Goal: Task Accomplishment & Management: Manage account settings

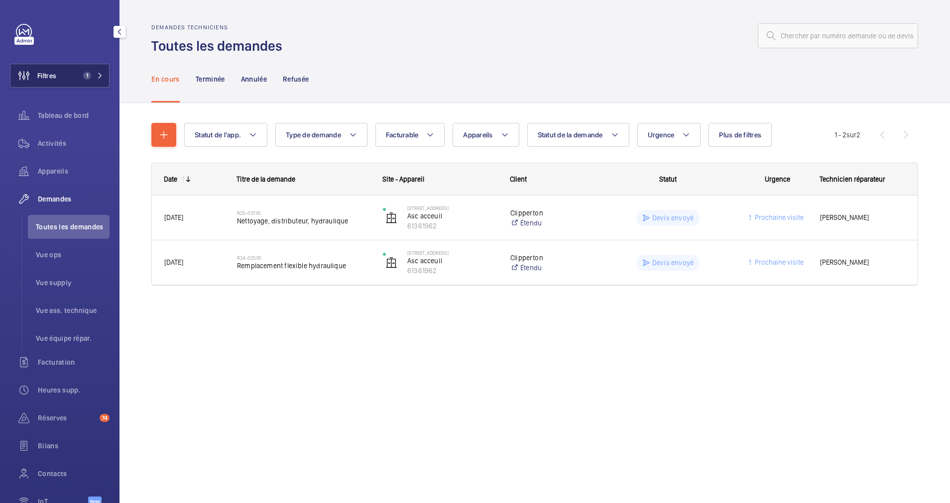
click at [91, 69] on button "Filtres 1" at bounding box center [60, 76] width 100 height 24
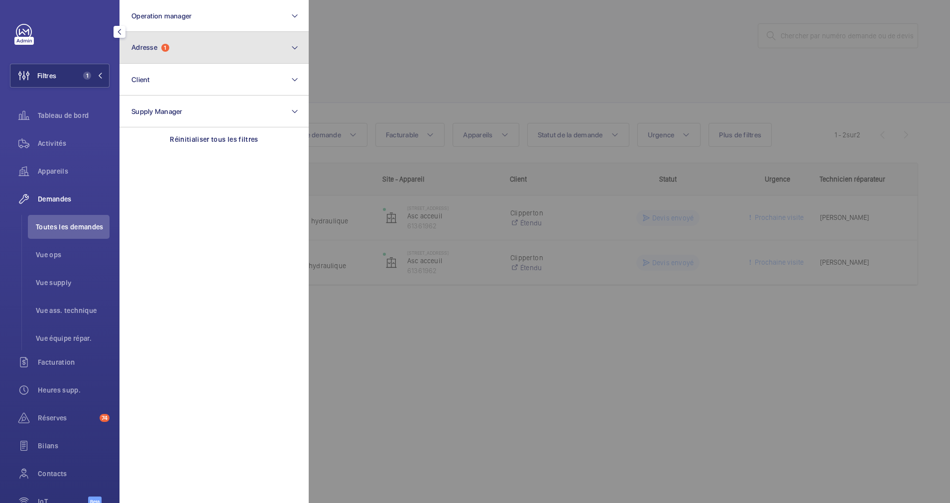
click at [158, 55] on button "Adresse 1" at bounding box center [214, 48] width 189 height 32
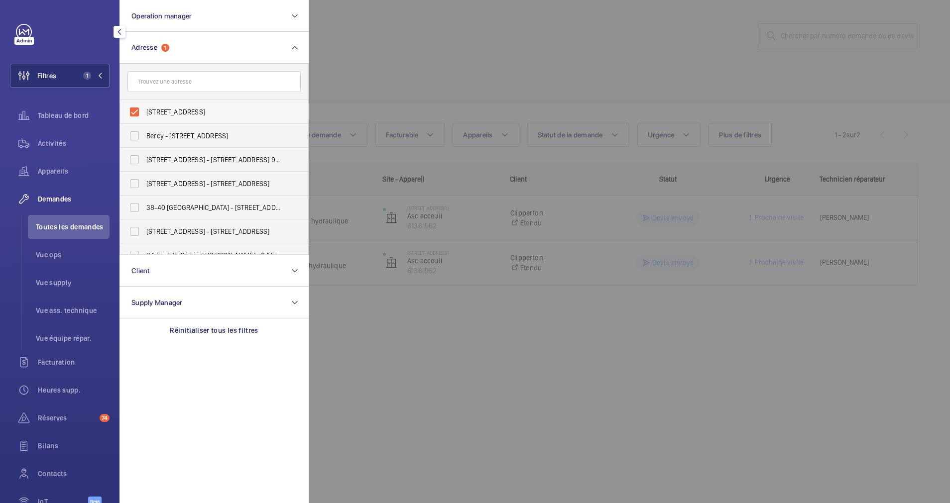
click at [135, 110] on label "24 Rue Ballu - 24 Rue Ballu, 75009 PARIS, PARIS 75009" at bounding box center [206, 112] width 173 height 24
click at [135, 110] on input "24 Rue Ballu - 24 Rue Ballu, 75009 PARIS, PARIS 75009" at bounding box center [134, 112] width 20 height 20
checkbox input "false"
click at [189, 83] on input "text" at bounding box center [213, 81] width 173 height 21
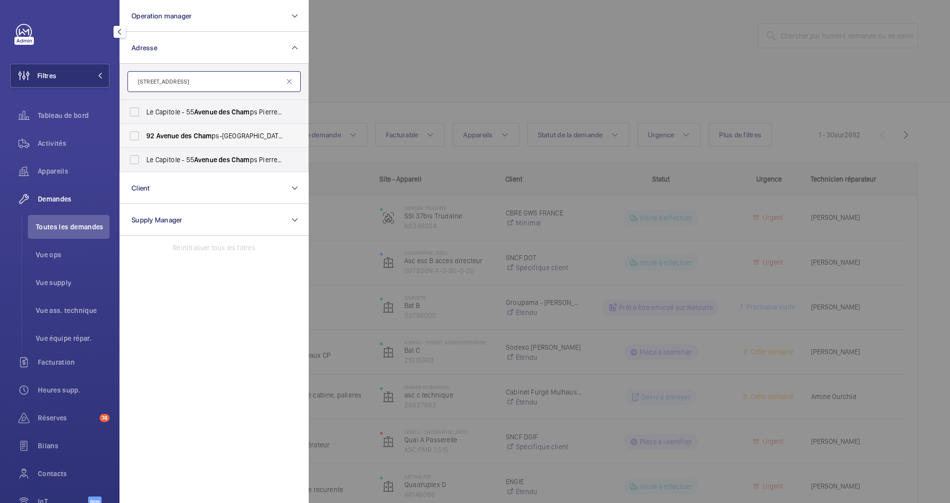
type input "[STREET_ADDRESS]"
click at [131, 136] on label "92 Avenue des Cham ps-Élysées - 92 Avenue des Cham ps-Élysées, PARIS 75008" at bounding box center [206, 136] width 173 height 24
click at [131, 136] on input "92 Avenue des Cham ps-Élysées - 92 Avenue des Cham ps-Élysées, PARIS 75008" at bounding box center [134, 136] width 20 height 20
checkbox input "true"
click at [473, 48] on div at bounding box center [784, 251] width 950 height 503
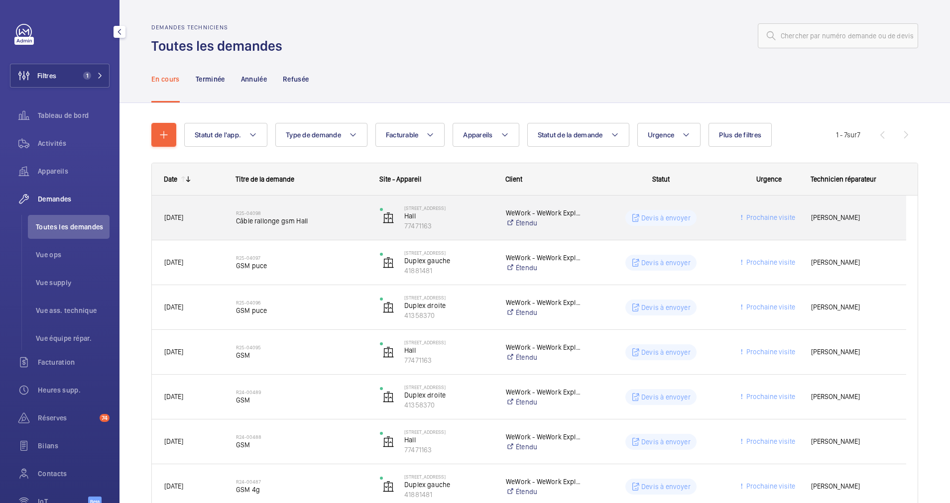
click at [327, 218] on span "Câble rallonge gsm Hall" at bounding box center [301, 221] width 131 height 10
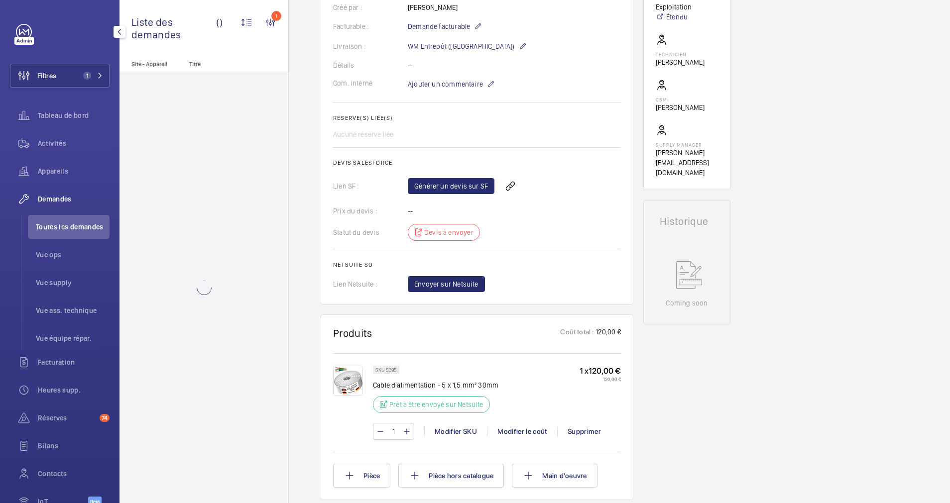
scroll to position [448, 0]
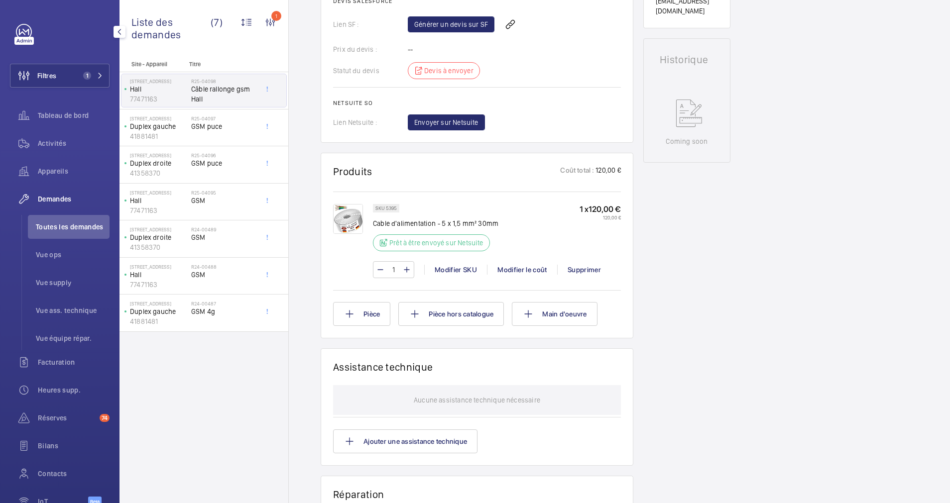
scroll to position [448, 0]
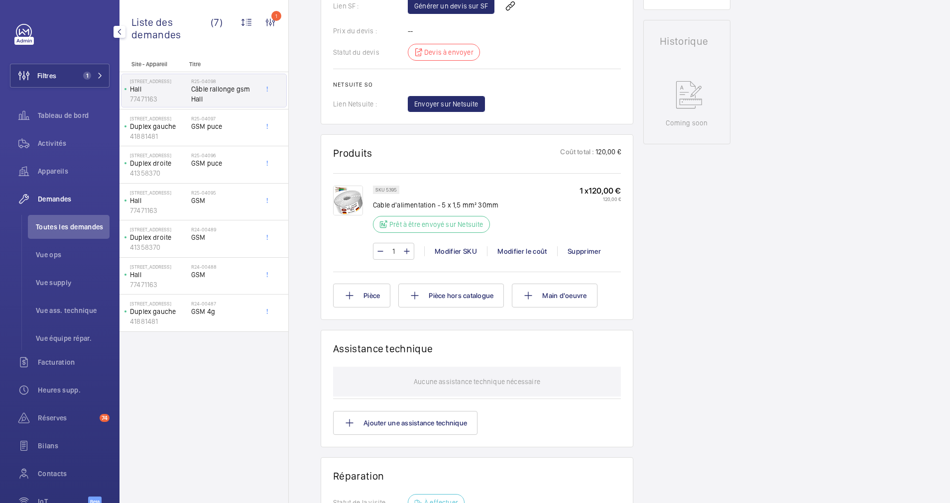
click at [343, 196] on img at bounding box center [348, 201] width 30 height 30
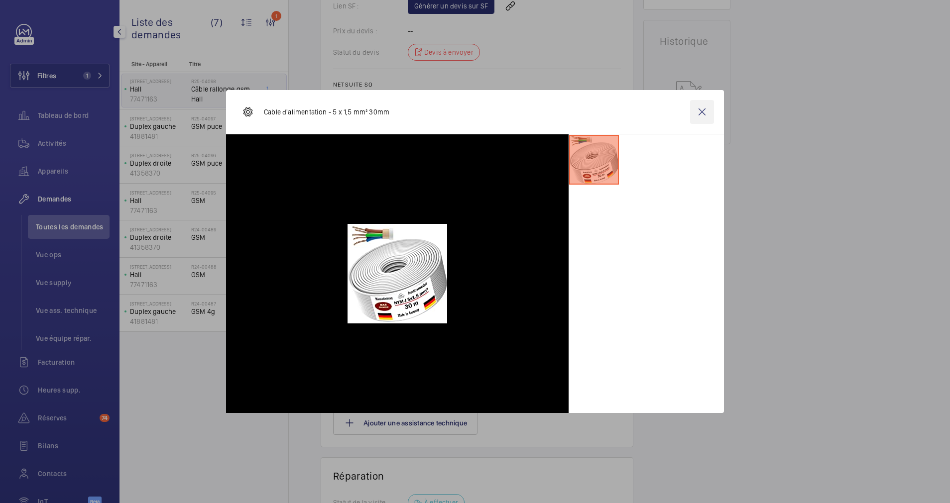
click at [706, 115] on wm-front-icon-button at bounding box center [702, 112] width 24 height 24
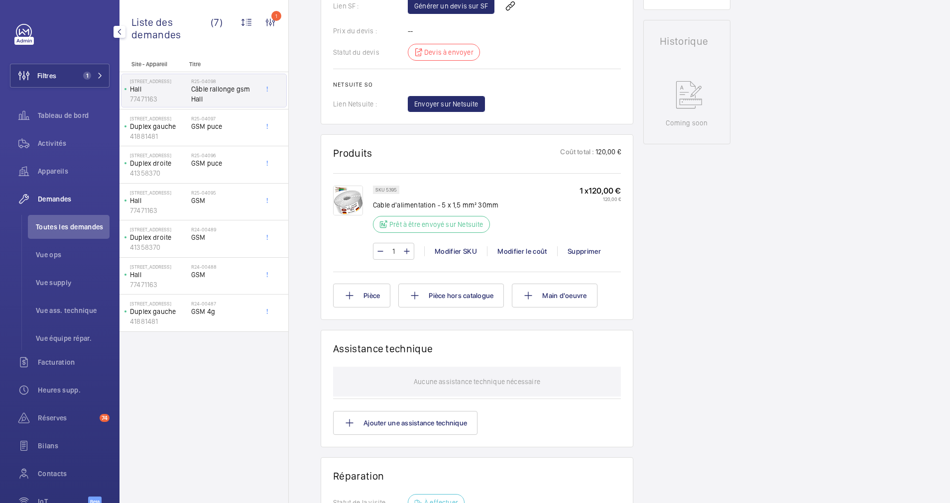
scroll to position [0, 0]
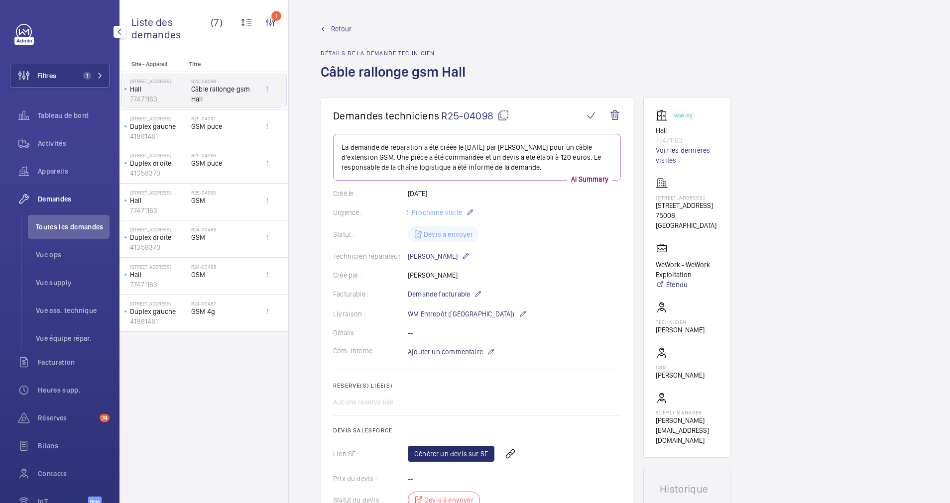
click at [340, 26] on span "Retour" at bounding box center [341, 29] width 20 height 10
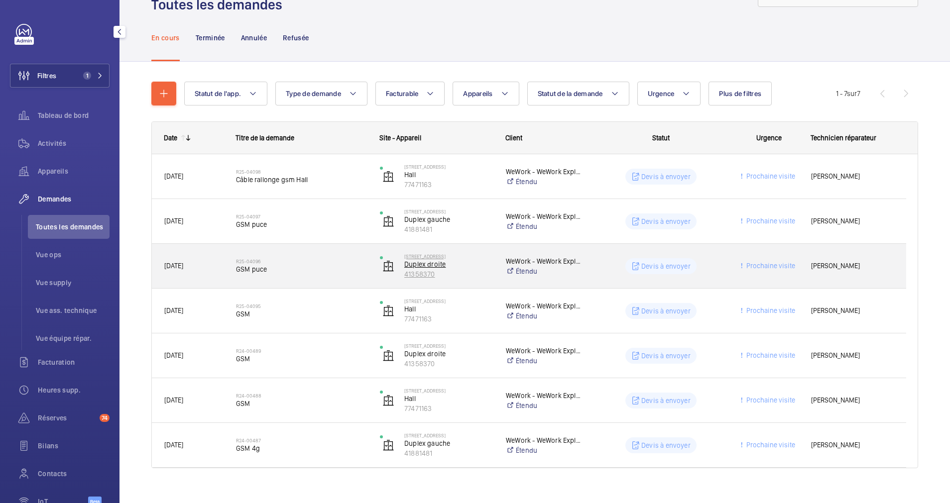
scroll to position [54, 0]
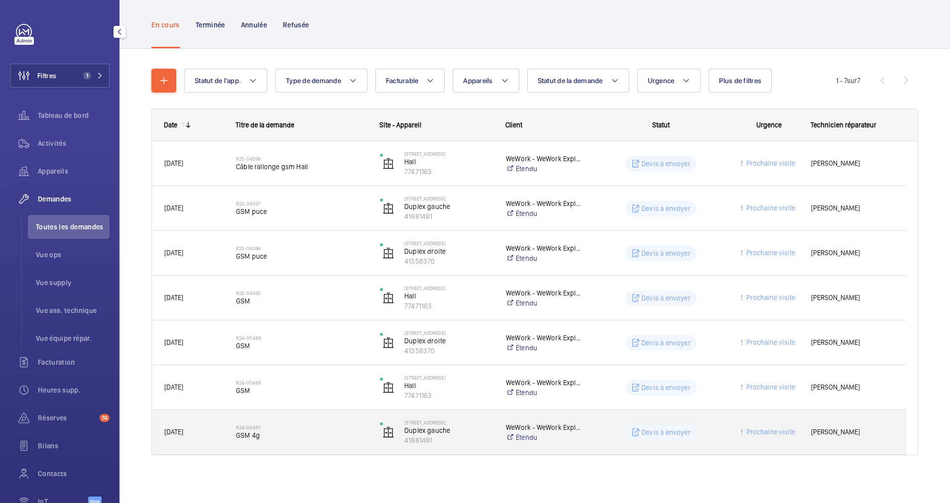
click at [352, 432] on span "GSM 4g" at bounding box center [301, 436] width 131 height 10
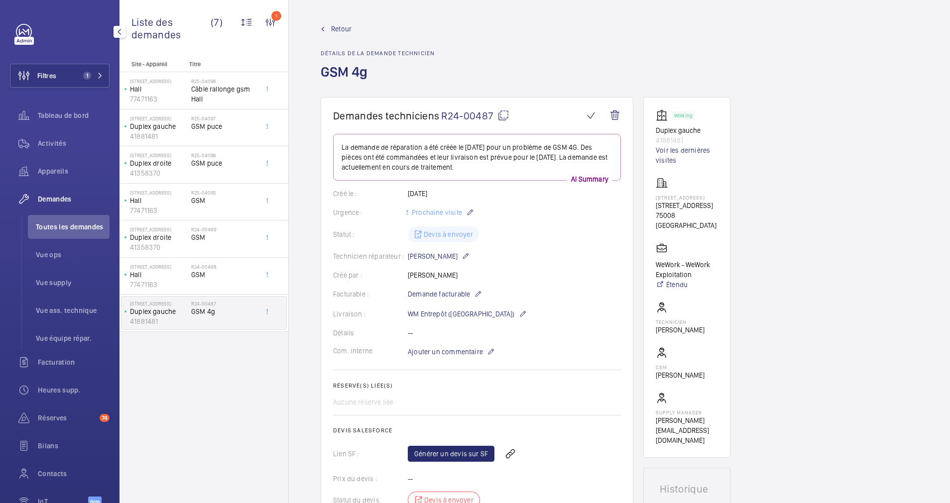
click at [339, 27] on span "Retour" at bounding box center [341, 29] width 20 height 10
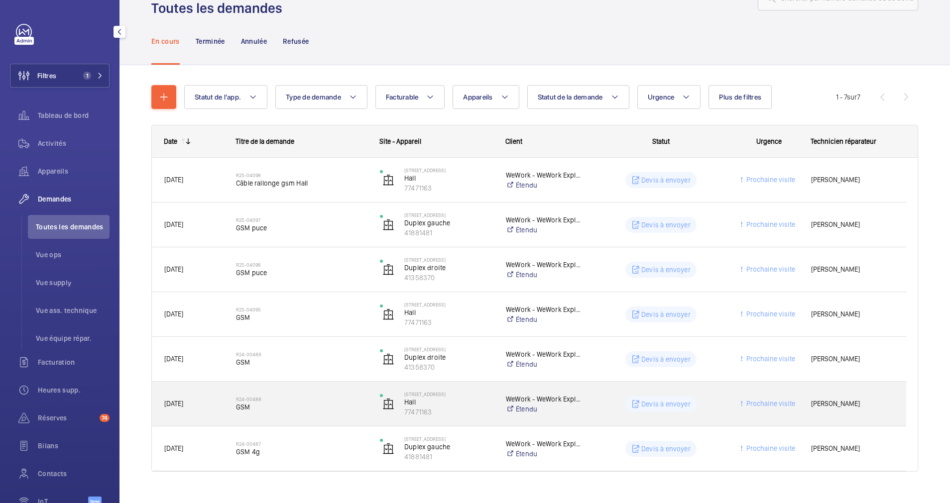
scroll to position [54, 0]
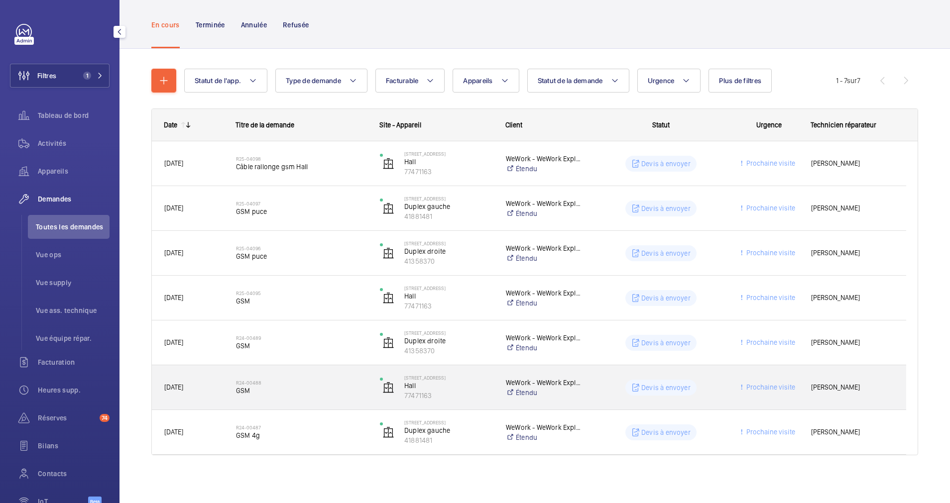
click at [336, 383] on h2 "R24-00488" at bounding box center [301, 383] width 131 height 6
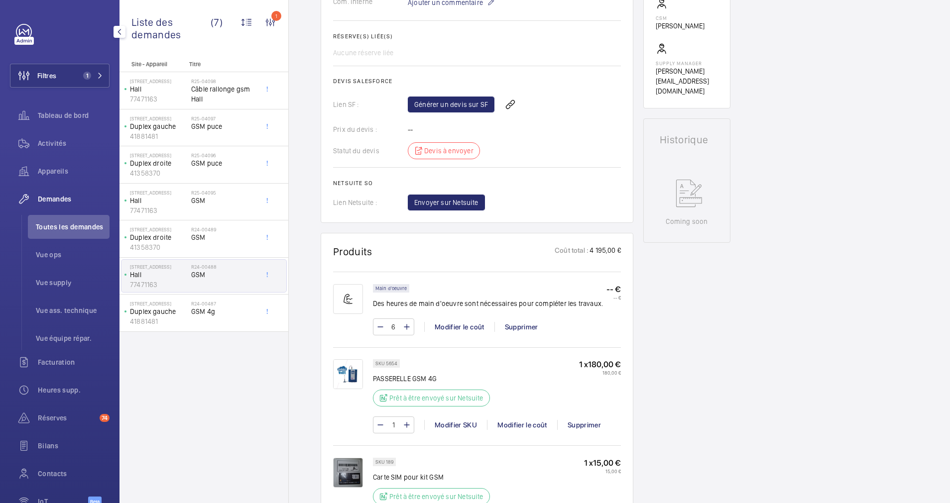
scroll to position [598, 0]
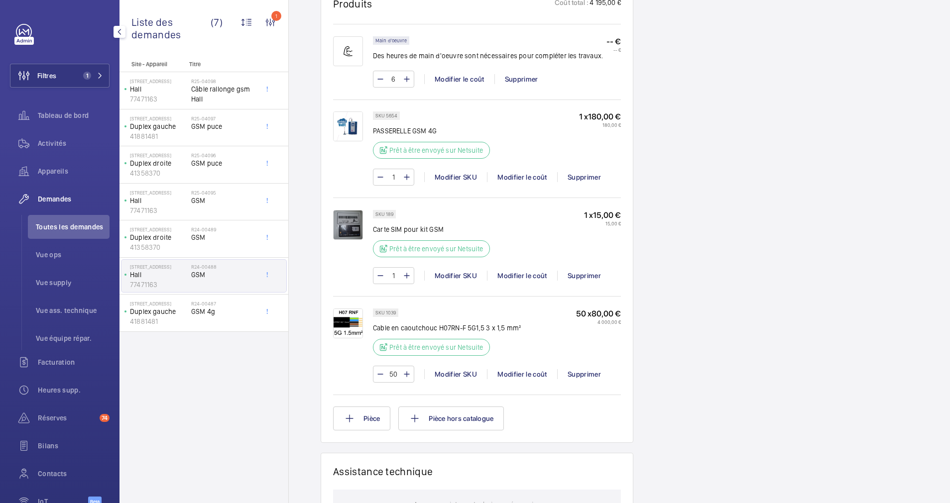
click at [326, 336] on wm-front-card "Produits Coût total : 4 195,00 € Main d'oeuvre Des heures de main d'oeuvre sont…" at bounding box center [477, 214] width 313 height 458
click at [346, 328] on img at bounding box center [348, 324] width 30 height 30
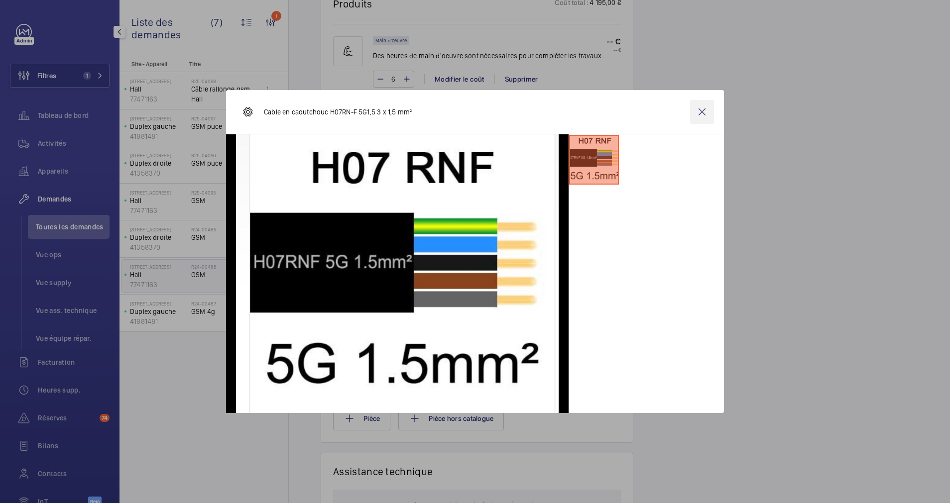
click at [701, 114] on wm-front-icon-button at bounding box center [702, 112] width 24 height 24
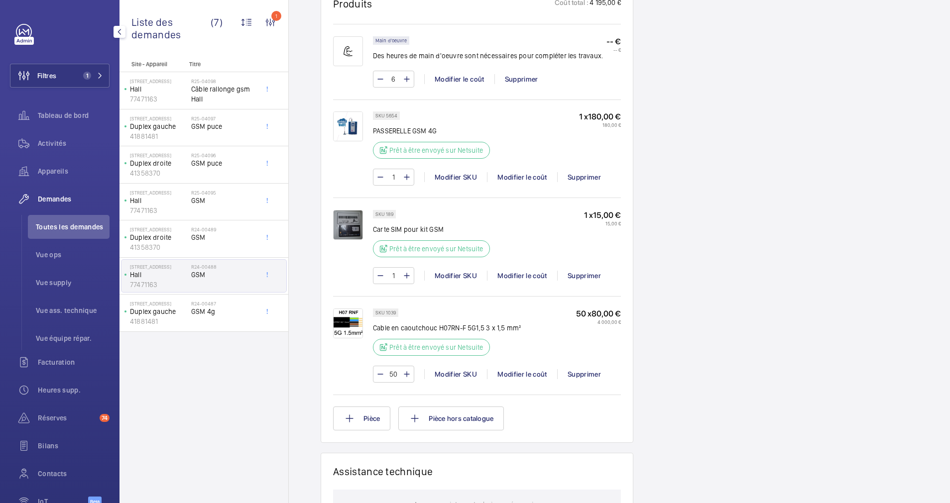
click at [348, 335] on img at bounding box center [348, 324] width 30 height 30
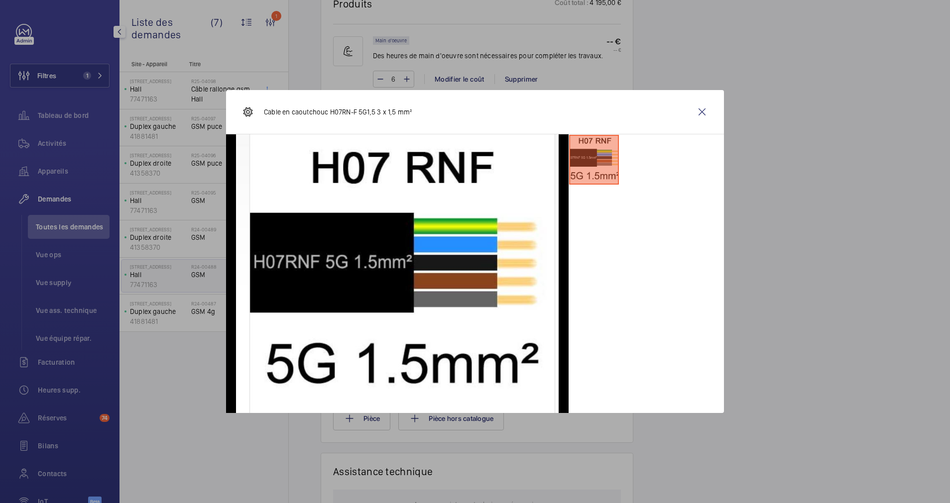
click at [703, 117] on wm-front-icon-button at bounding box center [702, 112] width 24 height 24
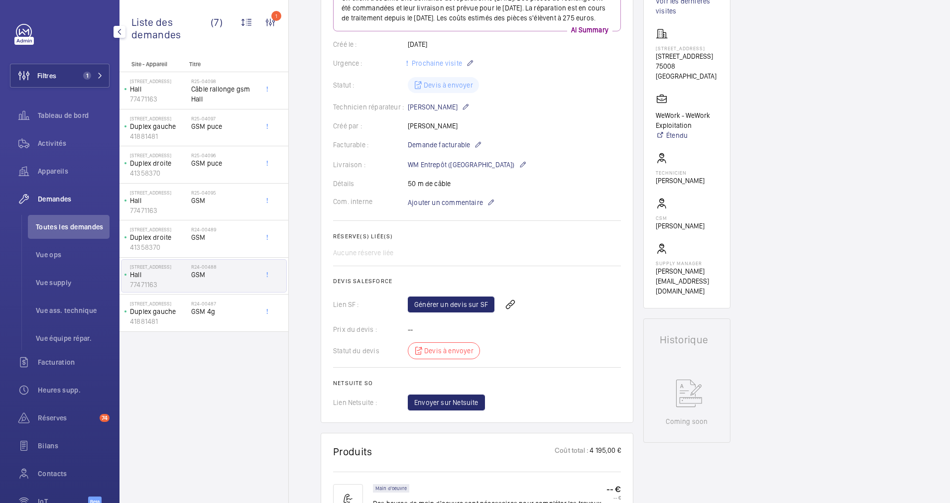
scroll to position [0, 0]
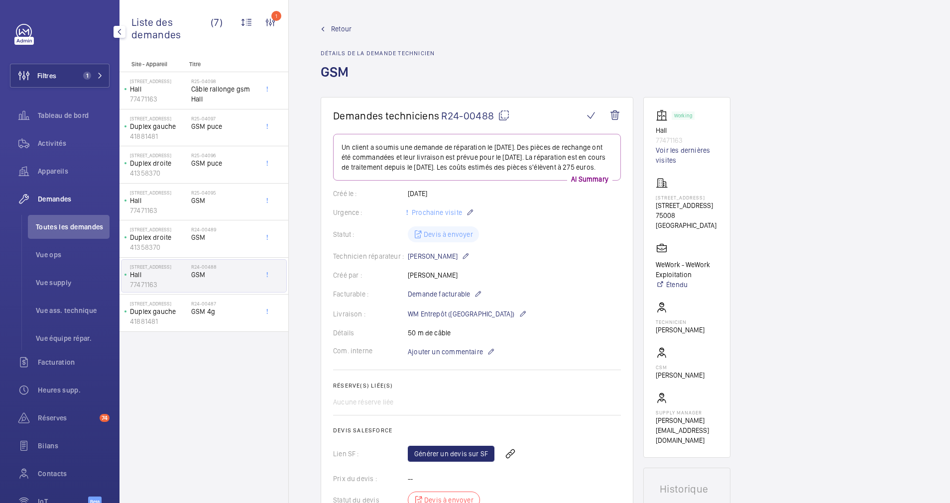
click at [344, 25] on span "Retour" at bounding box center [341, 29] width 20 height 10
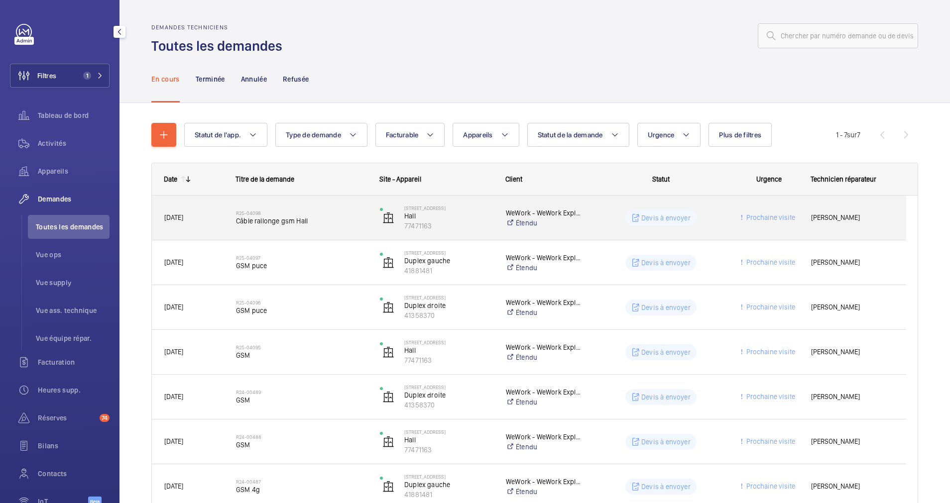
click at [304, 217] on span "Câble rallonge gsm Hall" at bounding box center [301, 221] width 131 height 10
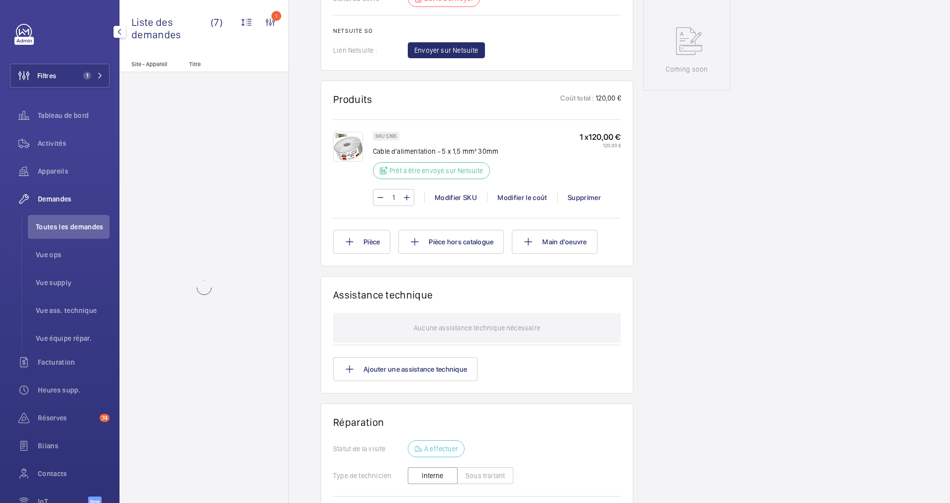
scroll to position [523, 0]
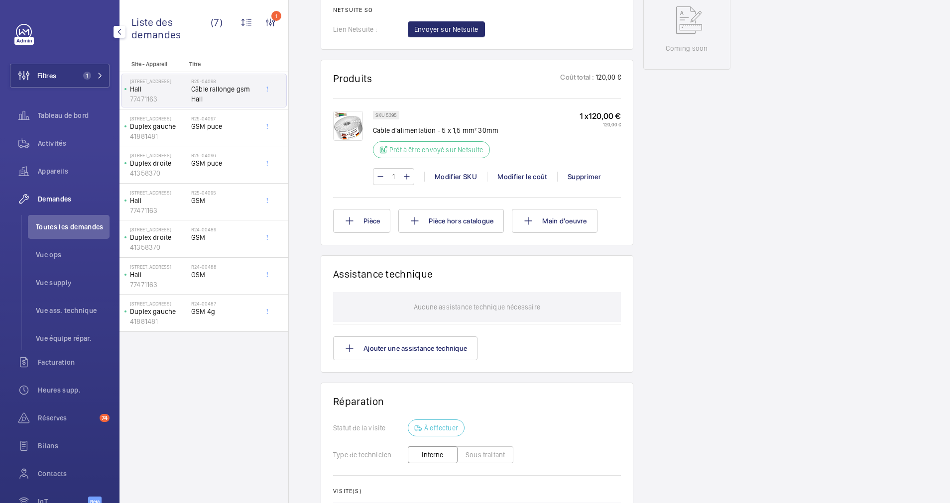
click at [344, 133] on img at bounding box center [348, 126] width 30 height 30
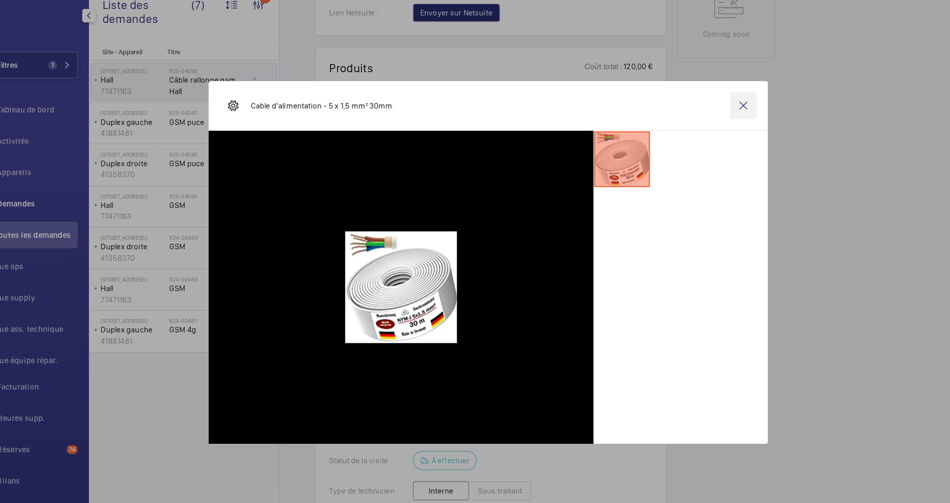
click at [703, 113] on wm-front-icon-button at bounding box center [702, 112] width 24 height 24
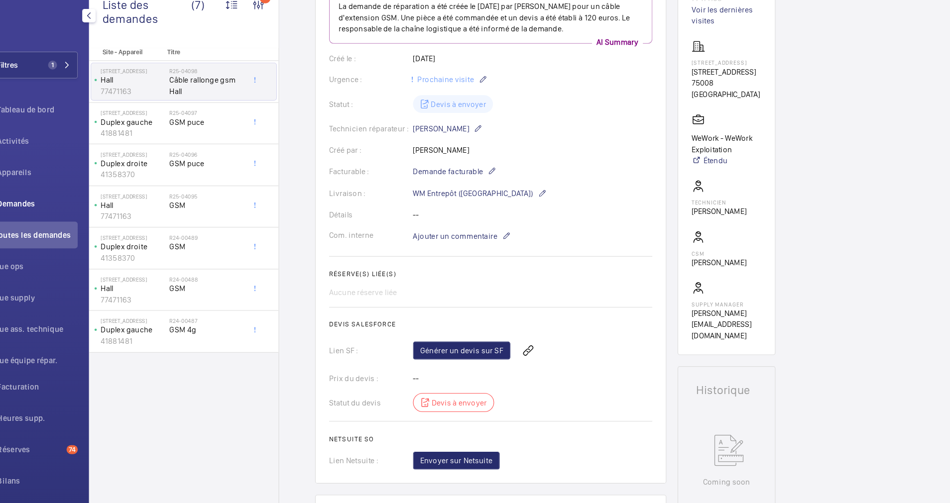
scroll to position [0, 0]
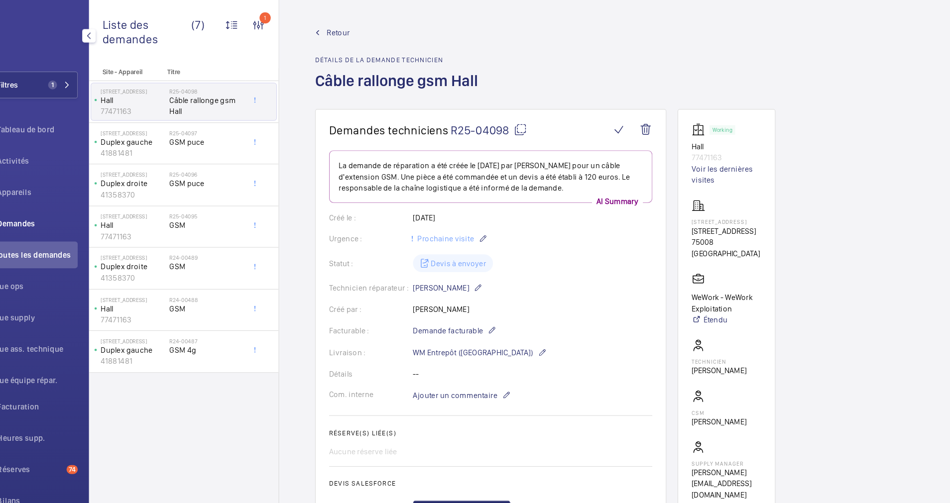
click at [335, 25] on span "Retour" at bounding box center [341, 29] width 20 height 10
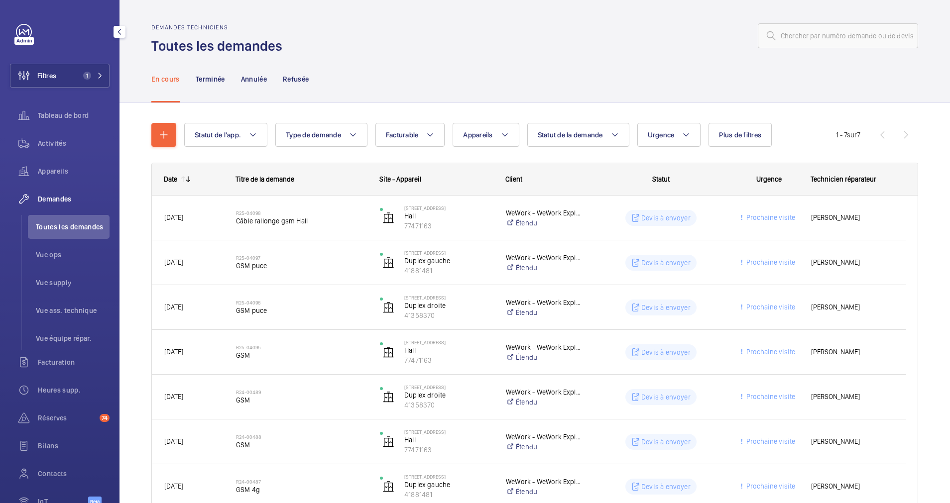
scroll to position [54, 0]
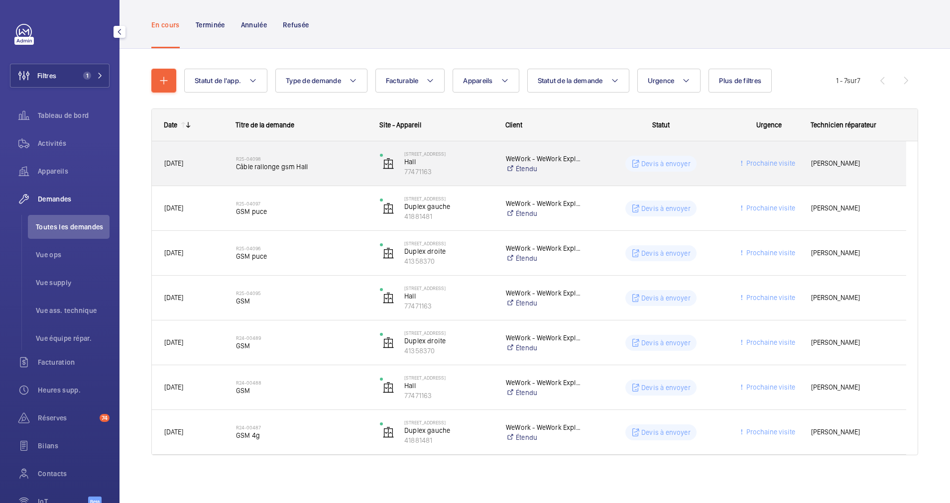
click at [334, 168] on span "Câble rallonge gsm Hall" at bounding box center [301, 167] width 131 height 10
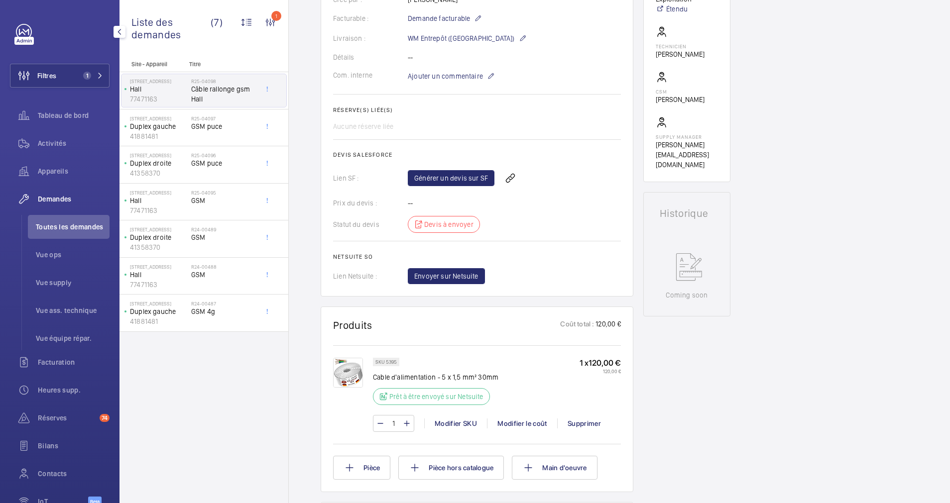
scroll to position [299, 0]
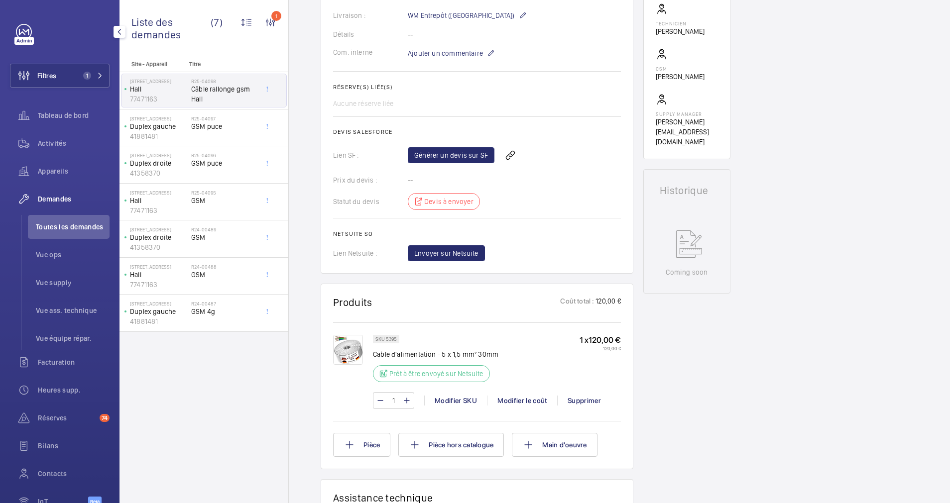
click at [348, 346] on img at bounding box center [348, 350] width 30 height 30
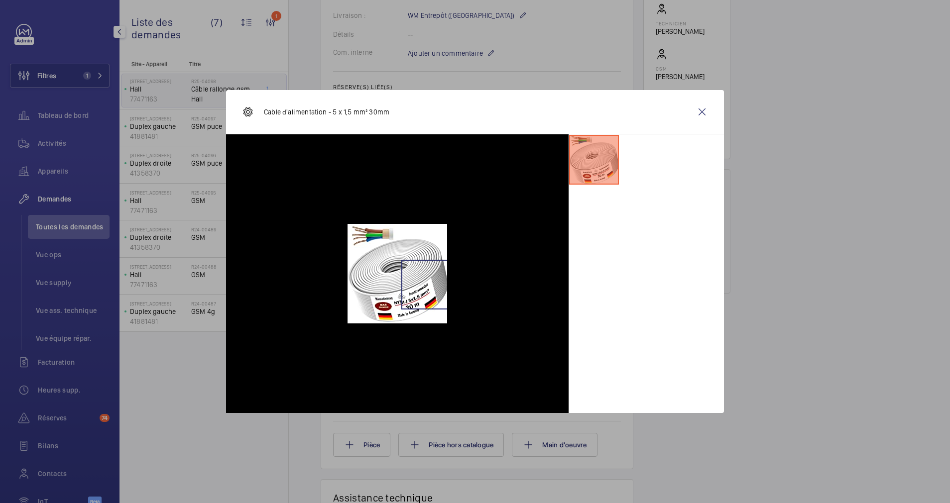
click at [426, 285] on img at bounding box center [398, 274] width 100 height 100
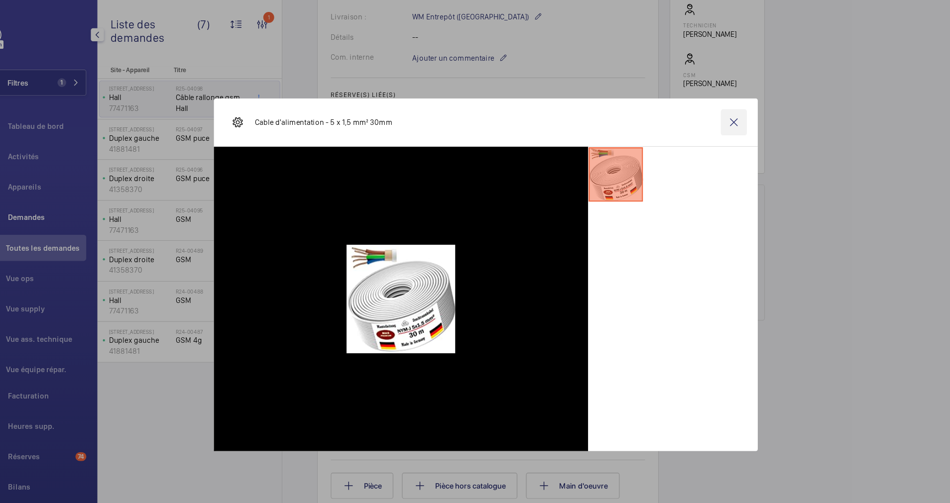
click at [697, 112] on wm-front-icon-button at bounding box center [702, 112] width 24 height 24
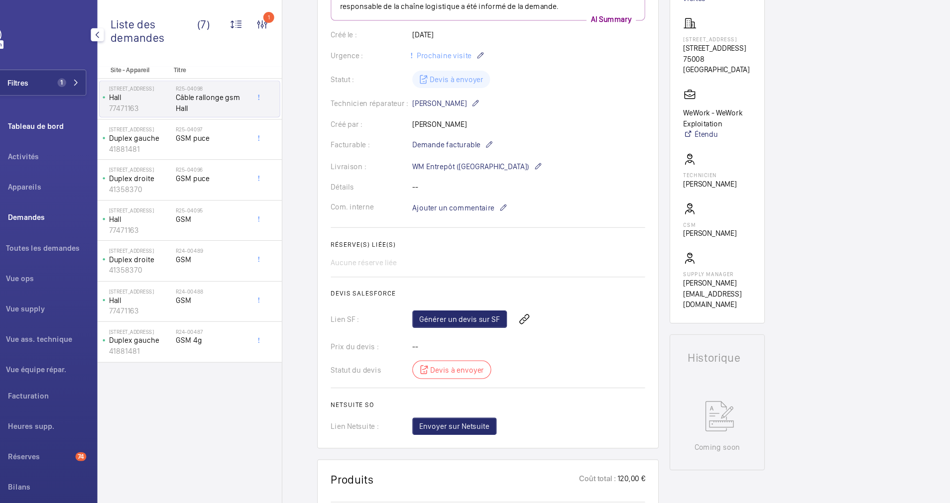
scroll to position [0, 0]
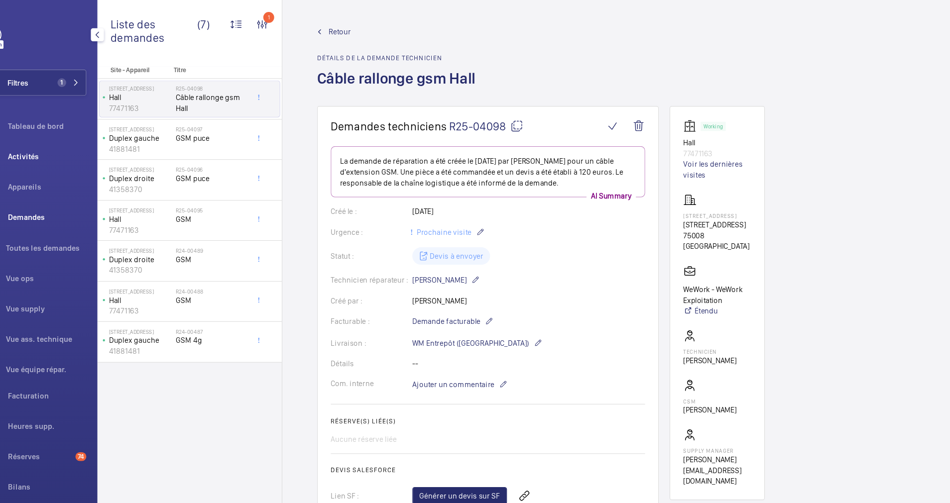
click at [62, 142] on span "Activités" at bounding box center [74, 143] width 72 height 10
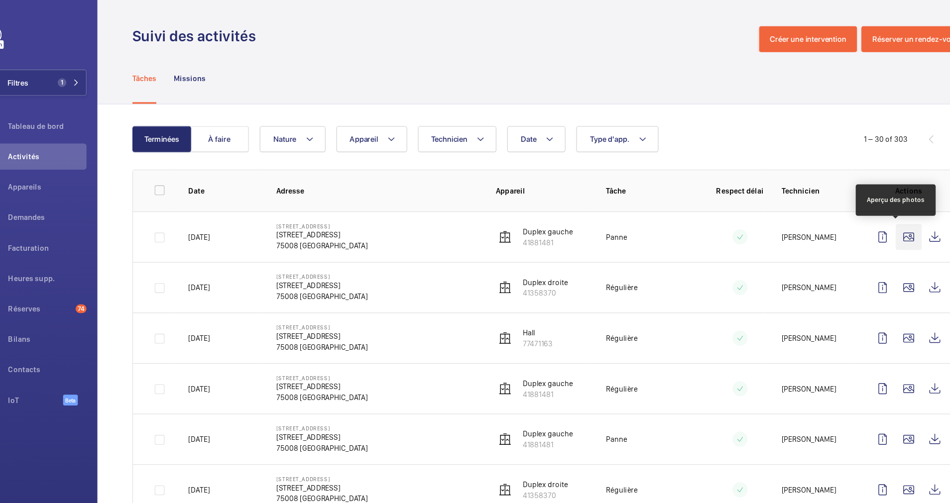
click at [850, 216] on wm-front-icon-button at bounding box center [862, 217] width 24 height 24
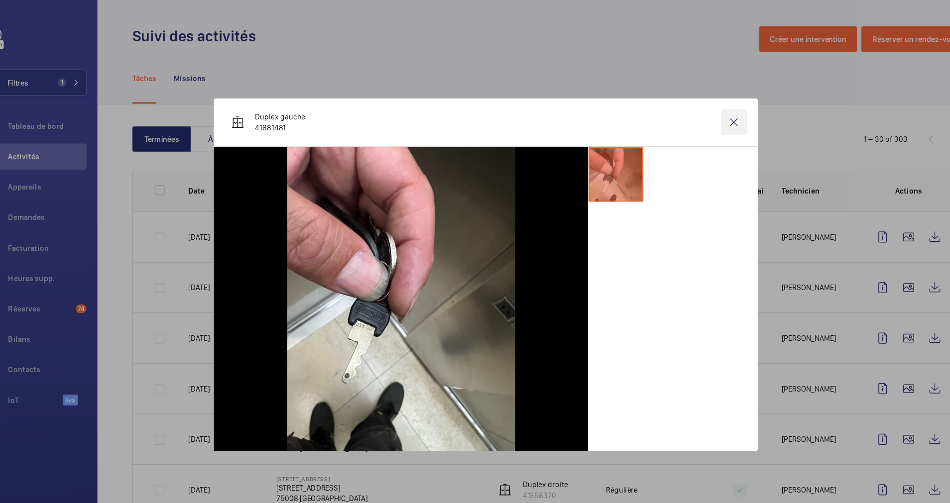
click at [698, 108] on wm-front-icon-button at bounding box center [702, 112] width 24 height 24
click at [850, 263] on wm-front-icon-button at bounding box center [862, 263] width 24 height 24
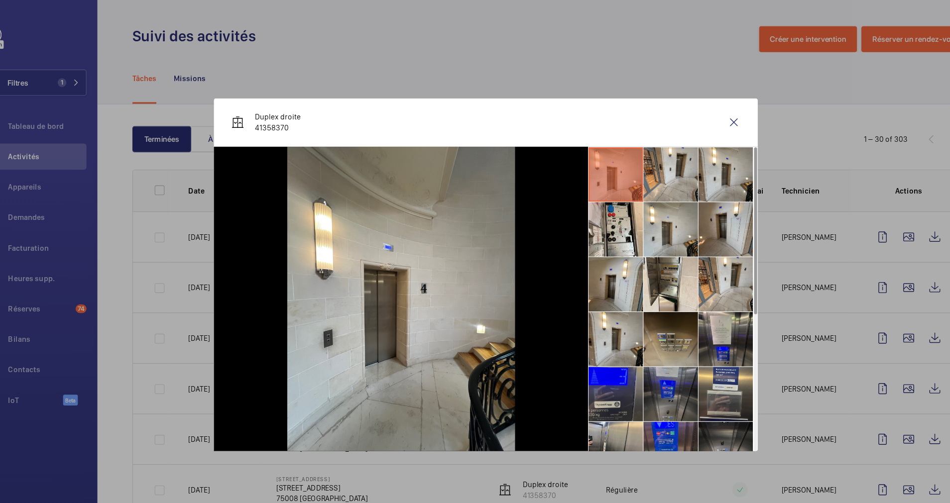
click at [646, 359] on li at bounding box center [644, 361] width 50 height 50
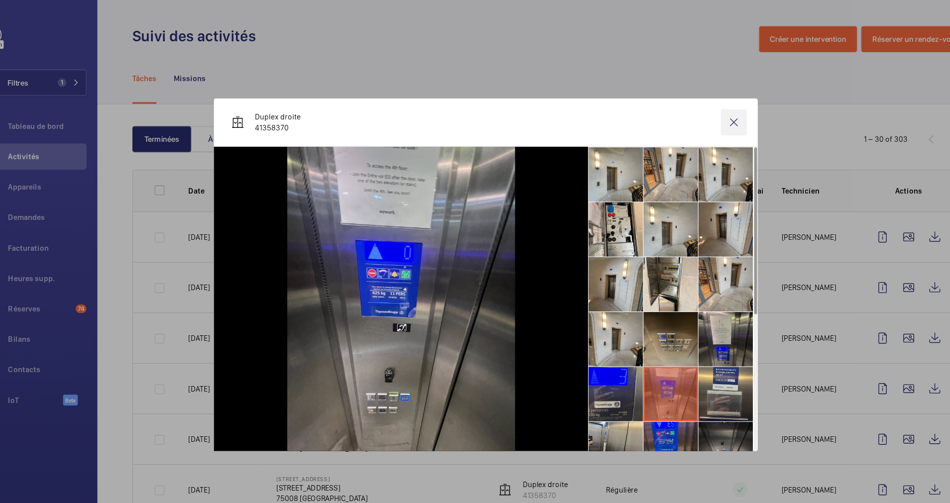
click at [706, 108] on wm-front-icon-button at bounding box center [702, 112] width 24 height 24
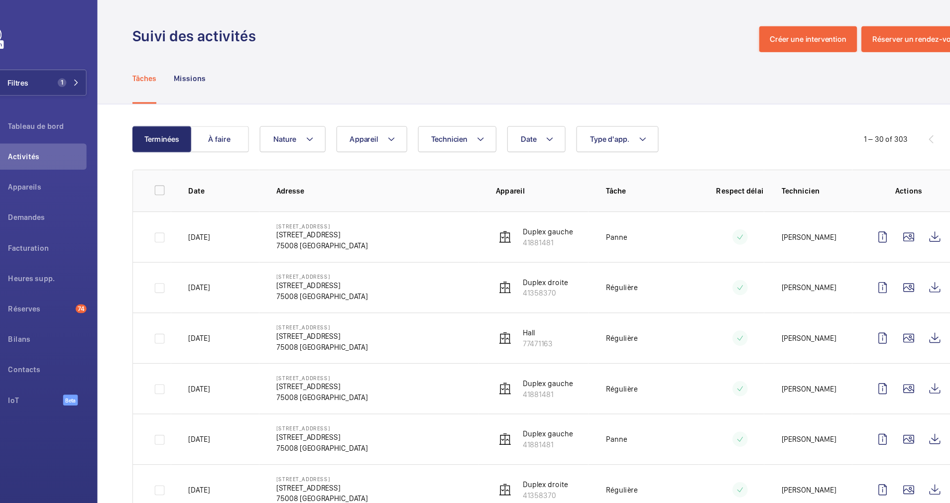
scroll to position [68, 0]
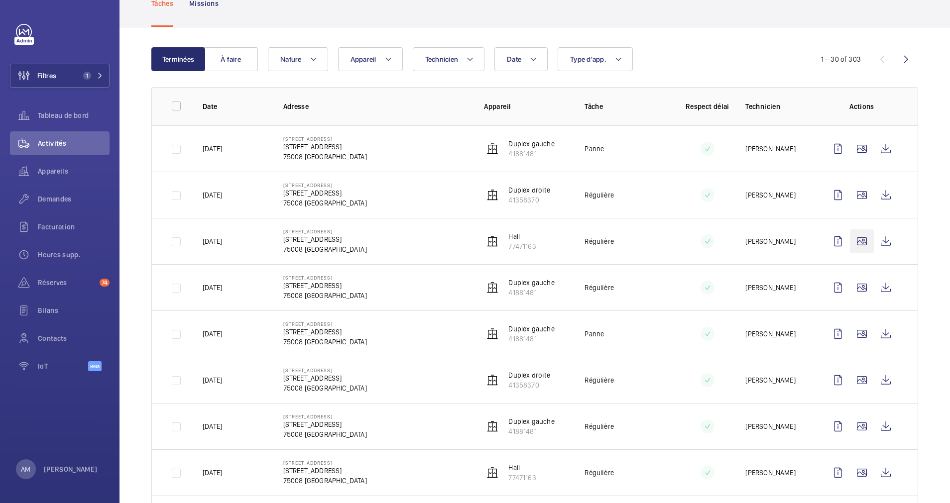
click at [850, 240] on wm-front-icon-button at bounding box center [862, 242] width 24 height 24
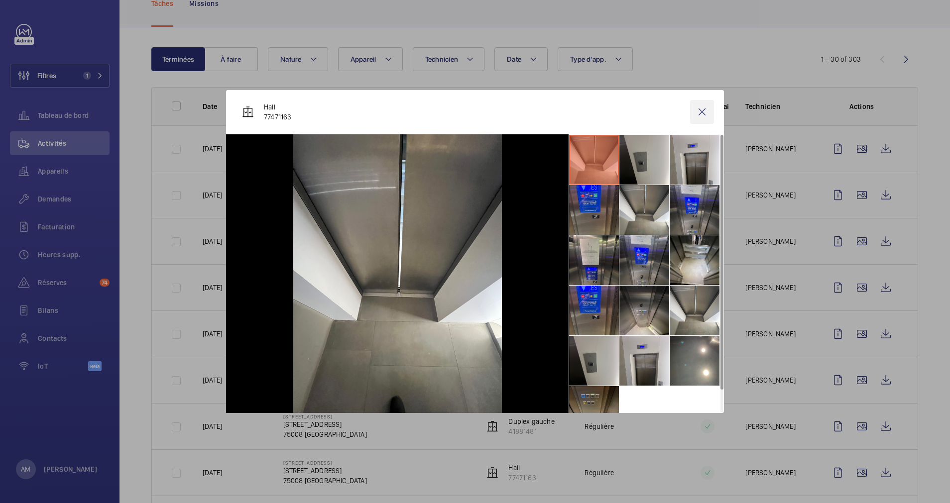
click at [701, 113] on wm-front-icon-button at bounding box center [702, 112] width 24 height 24
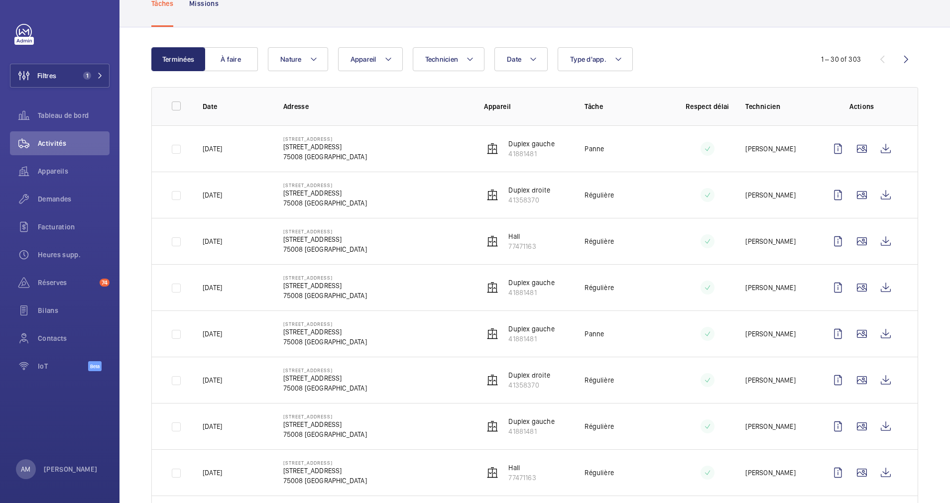
scroll to position [143, 0]
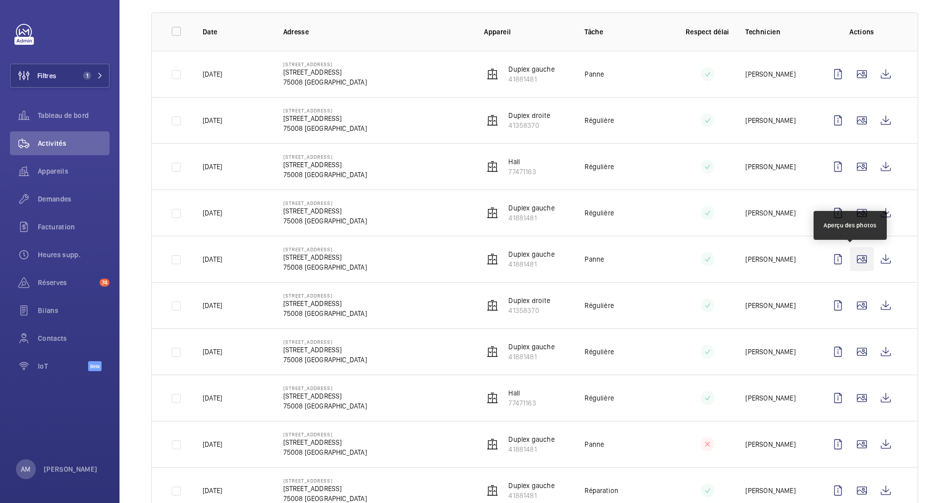
click at [851, 256] on wm-front-icon-button at bounding box center [862, 259] width 24 height 24
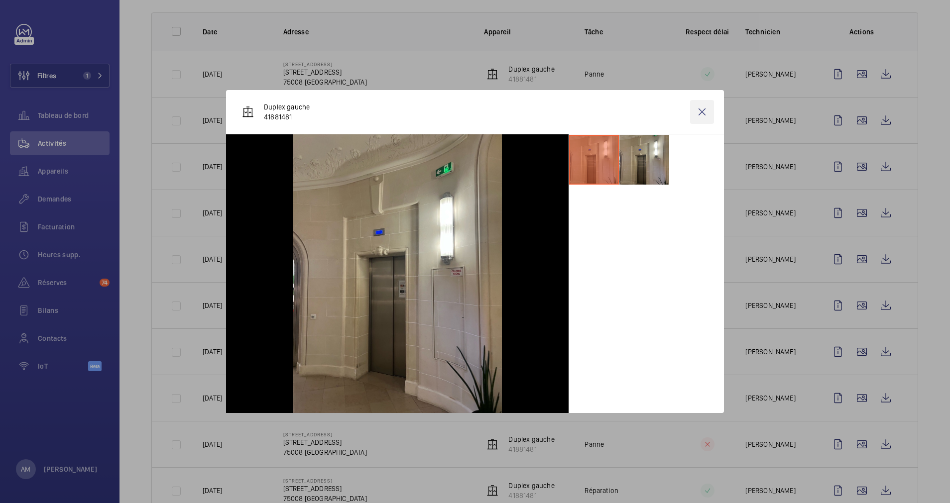
click at [702, 113] on wm-front-icon-button at bounding box center [702, 112] width 24 height 24
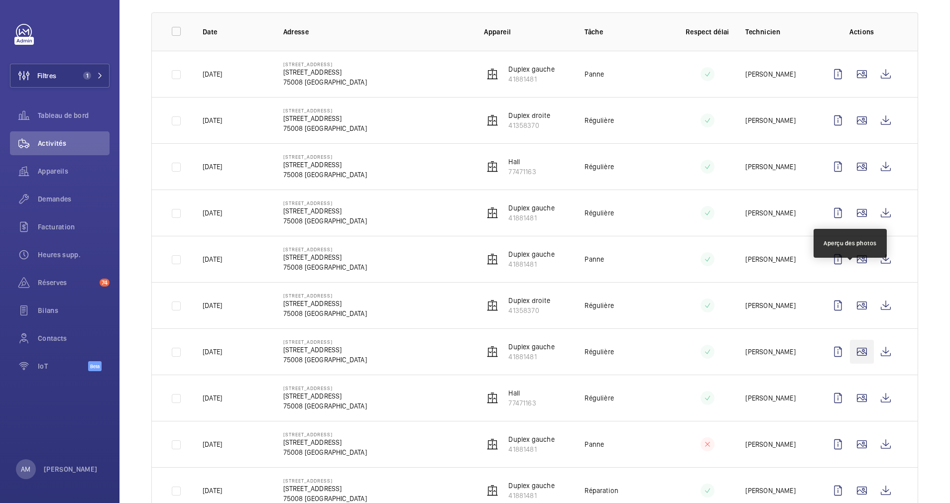
scroll to position [218, 0]
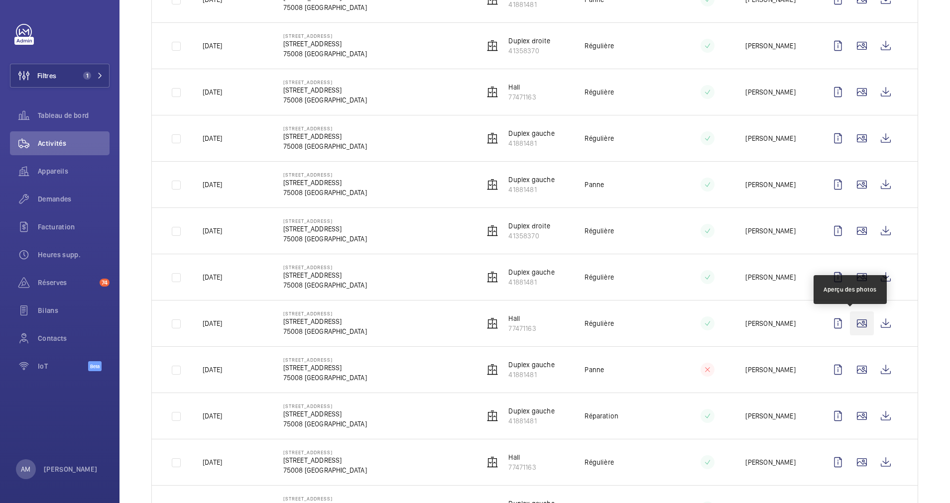
click at [850, 319] on wm-front-icon-button at bounding box center [862, 324] width 24 height 24
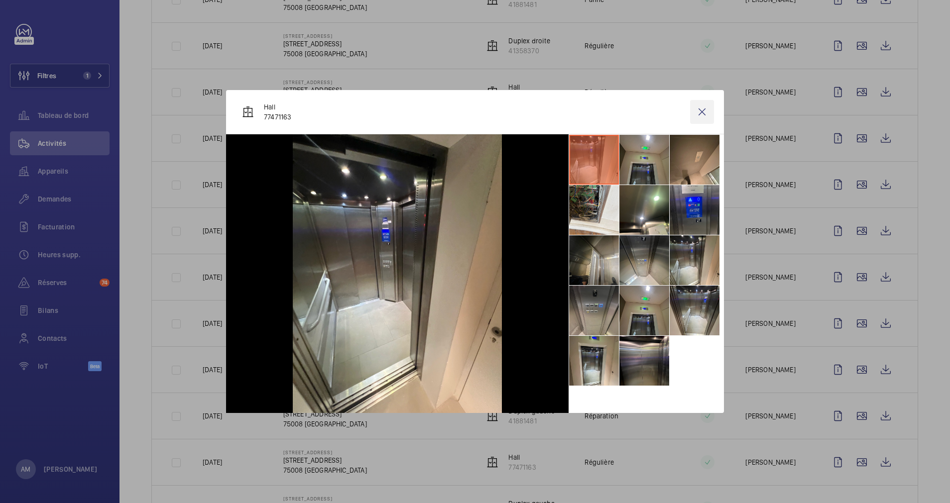
click at [699, 109] on wm-front-icon-button at bounding box center [702, 112] width 24 height 24
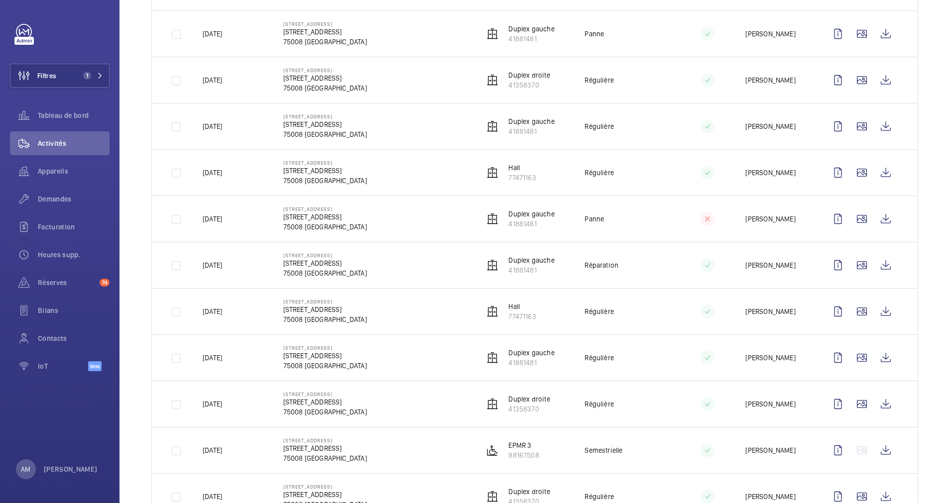
scroll to position [442, 0]
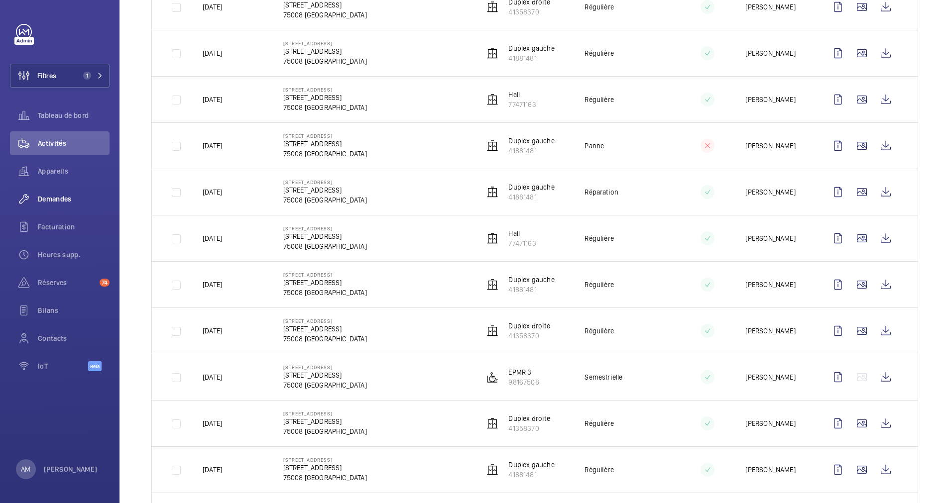
click at [54, 200] on span "Demandes" at bounding box center [74, 199] width 72 height 10
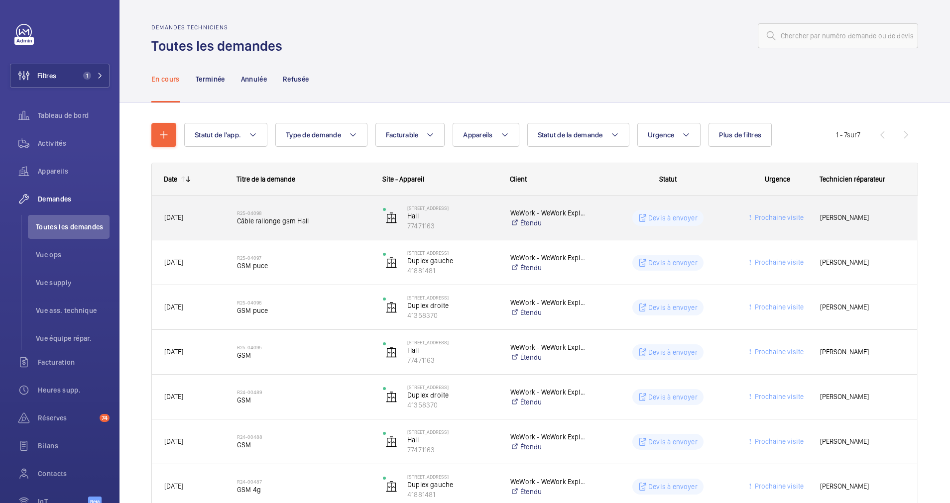
click at [295, 217] on span "Câble rallonge gsm Hall" at bounding box center [303, 221] width 133 height 10
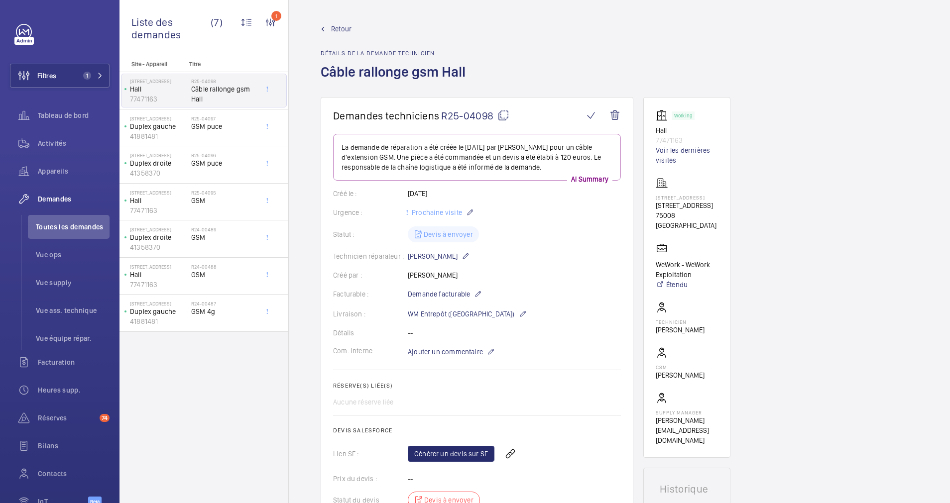
click at [502, 116] on mat-icon at bounding box center [503, 116] width 12 height 12
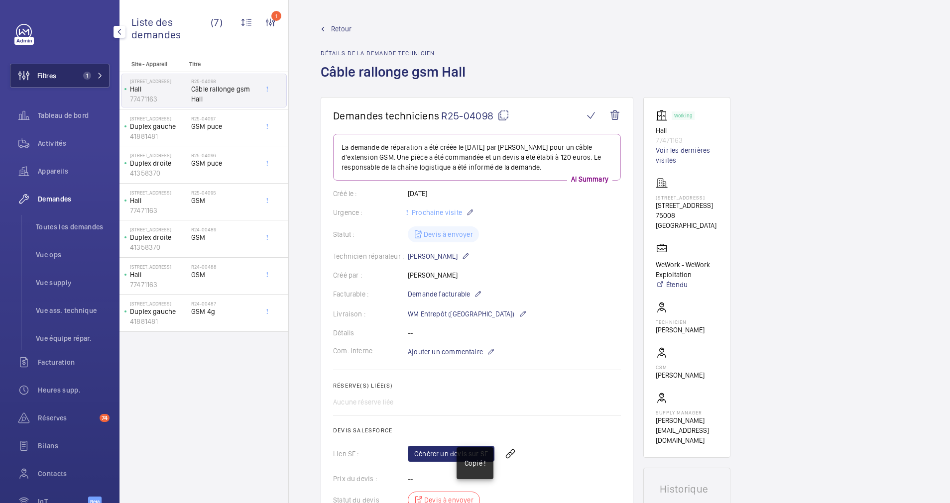
click at [75, 76] on button "Filtres 1" at bounding box center [60, 76] width 100 height 24
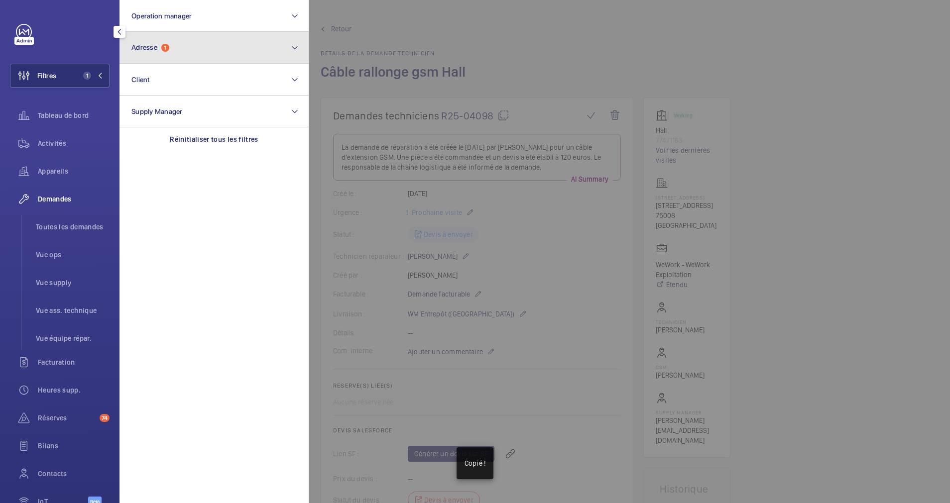
click at [217, 47] on button "Adresse 1" at bounding box center [214, 48] width 189 height 32
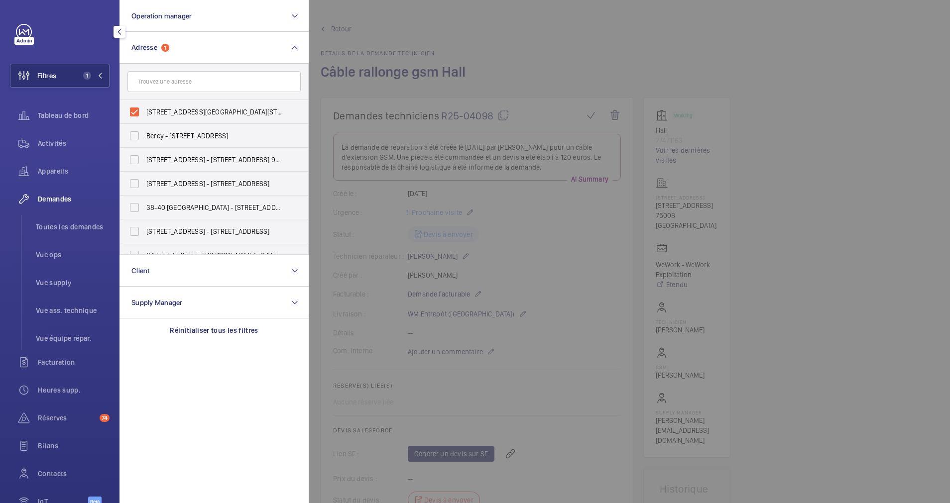
click at [510, 23] on div at bounding box center [784, 251] width 950 height 503
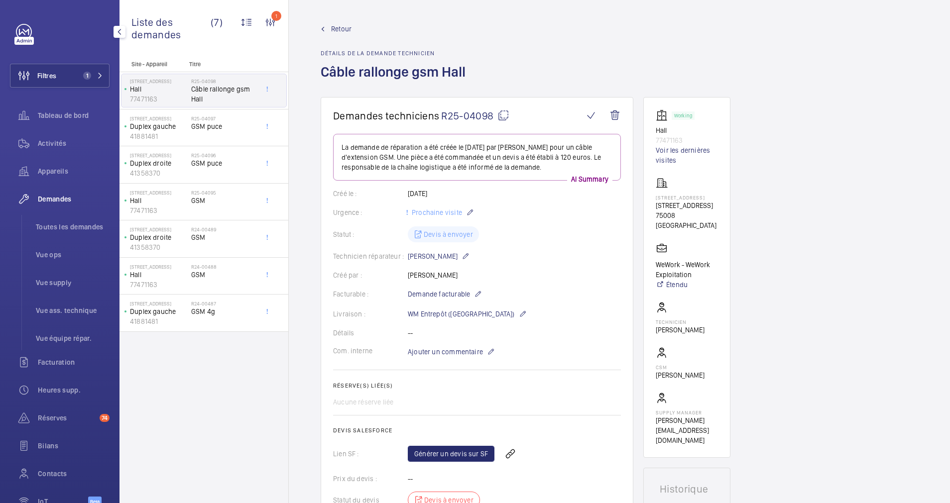
click at [504, 114] on mat-icon at bounding box center [503, 116] width 12 height 12
click at [339, 25] on span "Retour" at bounding box center [341, 29] width 20 height 10
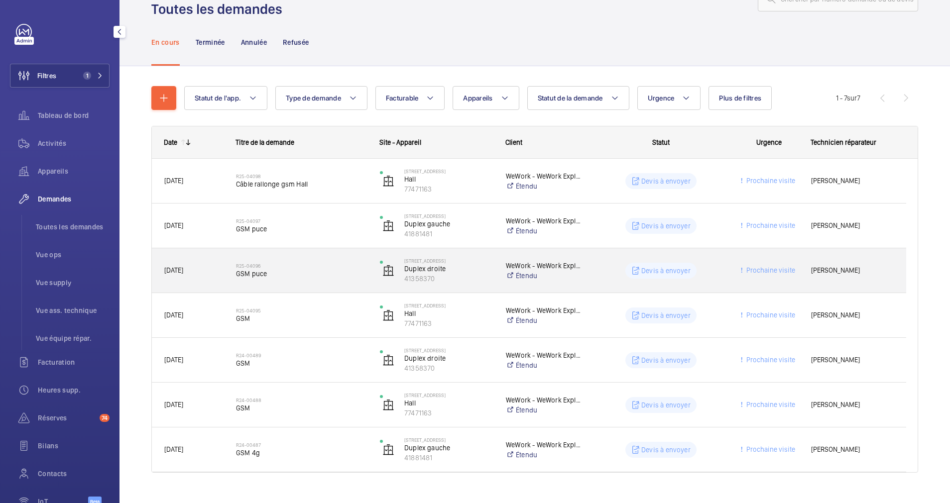
scroll to position [54, 0]
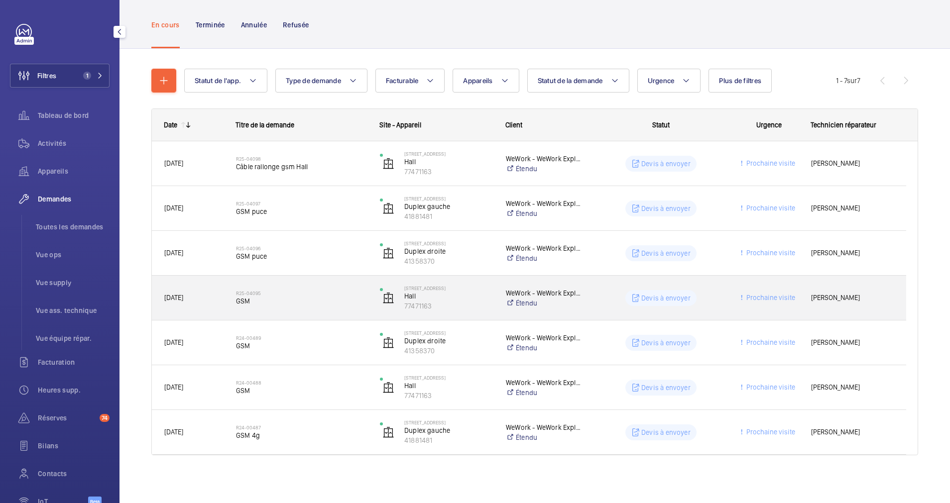
click at [318, 299] on span "GSM" at bounding box center [301, 301] width 131 height 10
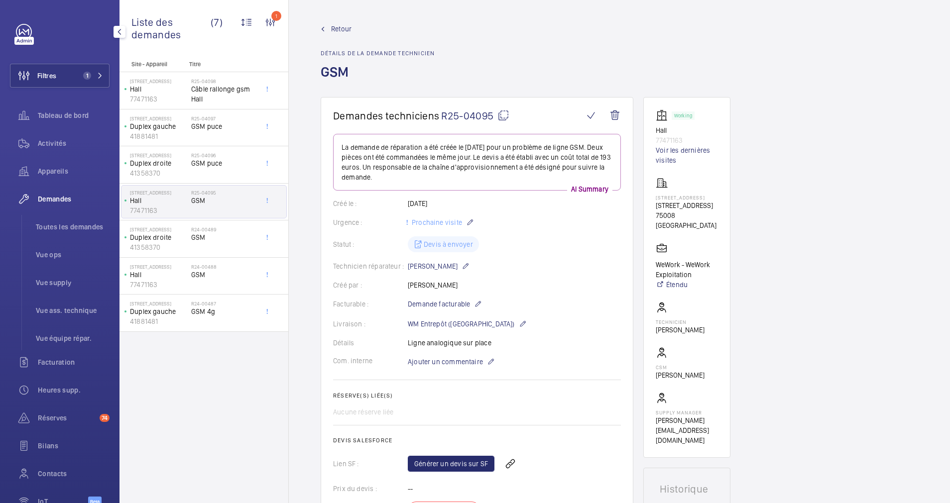
click at [335, 29] on span "Retour" at bounding box center [341, 29] width 20 height 10
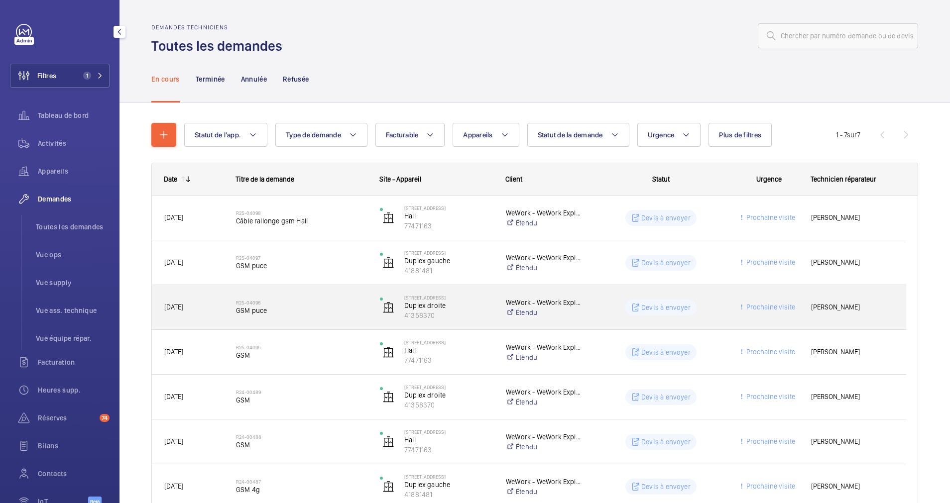
scroll to position [54, 0]
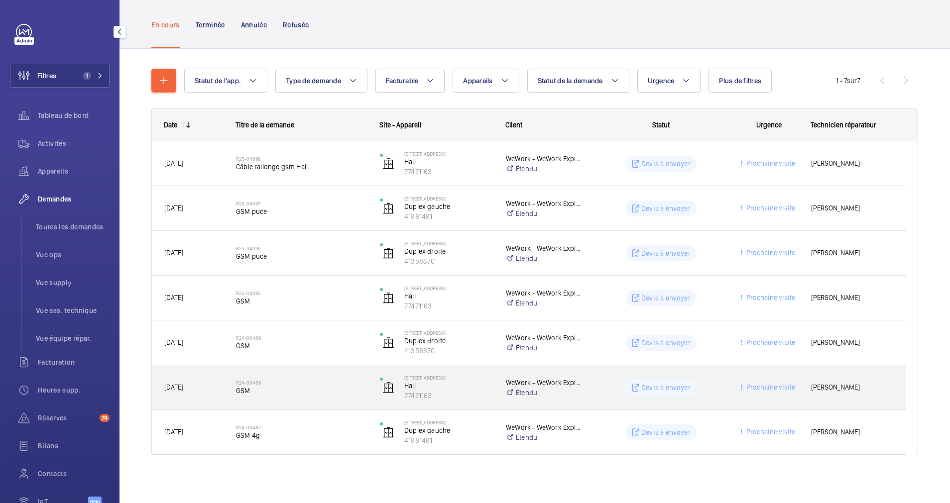
click at [355, 393] on span "GSM" at bounding box center [301, 391] width 131 height 10
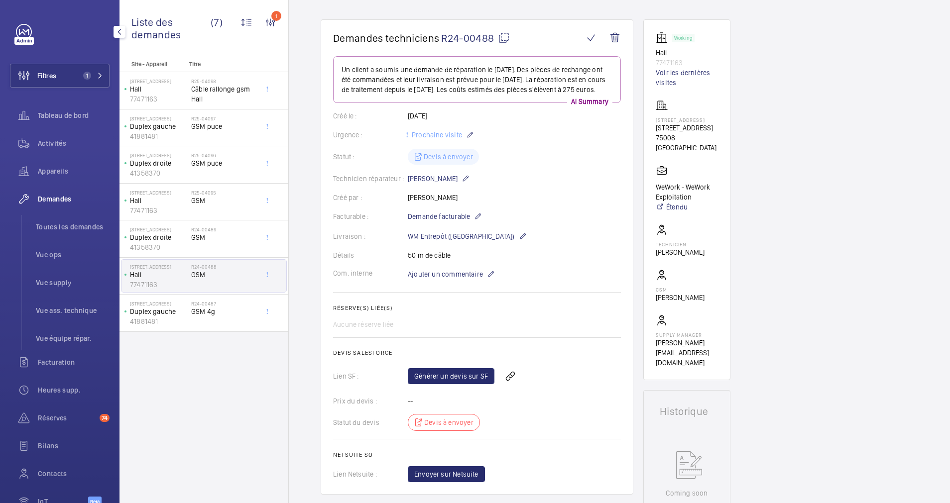
scroll to position [75, 0]
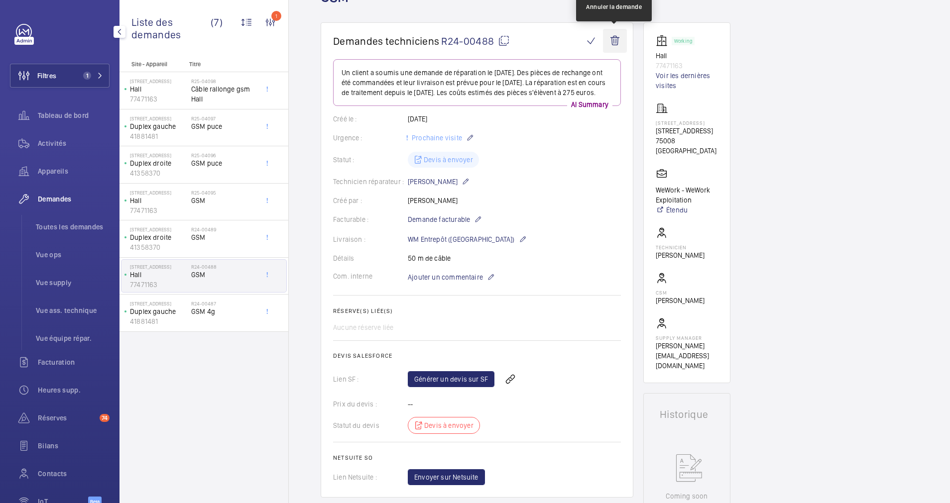
click at [614, 39] on wm-front-icon-button at bounding box center [615, 41] width 24 height 24
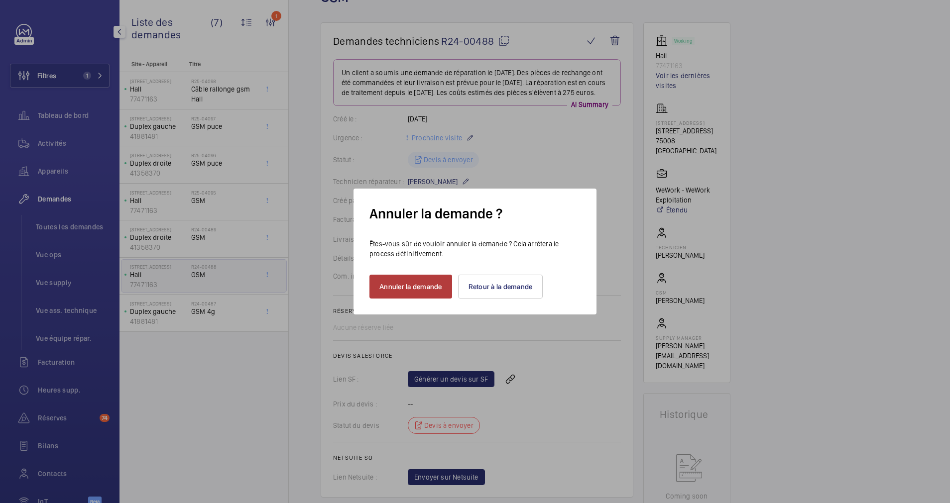
click at [401, 278] on button "Annuler la demande" at bounding box center [410, 287] width 83 height 24
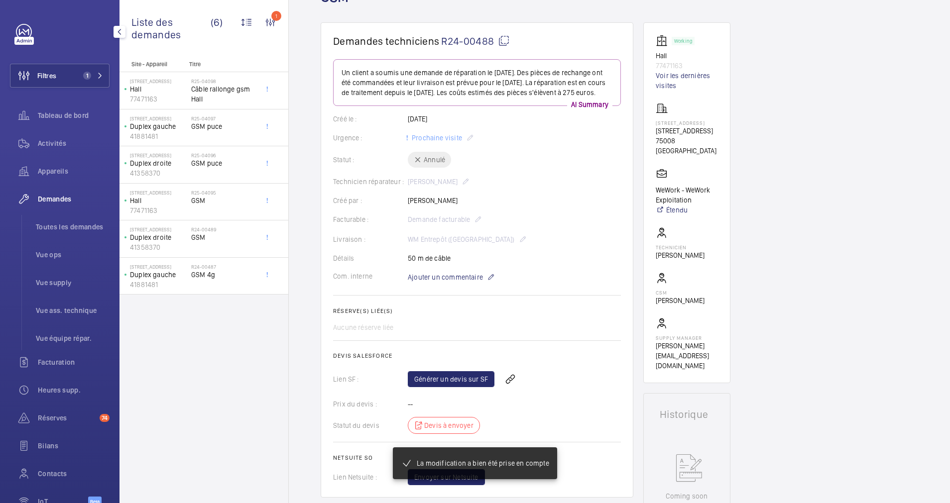
scroll to position [0, 0]
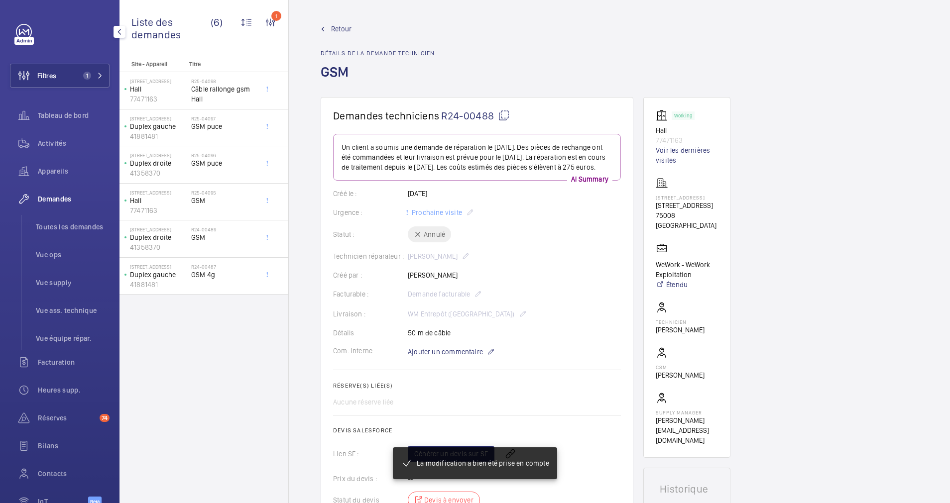
click at [342, 31] on span "Retour" at bounding box center [341, 29] width 20 height 10
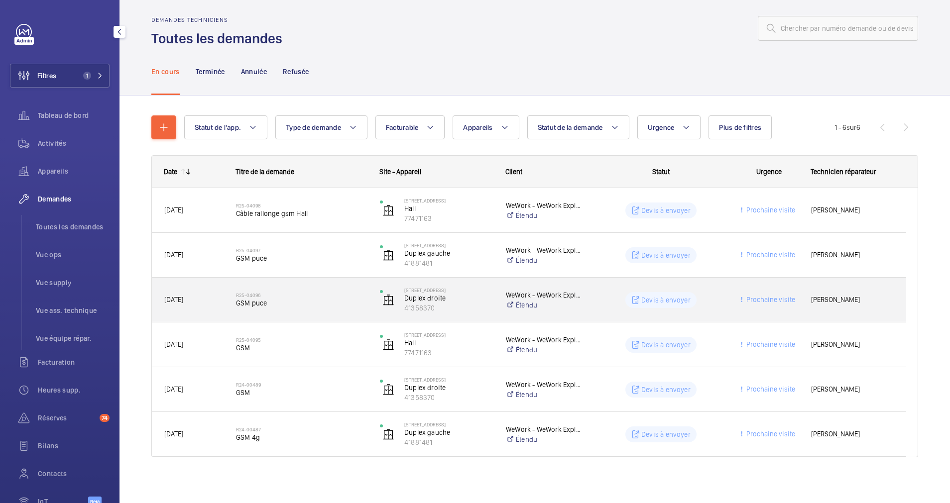
scroll to position [9, 0]
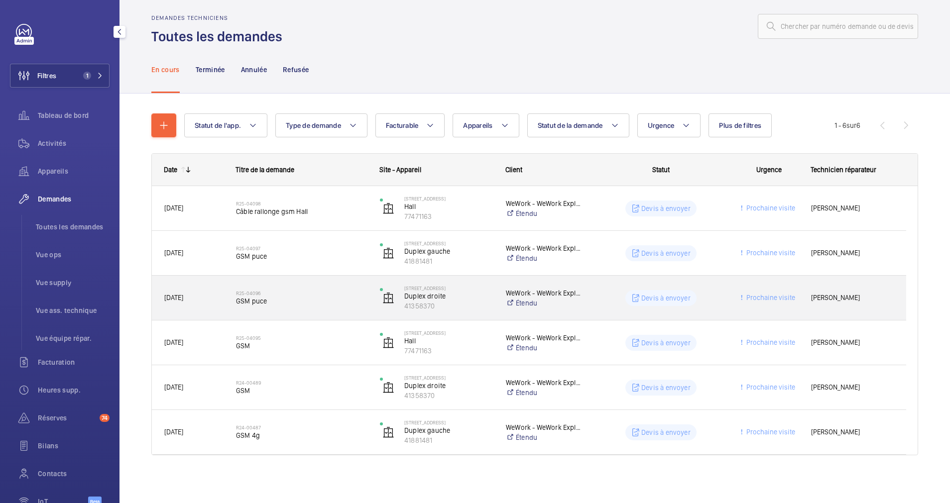
click at [334, 295] on h2 "R25-04096" at bounding box center [301, 293] width 131 height 6
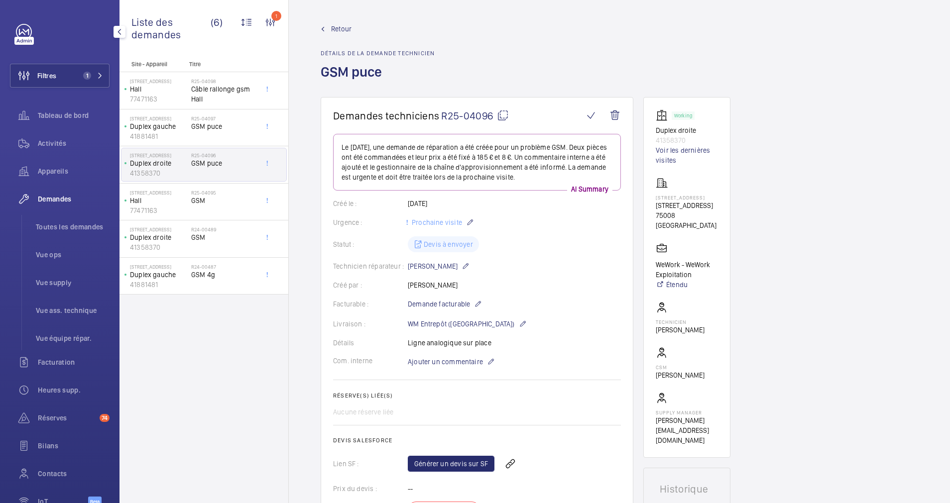
click at [338, 25] on span "Retour" at bounding box center [341, 29] width 20 height 10
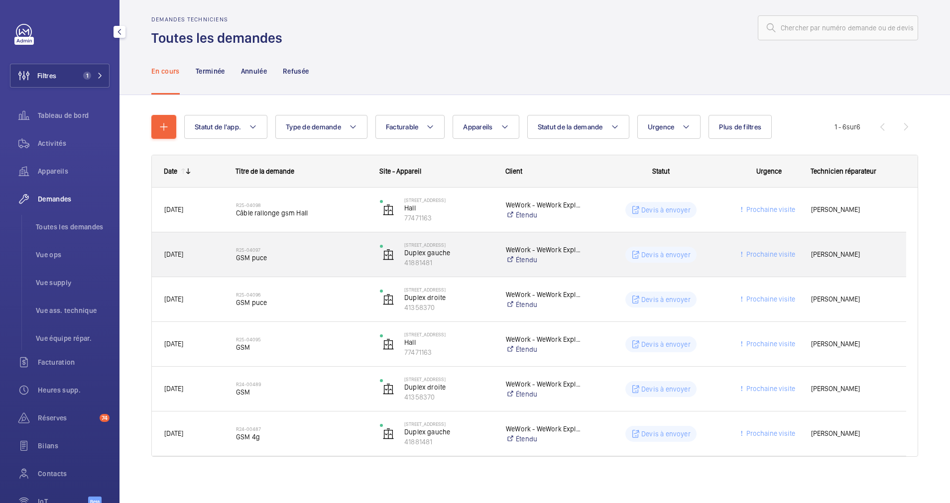
scroll to position [9, 0]
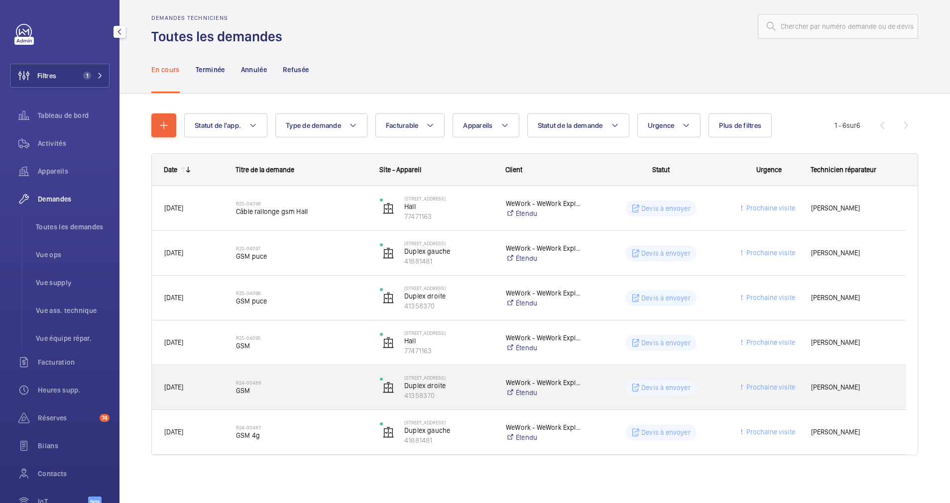
click at [335, 390] on span "GSM" at bounding box center [301, 391] width 131 height 10
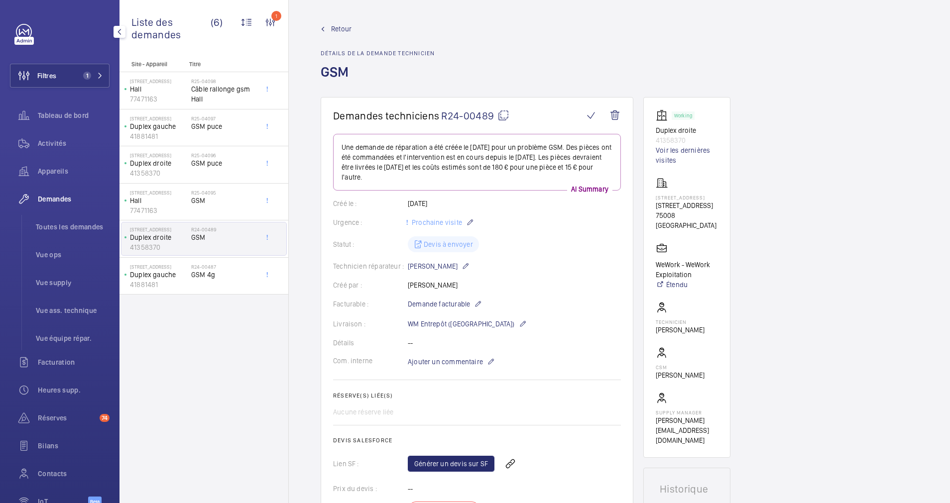
click at [341, 26] on span "Retour" at bounding box center [341, 29] width 20 height 10
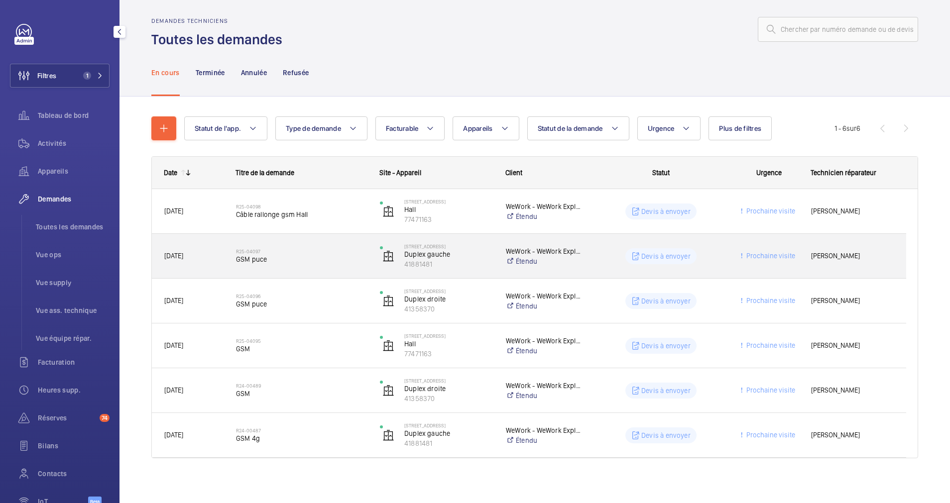
scroll to position [9, 0]
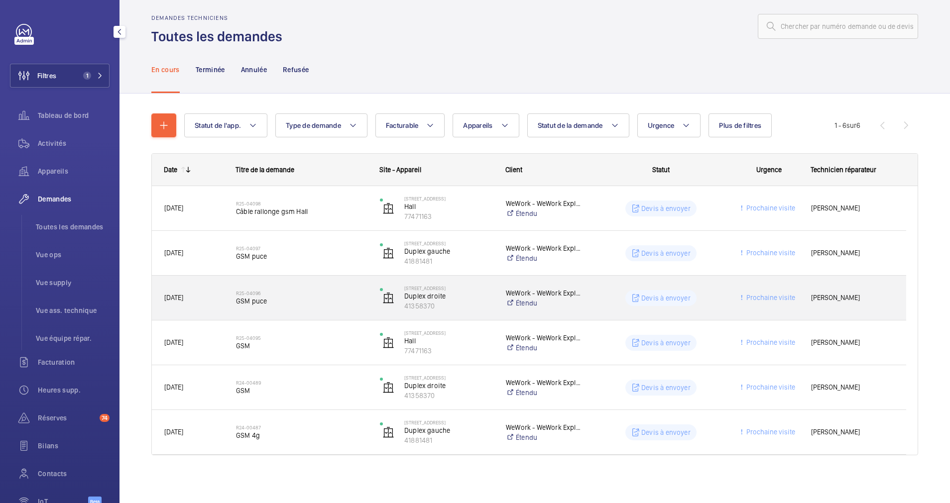
click at [344, 292] on h2 "R25-04096" at bounding box center [301, 293] width 131 height 6
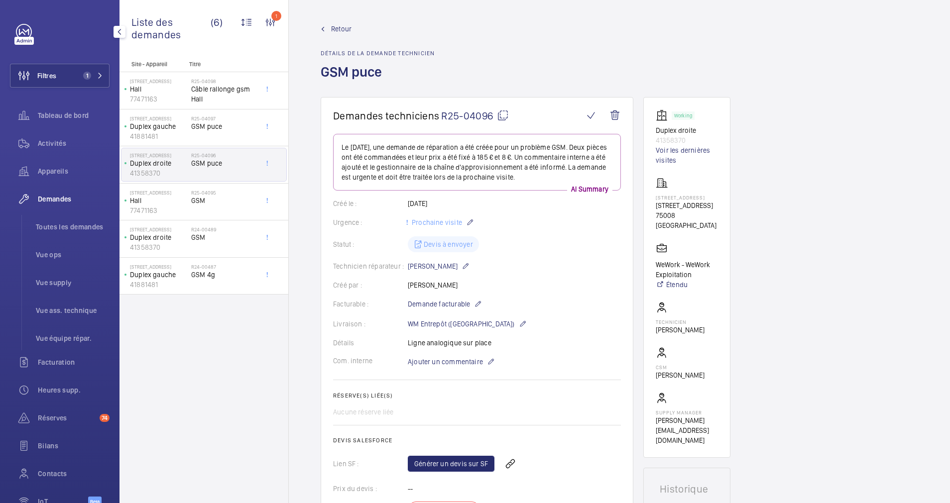
click at [341, 32] on span "Retour" at bounding box center [341, 29] width 20 height 10
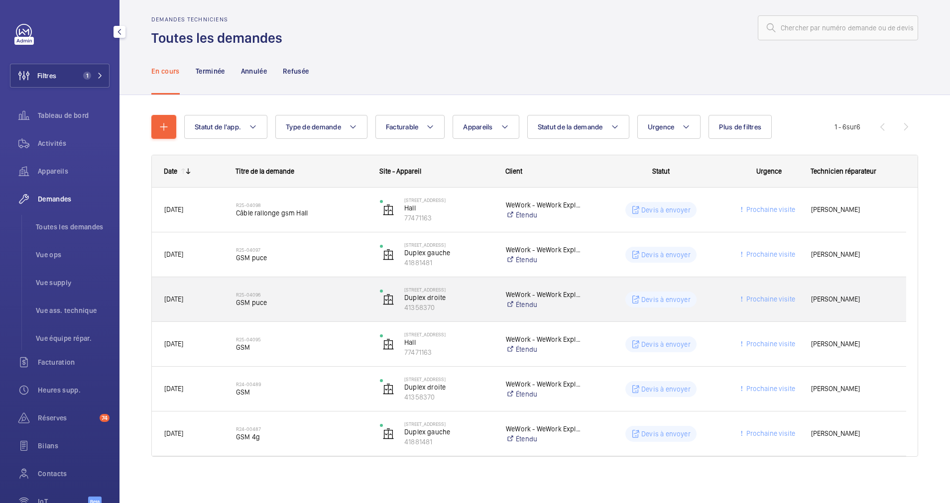
scroll to position [9, 0]
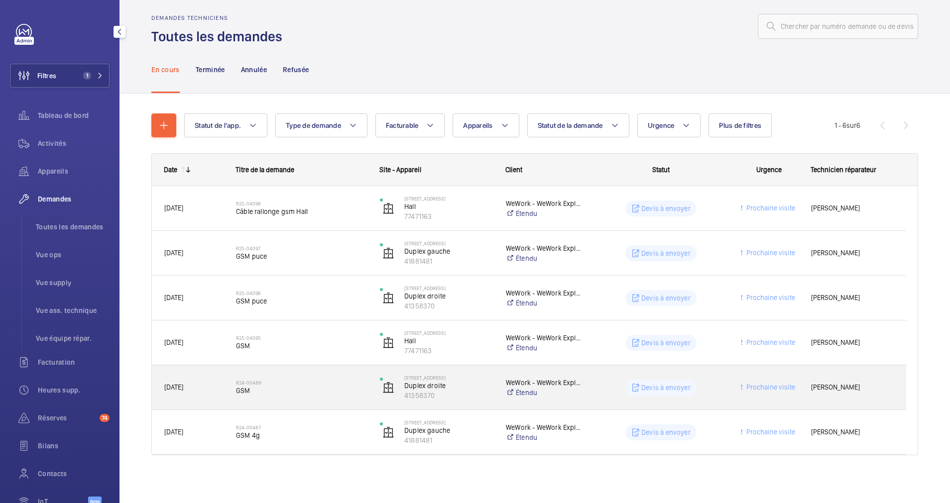
click at [342, 385] on h2 "R24-00489" at bounding box center [301, 383] width 131 height 6
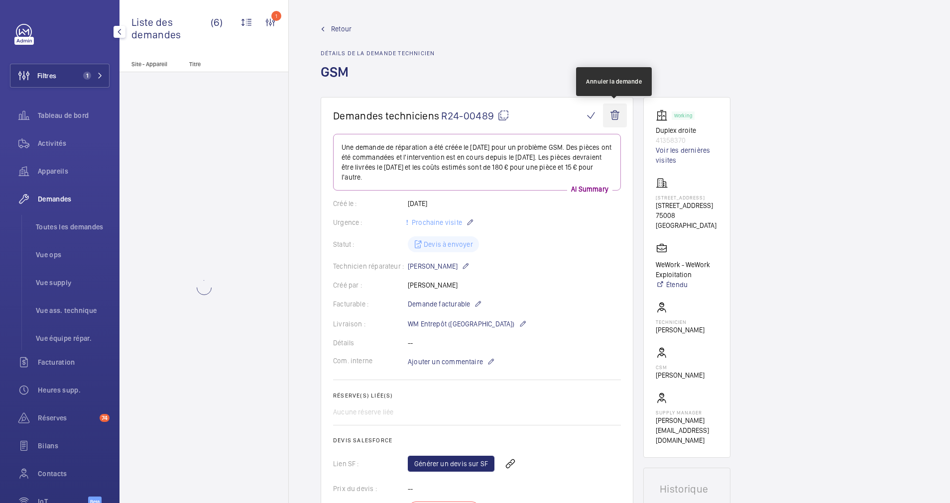
click at [617, 114] on wm-front-icon-button at bounding box center [615, 116] width 24 height 24
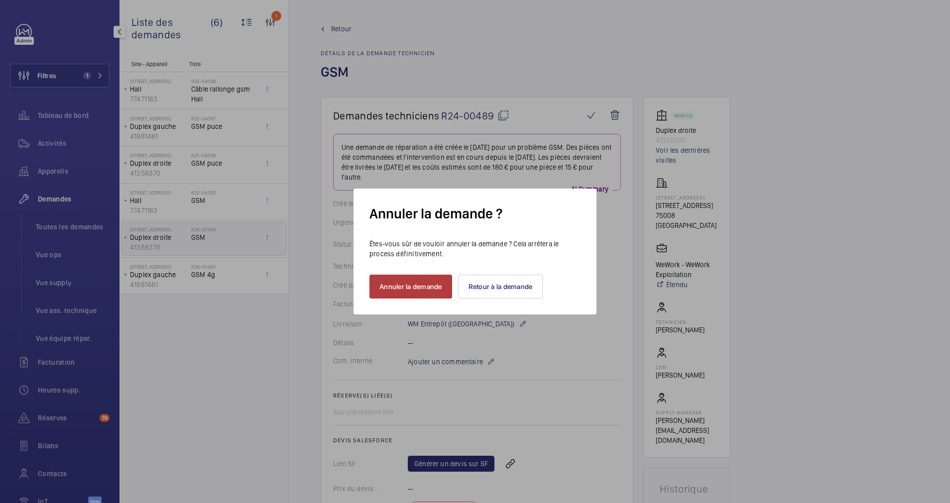
click at [397, 279] on button "Annuler la demande" at bounding box center [410, 287] width 83 height 24
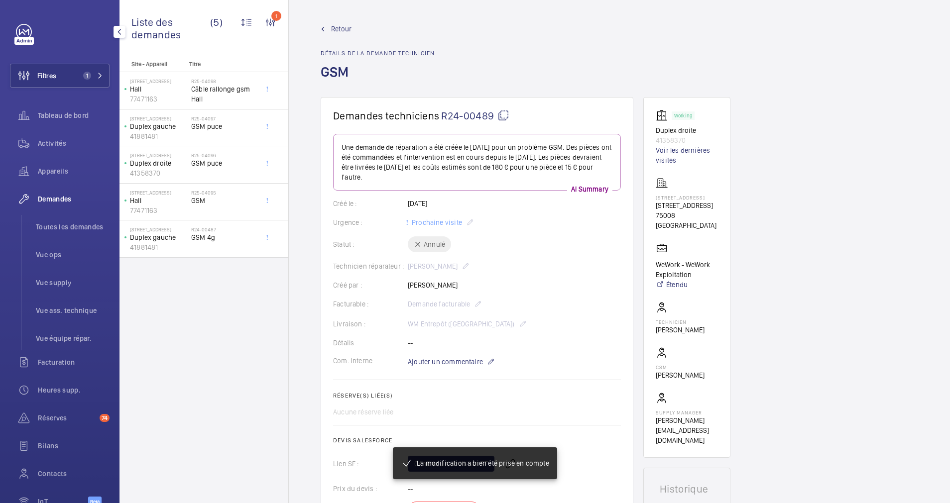
click at [335, 25] on span "Retour" at bounding box center [341, 29] width 20 height 10
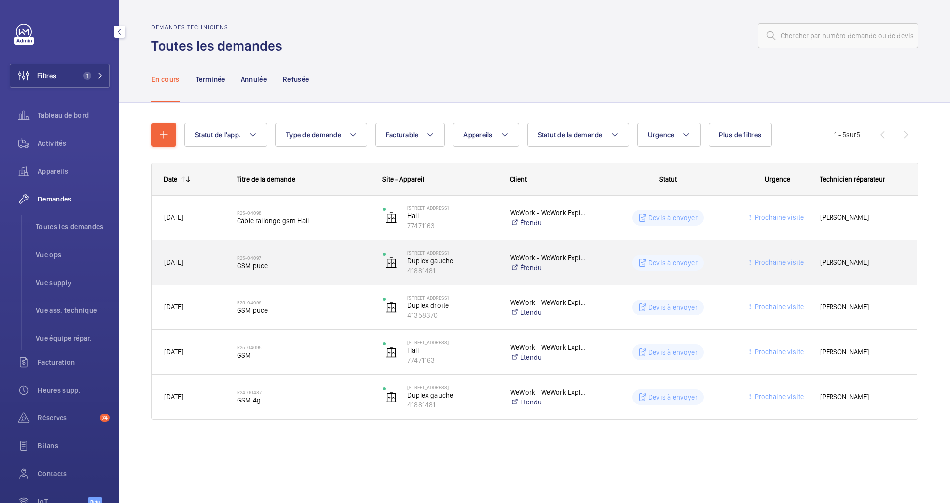
click at [325, 267] on span "GSM puce" at bounding box center [303, 266] width 133 height 10
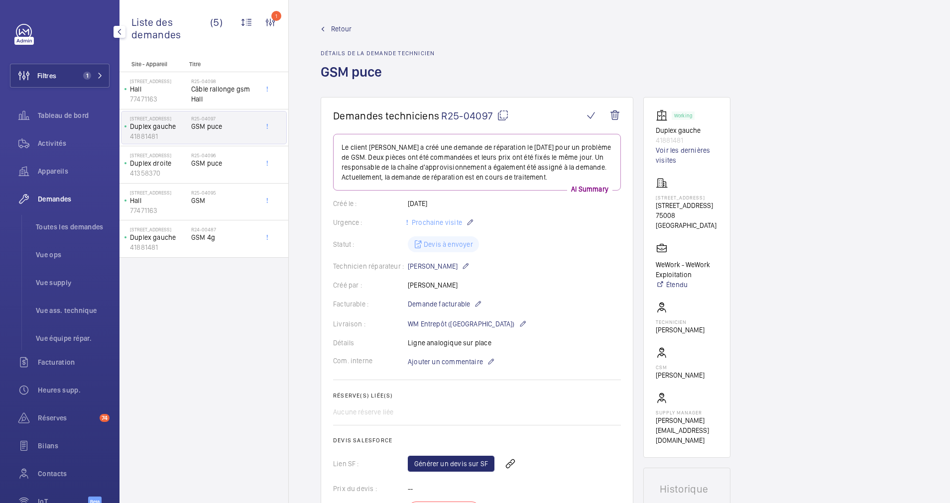
click at [335, 28] on span "Retour" at bounding box center [341, 29] width 20 height 10
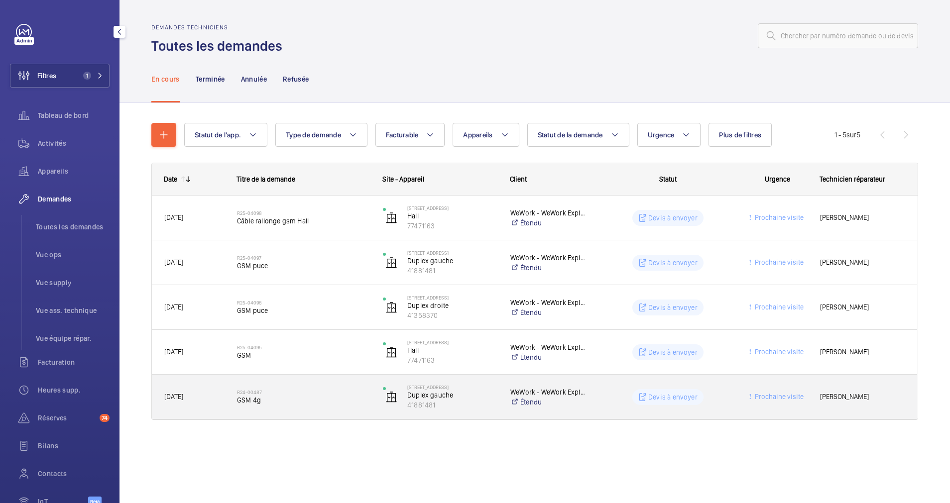
click at [343, 404] on span "GSM 4g" at bounding box center [303, 400] width 133 height 10
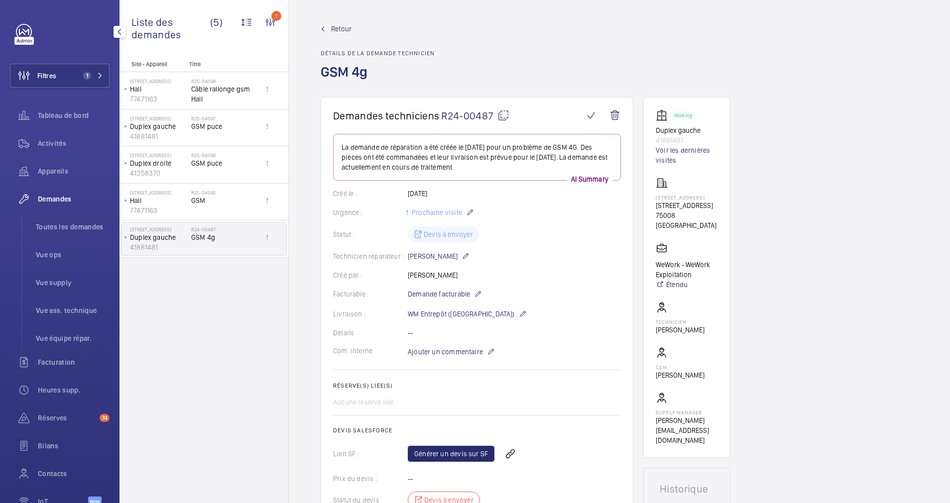
click at [336, 29] on span "Retour" at bounding box center [341, 29] width 20 height 10
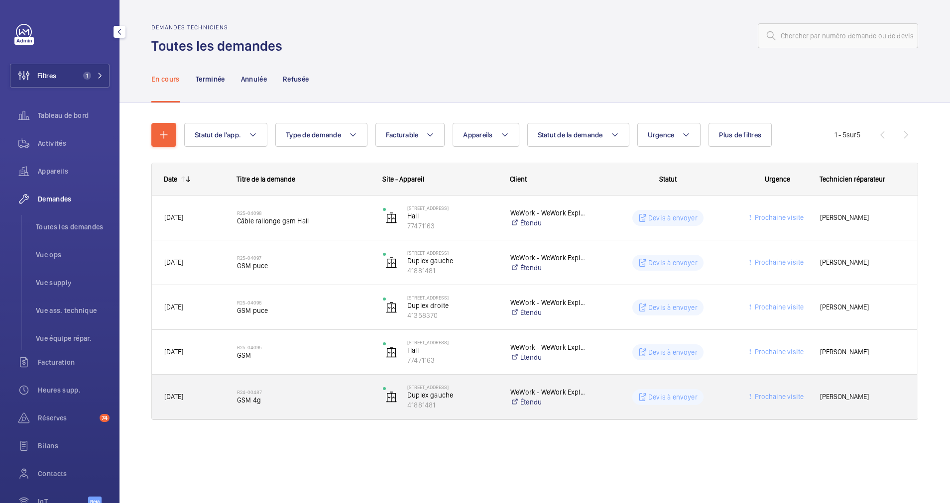
click at [317, 405] on div "R24-00487 GSM 4g" at bounding box center [303, 397] width 133 height 29
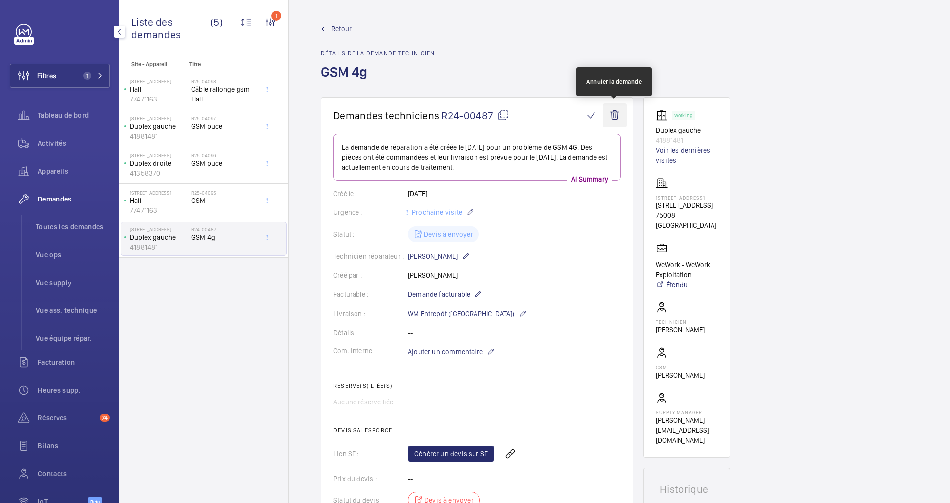
click at [611, 117] on wm-front-icon-button at bounding box center [615, 116] width 24 height 24
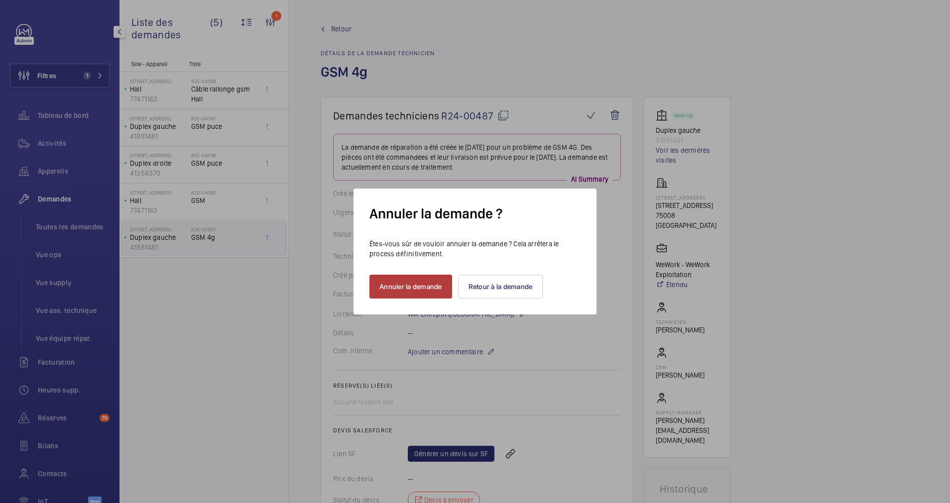
click at [422, 285] on button "Annuler la demande" at bounding box center [410, 287] width 83 height 24
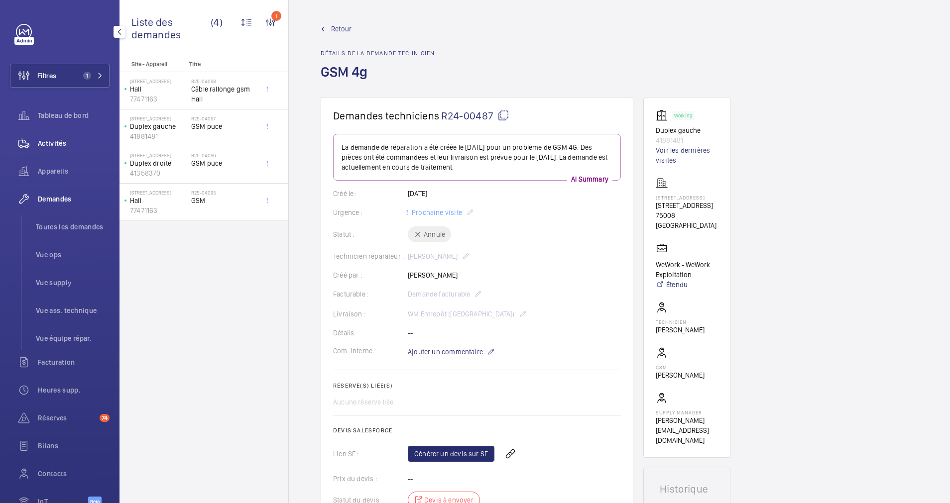
click at [57, 140] on span "Activités" at bounding box center [74, 143] width 72 height 10
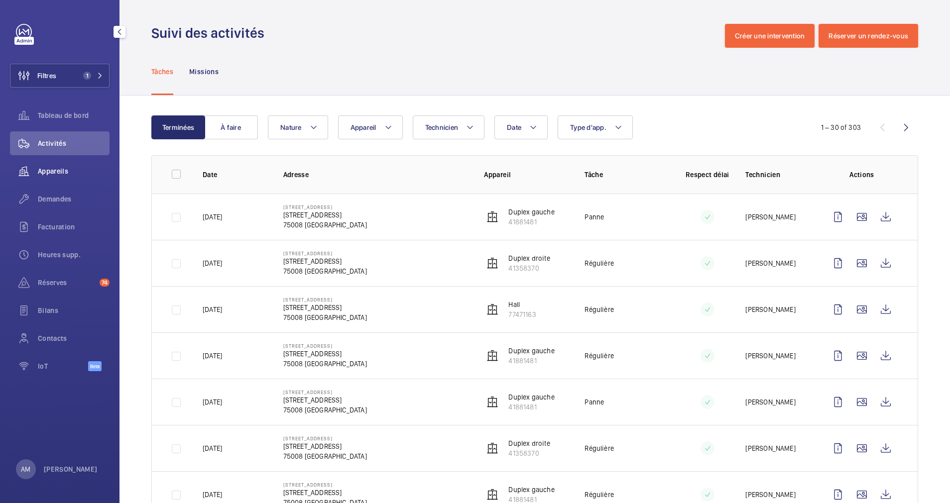
click at [60, 169] on span "Appareils" at bounding box center [74, 171] width 72 height 10
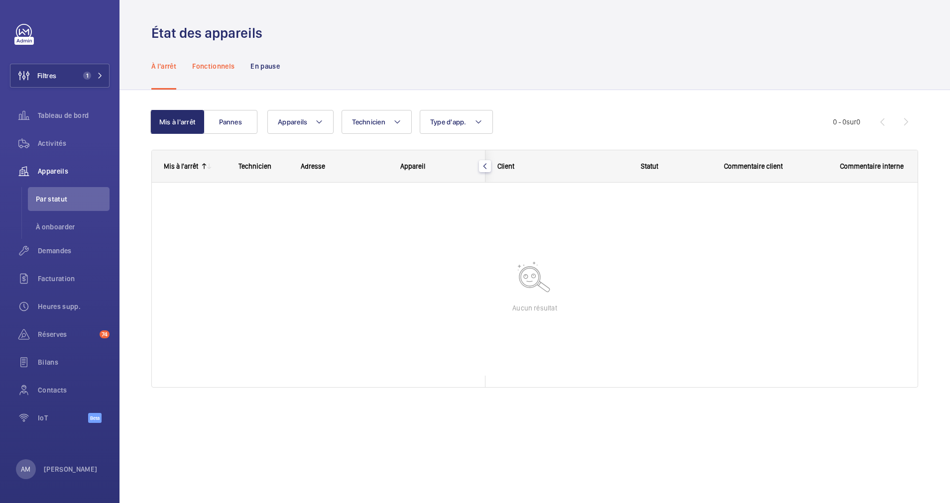
click at [222, 70] on p "Fonctionnels" at bounding box center [213, 66] width 42 height 10
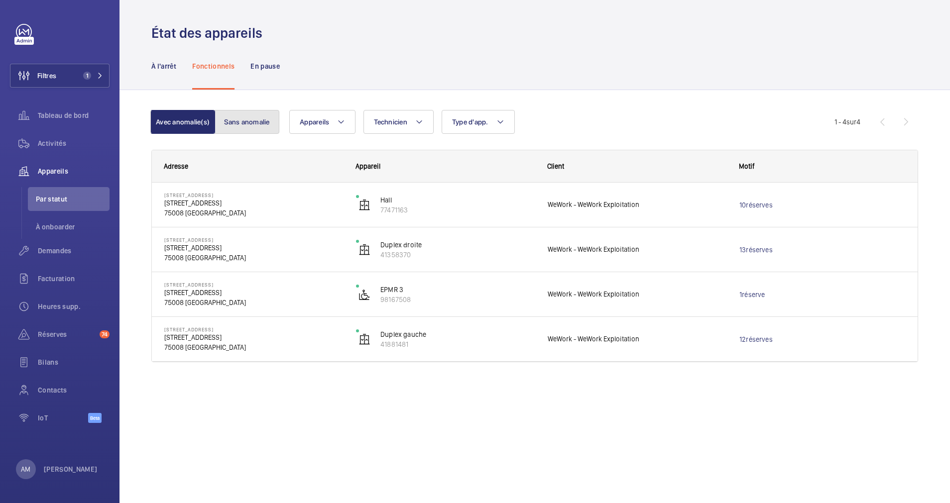
click at [232, 121] on button "Sans anomalie" at bounding box center [247, 122] width 65 height 24
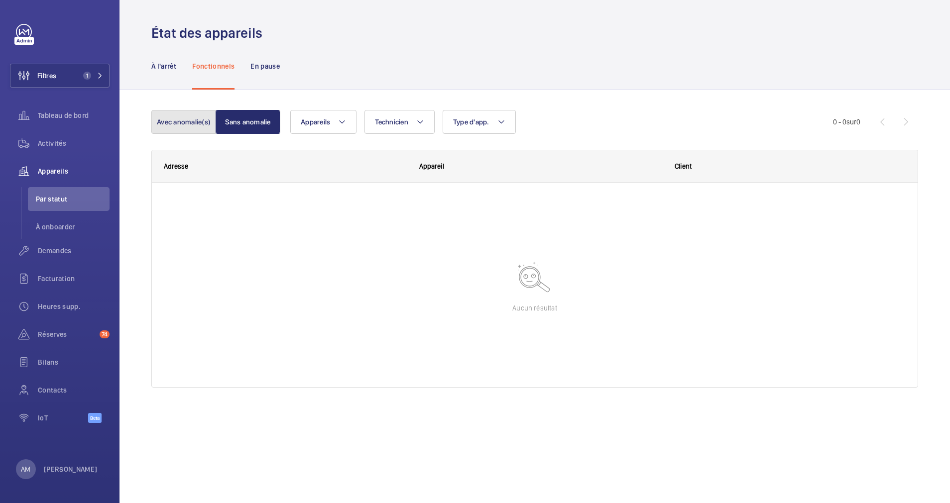
click at [202, 115] on button "Avec anomalie(s)" at bounding box center [183, 122] width 65 height 24
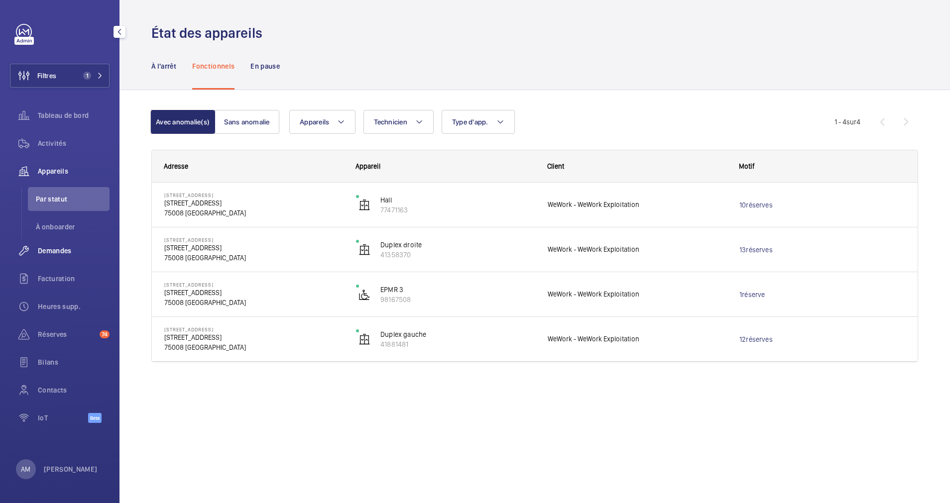
click at [54, 243] on div "Demandes" at bounding box center [60, 251] width 100 height 24
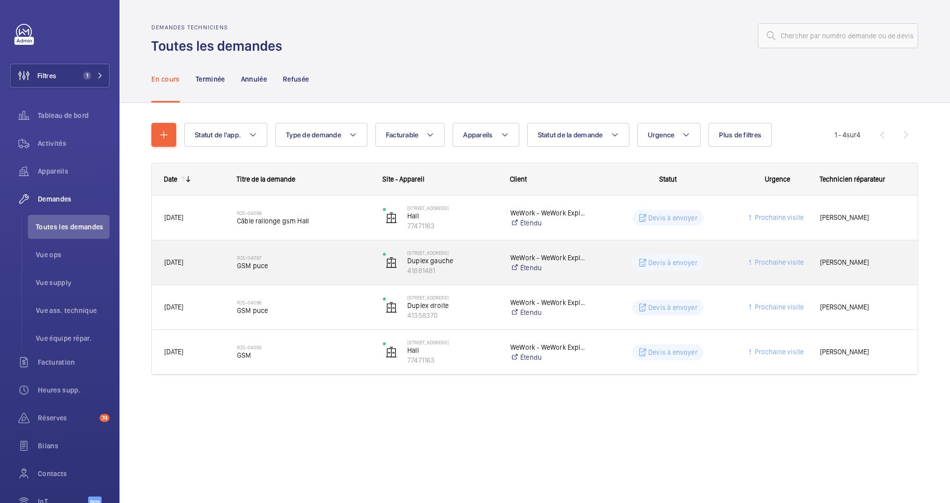
click at [330, 271] on div "R25-04097 GSM puce" at bounding box center [303, 262] width 133 height 29
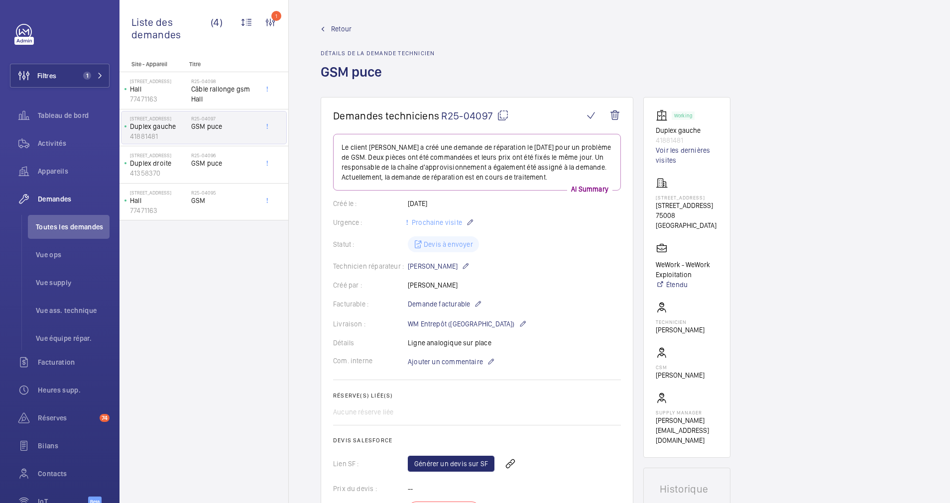
scroll to position [149, 0]
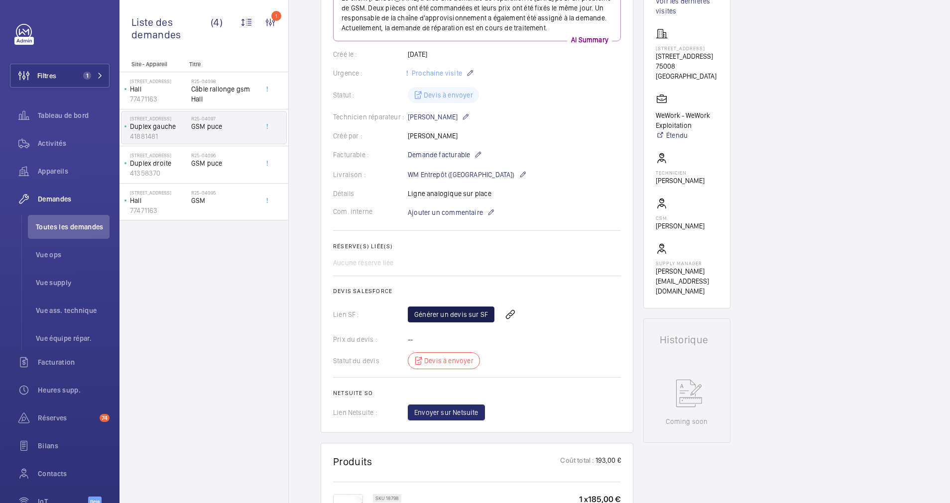
click at [469, 311] on link "Générer un devis sur SF" at bounding box center [451, 315] width 87 height 16
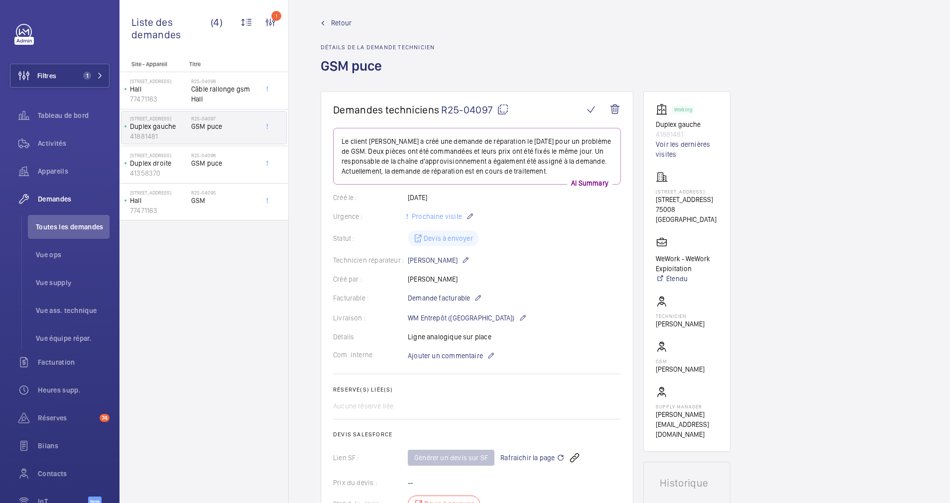
scroll to position [0, 0]
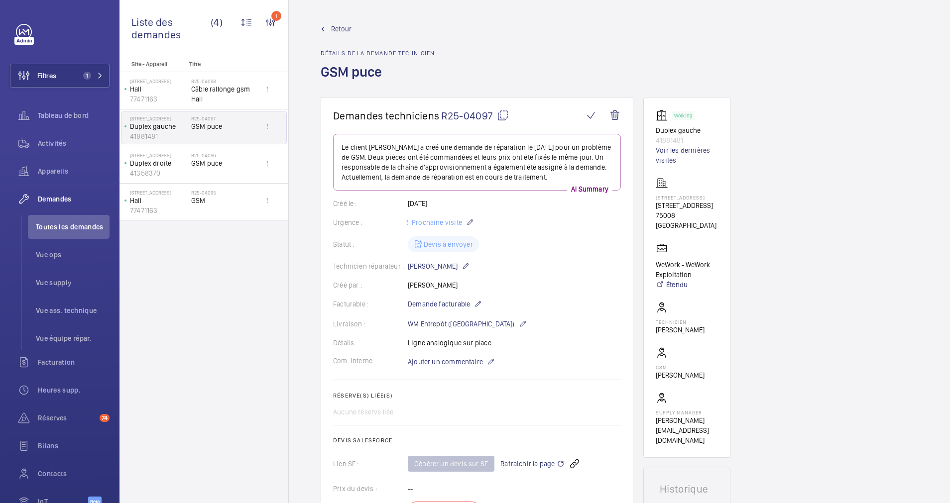
click at [338, 24] on span "Retour" at bounding box center [341, 29] width 20 height 10
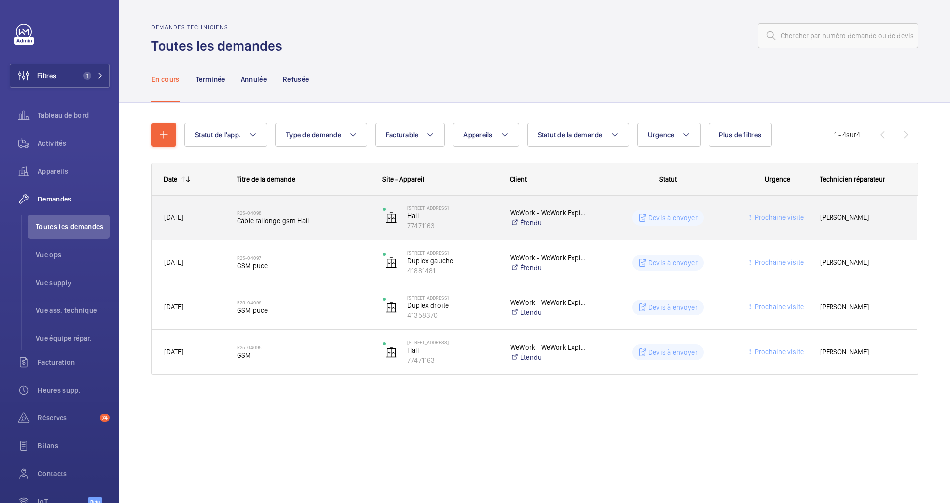
click at [321, 219] on span "Câble rallonge gsm Hall" at bounding box center [303, 221] width 133 height 10
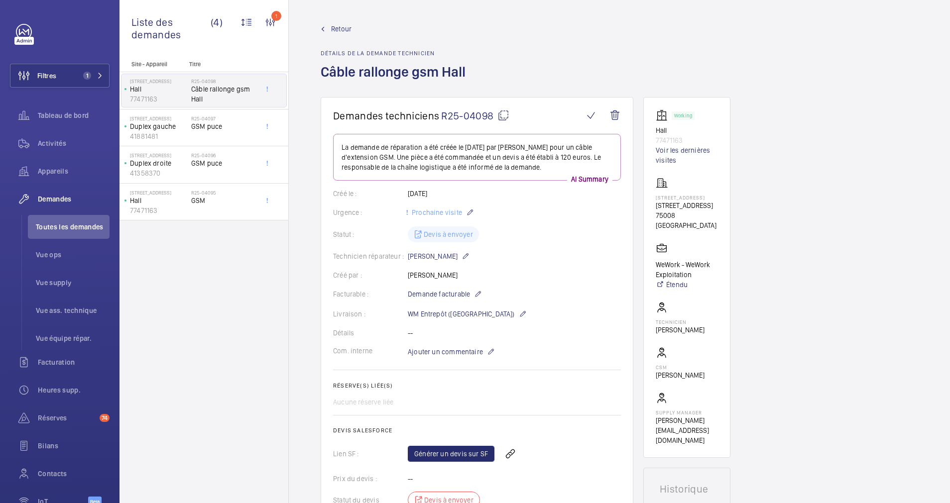
click at [334, 27] on span "Retour" at bounding box center [341, 29] width 20 height 10
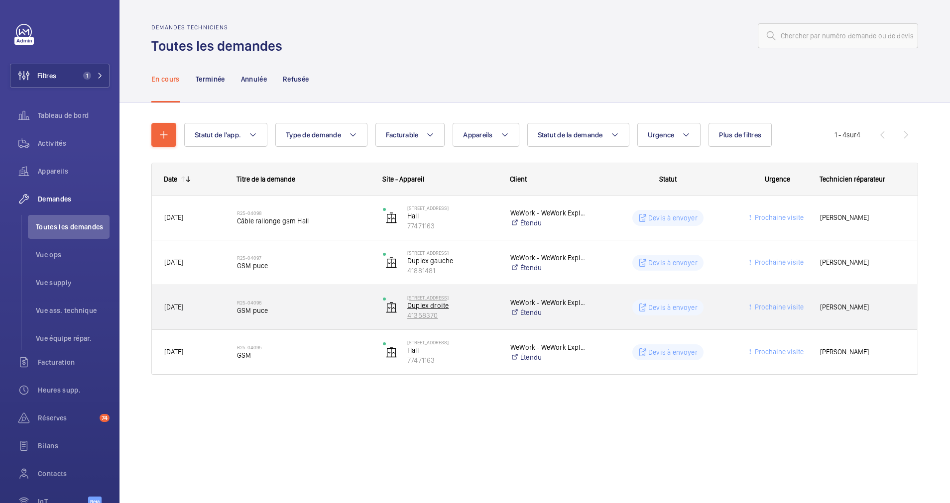
drag, startPoint x: 462, startPoint y: 320, endPoint x: 408, endPoint y: 319, distance: 54.3
click at [408, 319] on p "41358370" at bounding box center [452, 316] width 90 height 10
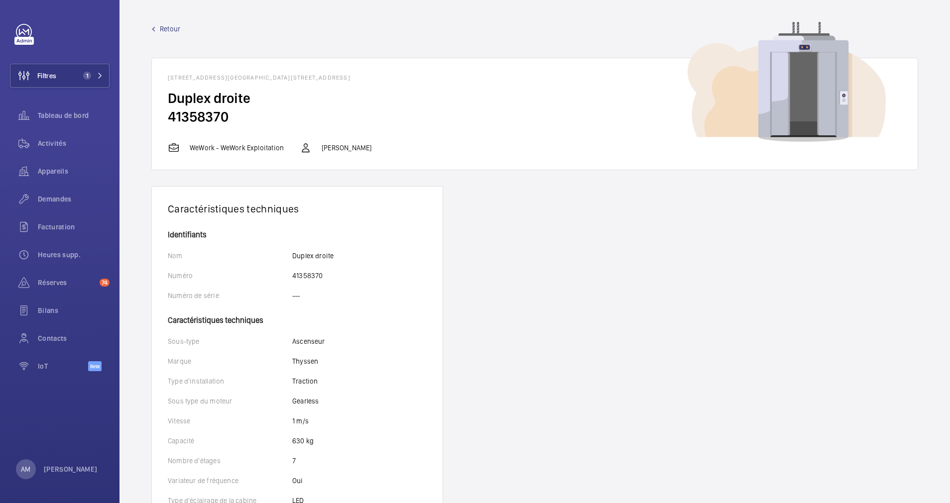
drag, startPoint x: 260, startPoint y: 121, endPoint x: 168, endPoint y: 119, distance: 92.1
click at [168, 119] on h2 "41358370" at bounding box center [535, 117] width 734 height 18
copy h2 "41358370"
drag, startPoint x: 329, startPoint y: 279, endPoint x: 292, endPoint y: 278, distance: 36.9
click at [292, 278] on div "Numéro 41358370" at bounding box center [297, 276] width 259 height 10
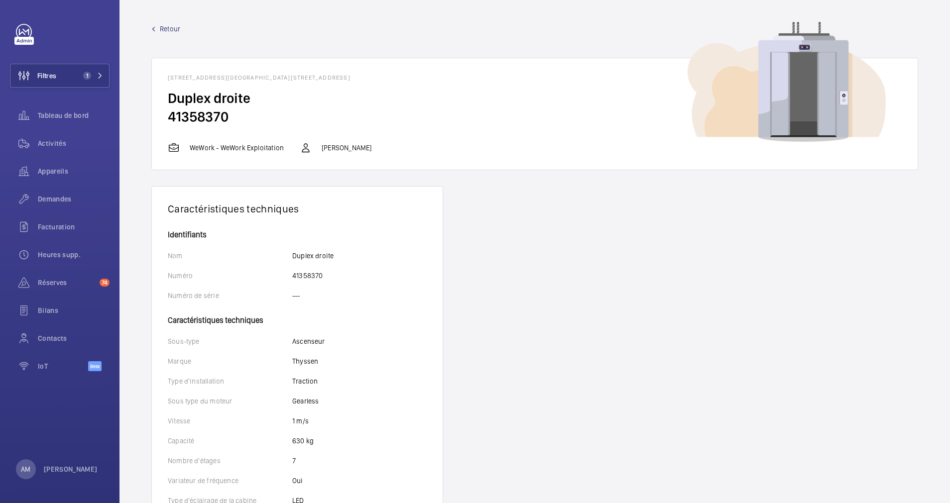
drag, startPoint x: 292, startPoint y: 278, endPoint x: 293, endPoint y: 289, distance: 11.5
click at [300, 277] on p "41358370" at bounding box center [307, 276] width 30 height 10
copy p "41358370"
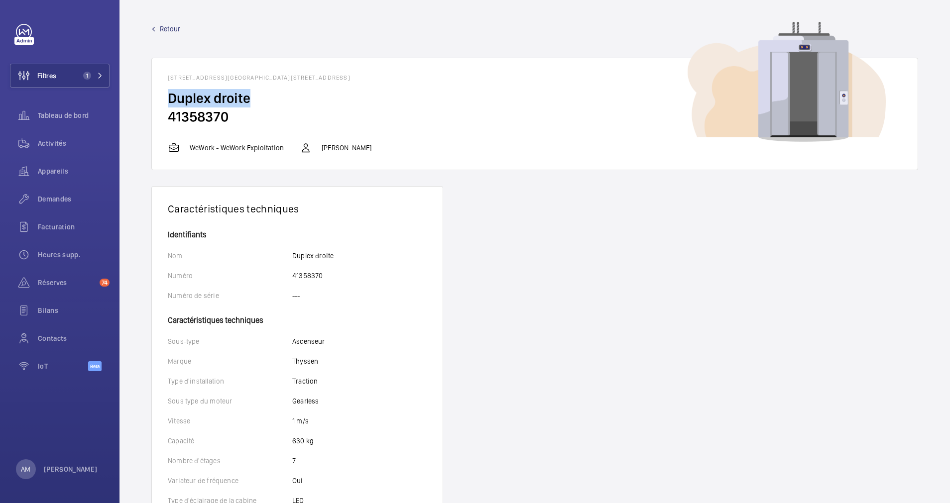
drag, startPoint x: 169, startPoint y: 101, endPoint x: 250, endPoint y: 100, distance: 81.2
click at [250, 100] on h2 "Duplex droite" at bounding box center [535, 98] width 734 height 18
drag, startPoint x: 250, startPoint y: 100, endPoint x: 244, endPoint y: 98, distance: 6.0
copy h2 "Duplex droite"
click at [167, 24] on span "Retour" at bounding box center [170, 29] width 20 height 10
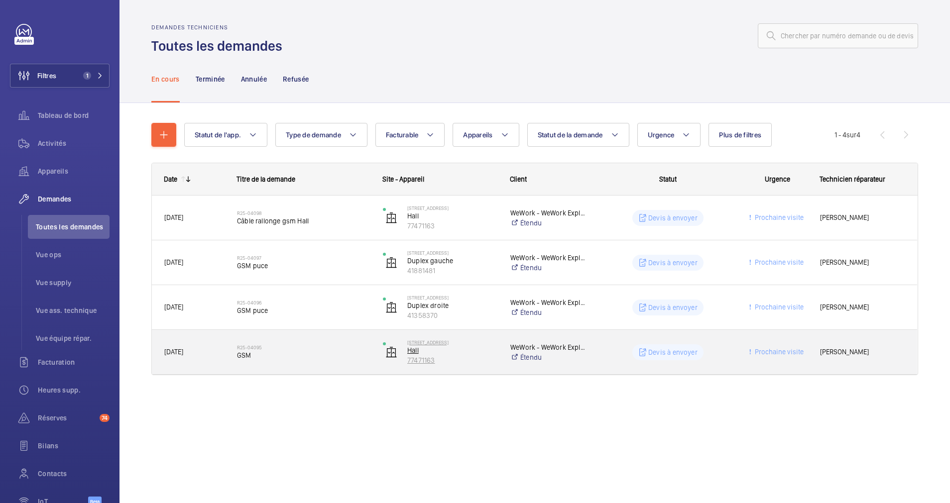
drag, startPoint x: 440, startPoint y: 355, endPoint x: 423, endPoint y: 361, distance: 17.5
click at [423, 361] on div "92 Avenue des Champs-Élysées Hall 77471163" at bounding box center [452, 353] width 90 height 26
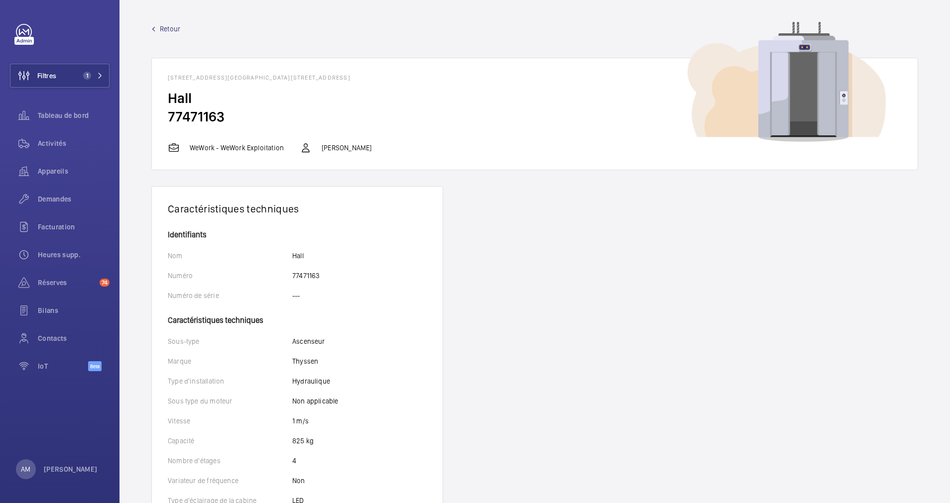
drag, startPoint x: 223, startPoint y: 118, endPoint x: 167, endPoint y: 120, distance: 55.8
click at [167, 120] on wm-front-card-body "Hall 77471163" at bounding box center [535, 115] width 766 height 53
click at [53, 192] on div "Demandes" at bounding box center [60, 199] width 100 height 24
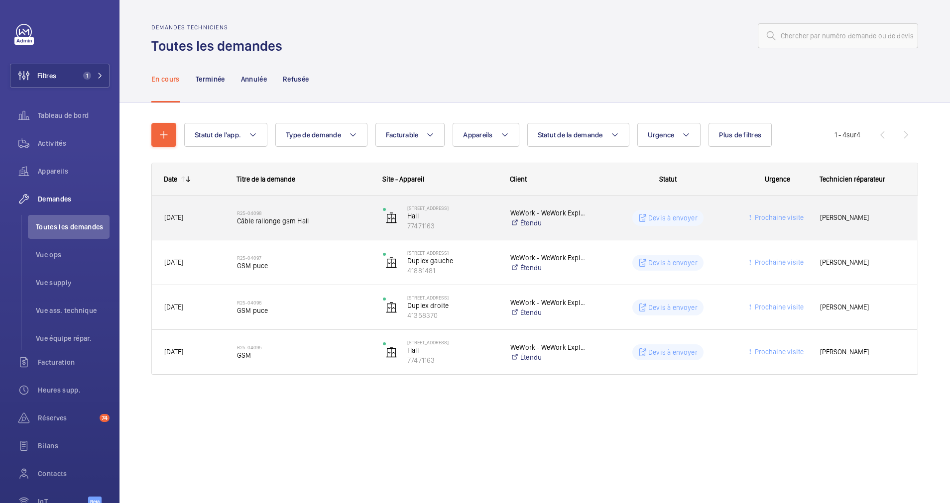
click at [328, 208] on div "R25-04098 Câble rallonge gsm Hall" at bounding box center [303, 218] width 133 height 29
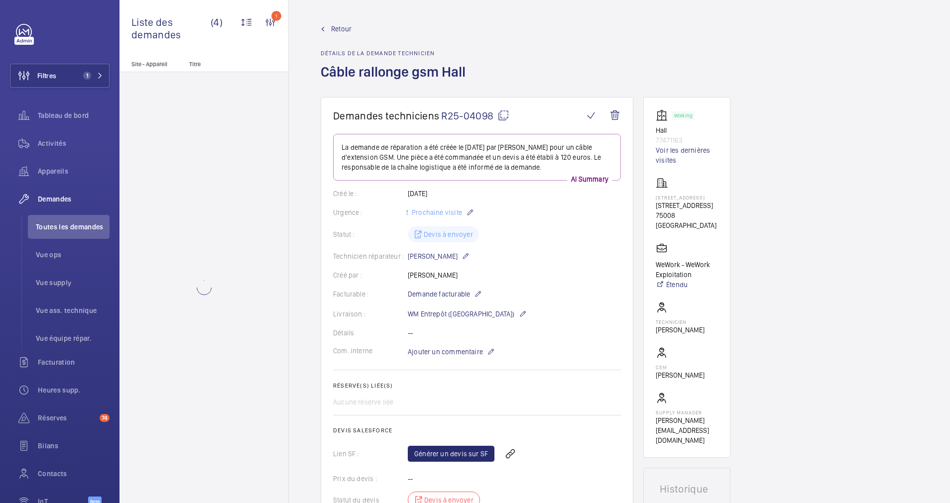
scroll to position [149, 0]
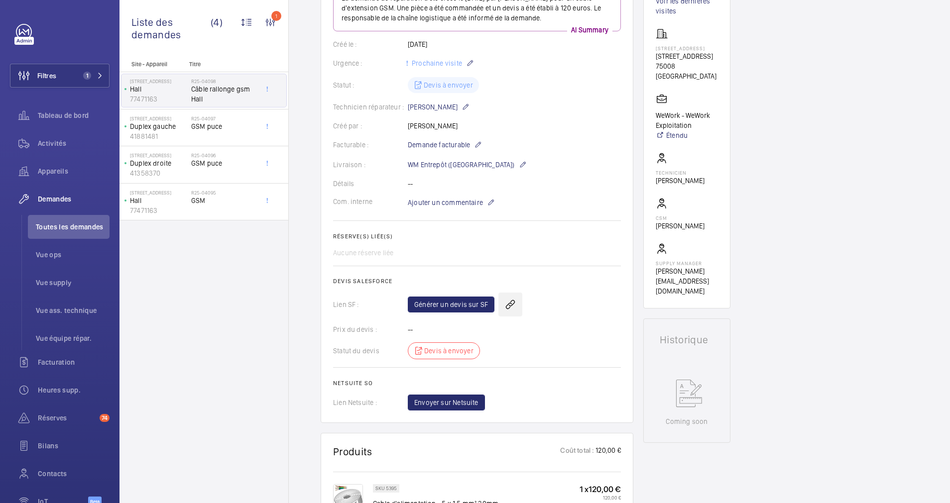
click at [509, 305] on wm-front-icon-button at bounding box center [510, 305] width 24 height 24
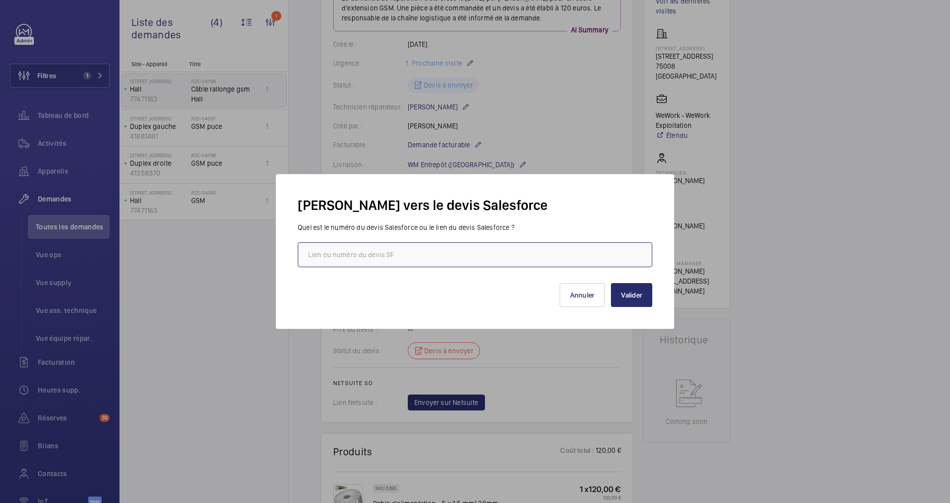
drag, startPoint x: 435, startPoint y: 239, endPoint x: 423, endPoint y: 253, distance: 18.4
paste input "https://wemaintain.lightning.force.com/lightning/r/Quote/0Q0SZ000008ZCBO0A4/view"
type input "https://wemaintain.lightning.force.com/lightning/r/Quote/0Q0SZ000008ZCBO0A4/view"
click at [627, 301] on button "Valider" at bounding box center [631, 295] width 41 height 24
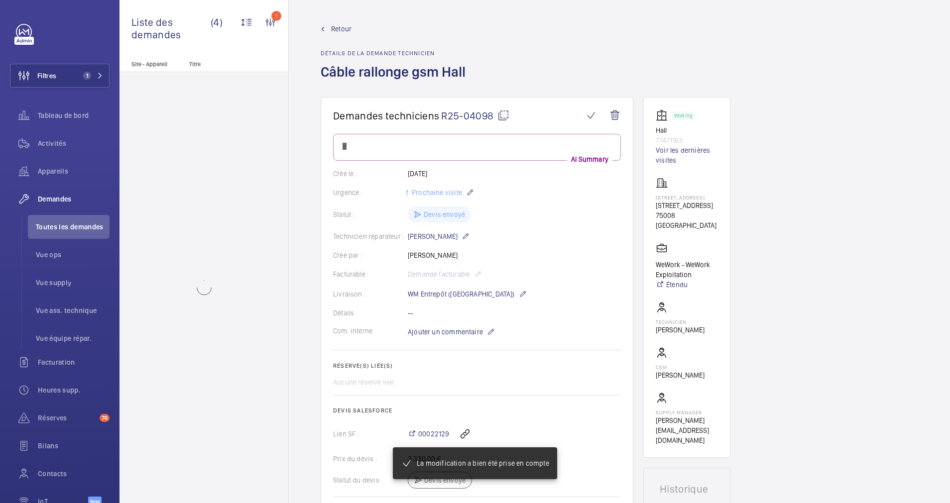
click at [333, 31] on span "Retour" at bounding box center [341, 29] width 20 height 10
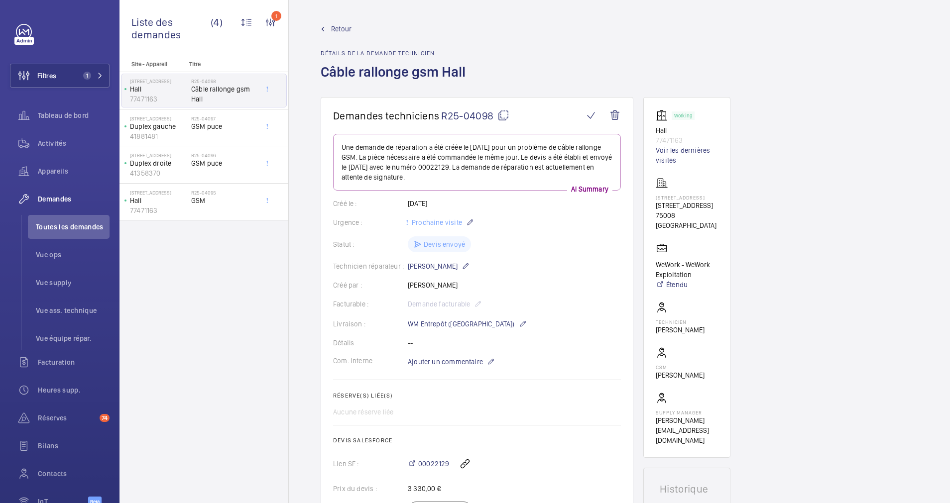
click at [339, 26] on span "Retour" at bounding box center [341, 29] width 20 height 10
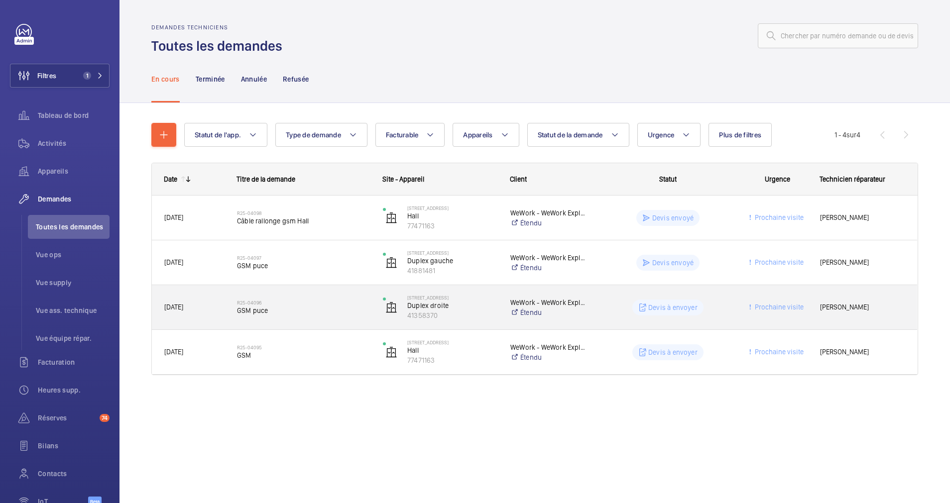
click at [331, 300] on h2 "R25-04096" at bounding box center [303, 303] width 133 height 6
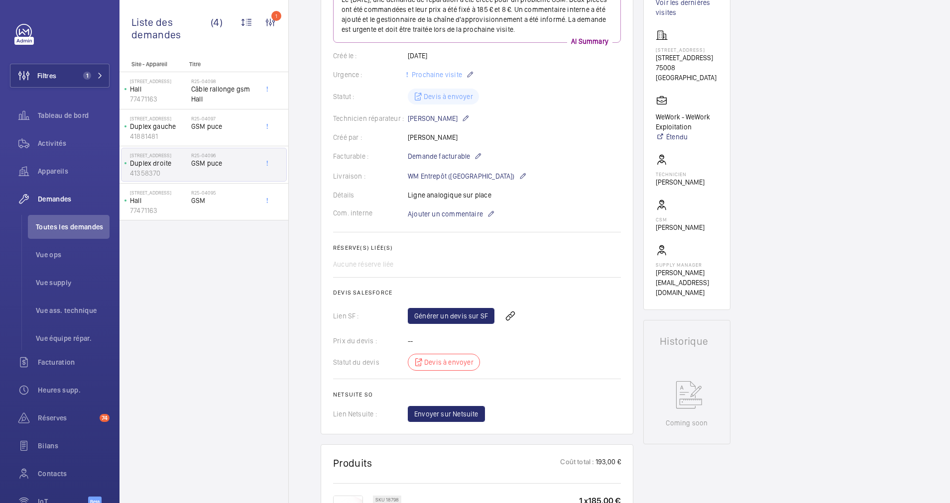
scroll to position [149, 0]
click at [507, 318] on wm-front-icon-button at bounding box center [510, 315] width 24 height 24
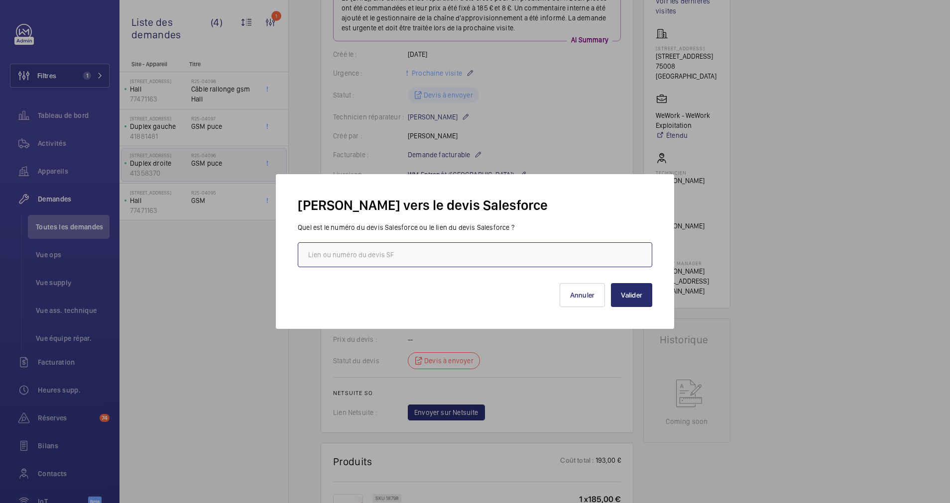
paste input "https://wemaintain.lightning.force.com/lightning/r/Quote/0Q0SZ000008ZCBO0A4/view"
type input "https://wemaintain.lightning.force.com/lightning/r/Quote/0Q0SZ000008ZCBO0A4/view"
click at [638, 297] on button "Valider" at bounding box center [631, 295] width 41 height 24
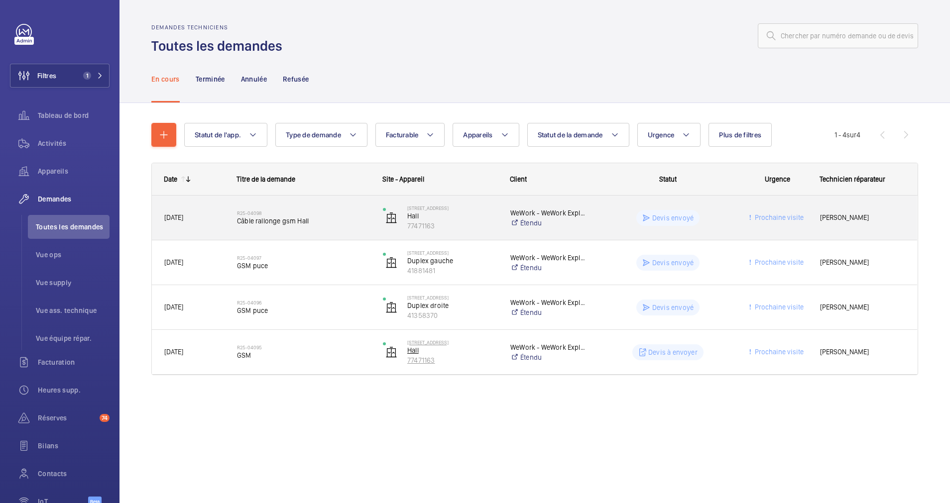
click at [357, 352] on span "GSM" at bounding box center [303, 356] width 133 height 10
click at [484, 359] on p "77471163" at bounding box center [452, 361] width 90 height 10
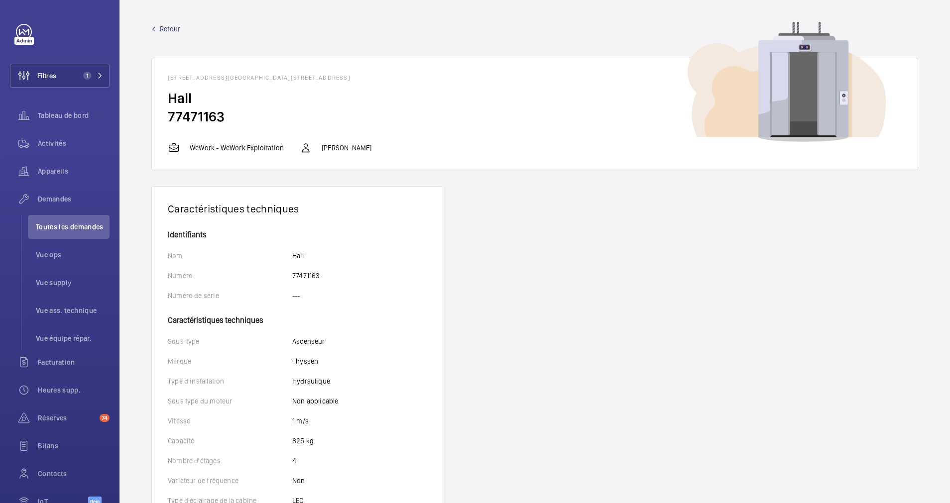
click at [170, 30] on span "Retour" at bounding box center [170, 29] width 20 height 10
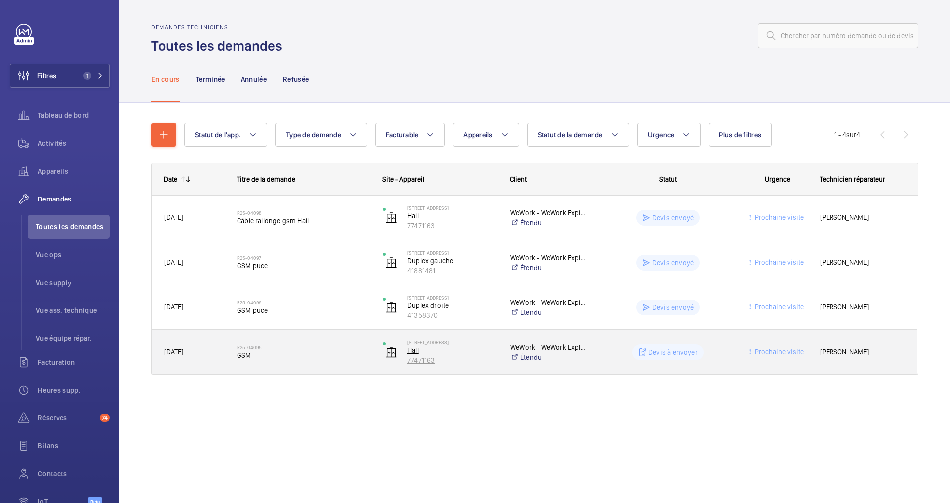
click at [459, 356] on p "77471163" at bounding box center [452, 361] width 90 height 10
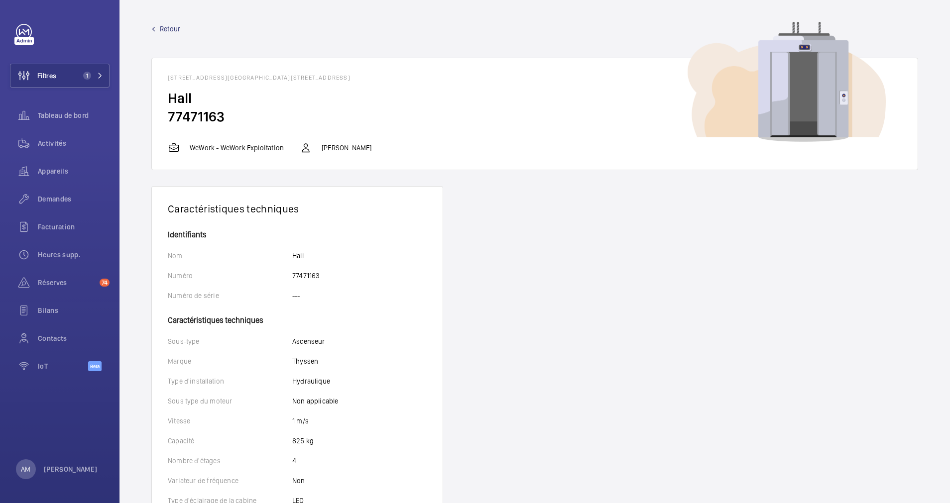
click at [167, 30] on span "Retour" at bounding box center [170, 29] width 20 height 10
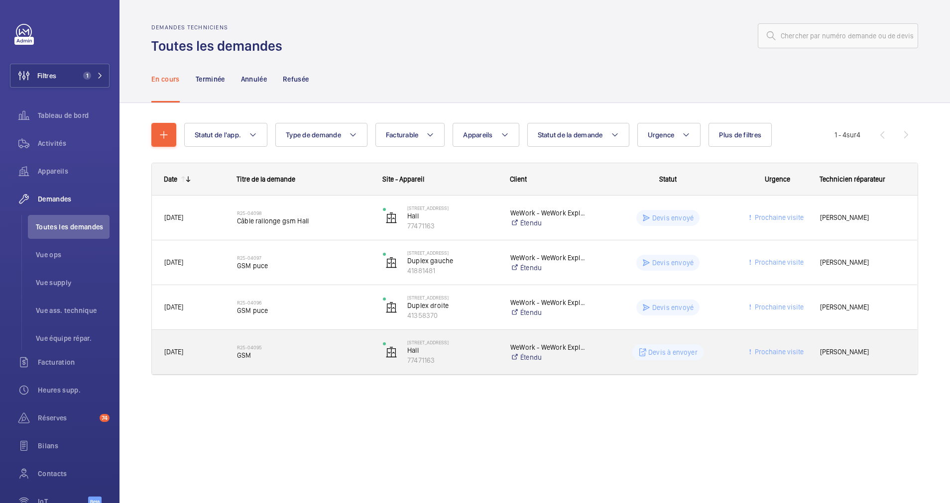
click at [346, 352] on span "GSM" at bounding box center [303, 356] width 133 height 10
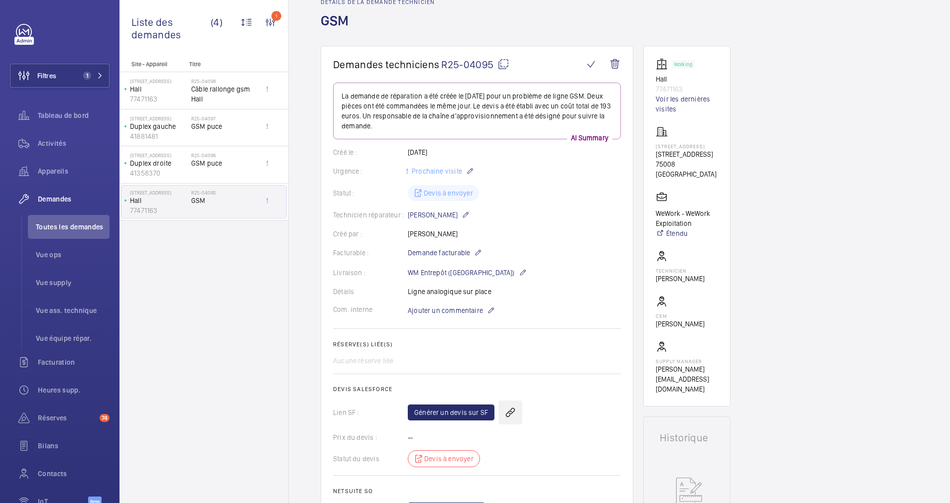
scroll to position [75, 0]
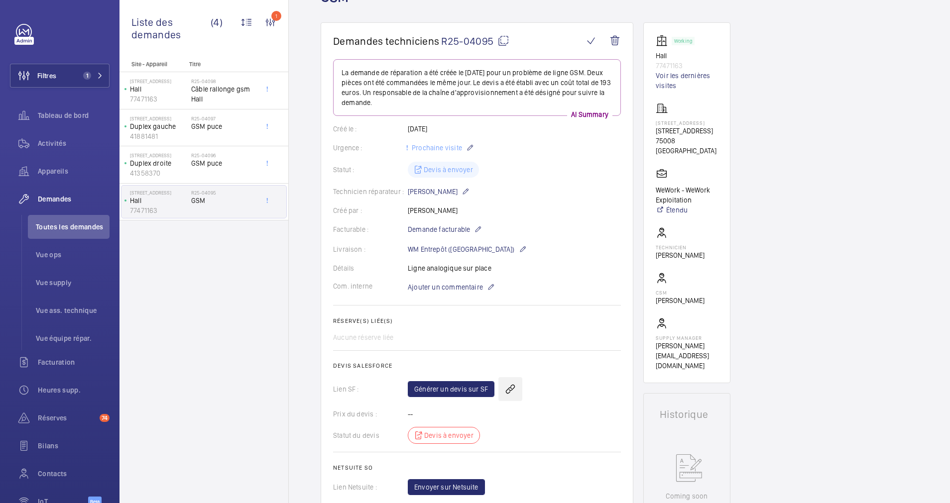
click at [508, 382] on wm-front-icon-button at bounding box center [510, 389] width 24 height 24
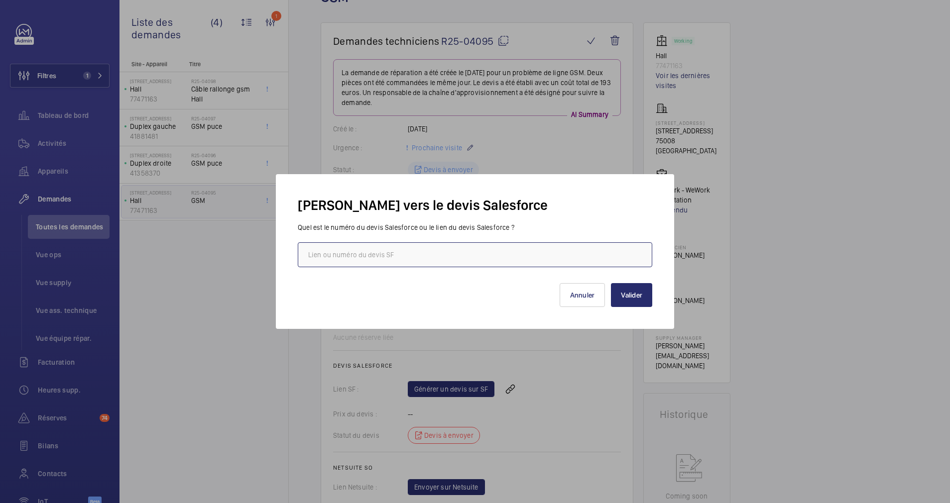
paste input "https://wemaintain.lightning.force.com/lightning/r/Quote/0Q0SZ000008ZCBO0A4/view"
type input "https://wemaintain.lightning.force.com/lightning/r/Quote/0Q0SZ000008ZCBO0A4/view"
click at [636, 293] on button "Valider" at bounding box center [631, 295] width 41 height 24
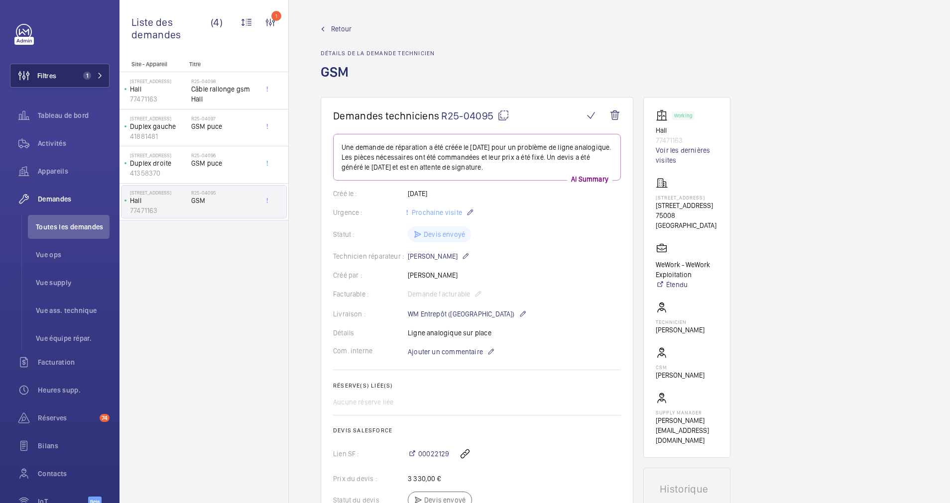
click at [334, 28] on span "Retour" at bounding box center [341, 29] width 20 height 10
click at [97, 73] on mat-icon at bounding box center [100, 76] width 6 height 6
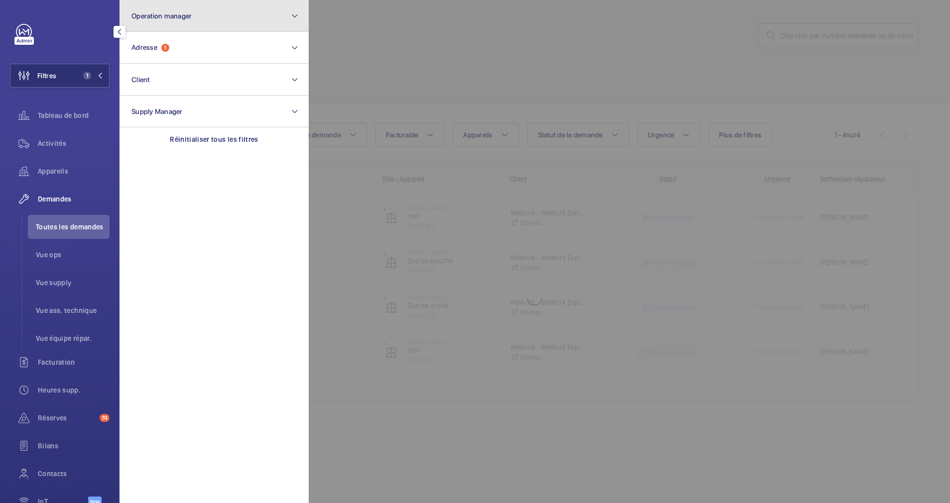
click at [227, 25] on button "Operation manager" at bounding box center [214, 16] width 189 height 32
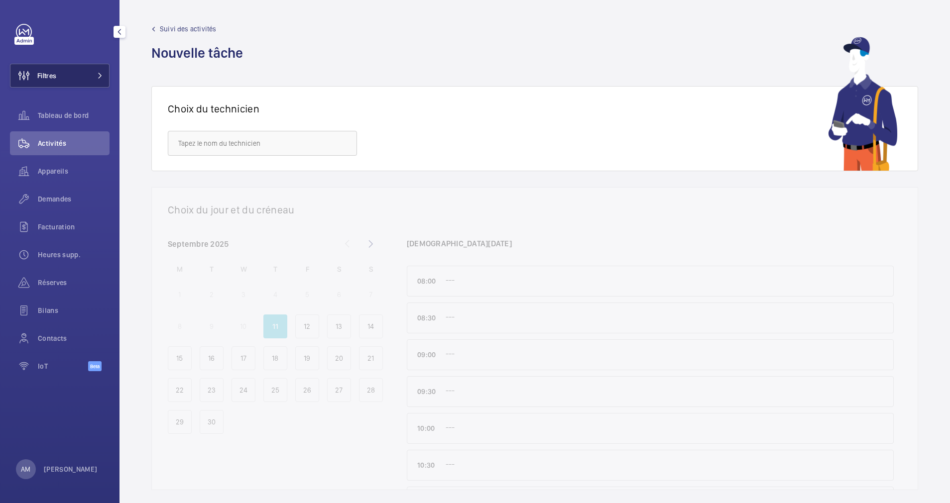
drag, startPoint x: 81, startPoint y: 77, endPoint x: 102, endPoint y: 71, distance: 21.4
click at [82, 77] on button "Filtres" at bounding box center [60, 76] width 100 height 24
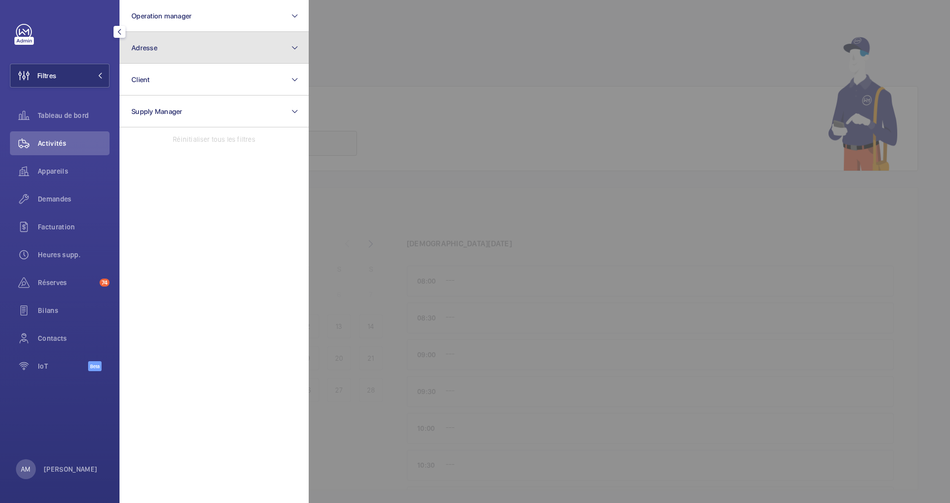
click at [204, 57] on button "Adresse" at bounding box center [214, 48] width 189 height 32
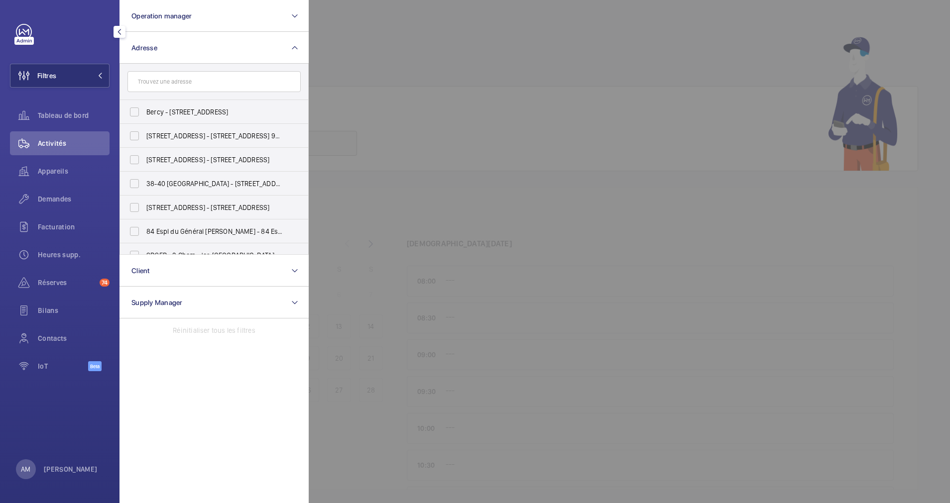
click at [188, 81] on input "text" at bounding box center [213, 81] width 173 height 21
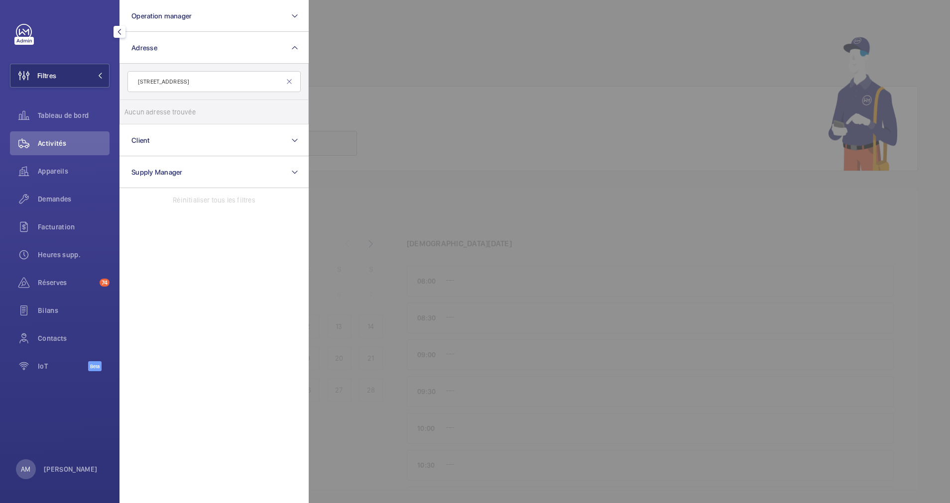
click at [230, 84] on input "[STREET_ADDRESS]" at bounding box center [213, 81] width 173 height 21
drag, startPoint x: 175, startPoint y: 81, endPoint x: 146, endPoint y: 81, distance: 28.9
click at [146, 81] on input "[STREET_ADDRESS]" at bounding box center [213, 81] width 173 height 21
type input "92 [GEOGRAPHIC_DATA]"
click at [152, 110] on span "92" at bounding box center [150, 112] width 8 height 8
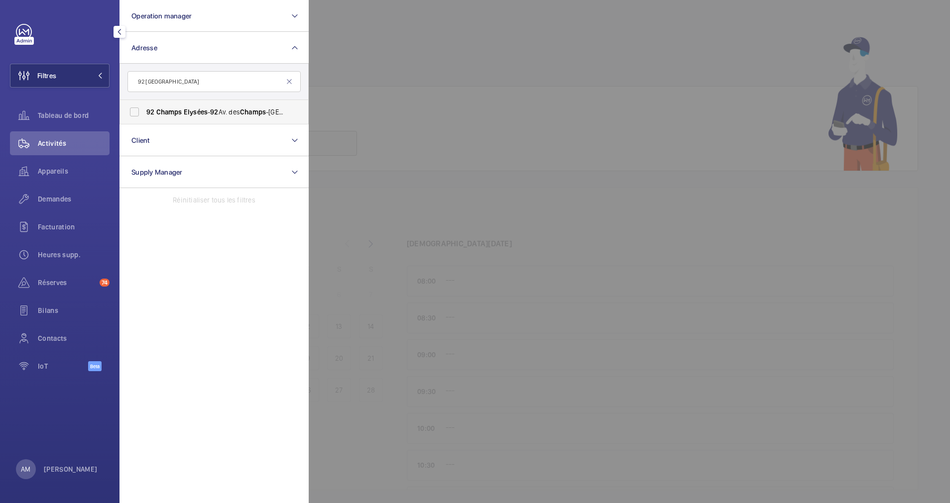
click at [144, 110] on input "[STREET_ADDRESS] [GEOGRAPHIC_DATA], [GEOGRAPHIC_DATA]" at bounding box center [134, 112] width 20 height 20
checkbox input "true"
click at [425, 50] on div at bounding box center [784, 251] width 950 height 503
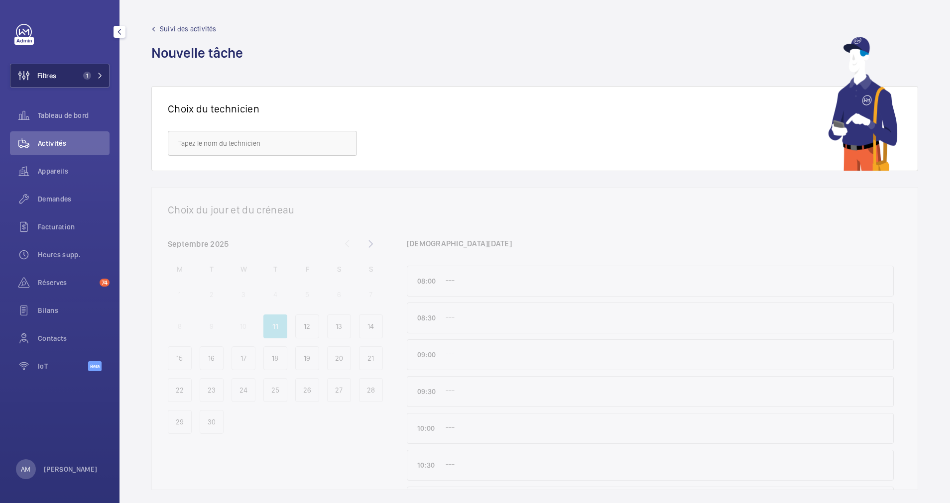
click at [98, 79] on span "1" at bounding box center [91, 76] width 24 height 8
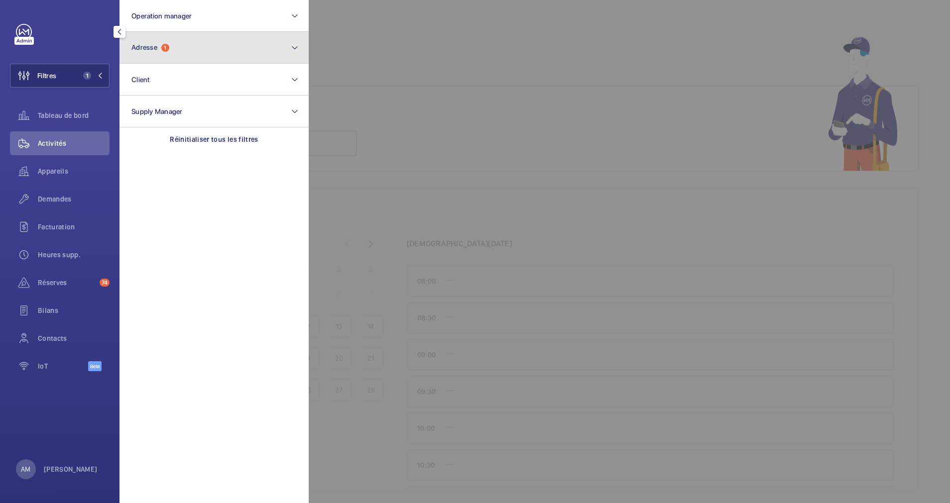
click at [213, 52] on button "Adresse 1" at bounding box center [214, 48] width 189 height 32
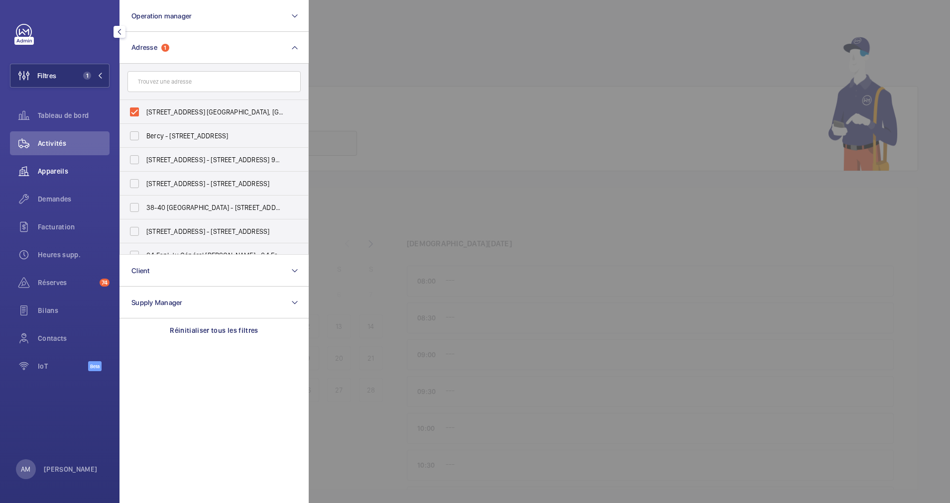
click at [54, 173] on span "Appareils" at bounding box center [74, 171] width 72 height 10
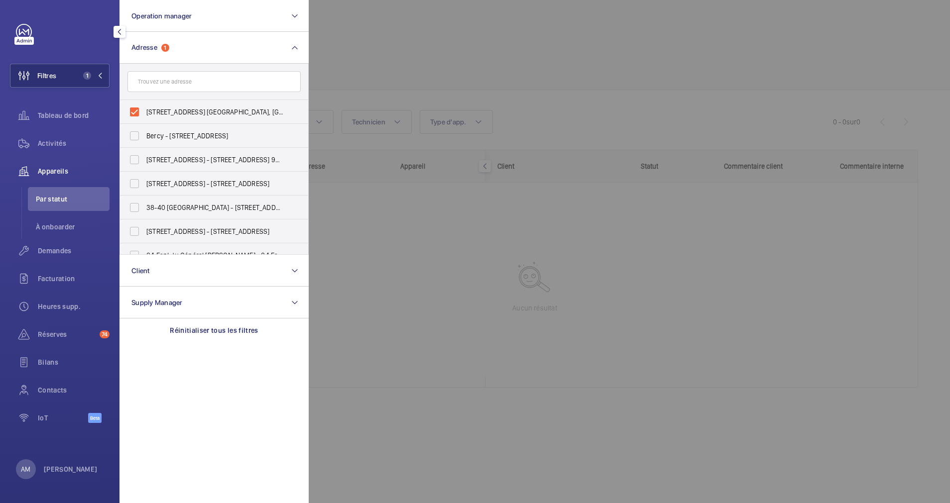
click at [458, 51] on div at bounding box center [784, 251] width 950 height 503
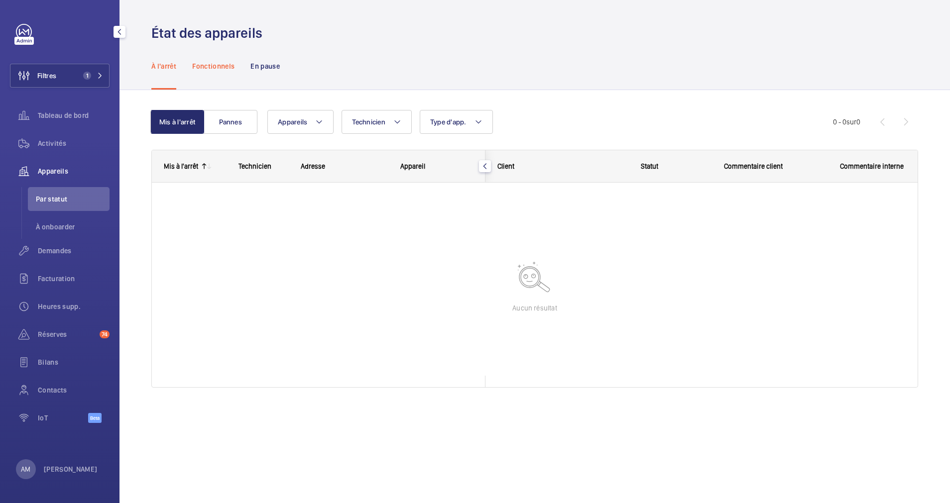
click at [227, 71] on div "Fonctionnels" at bounding box center [213, 65] width 42 height 47
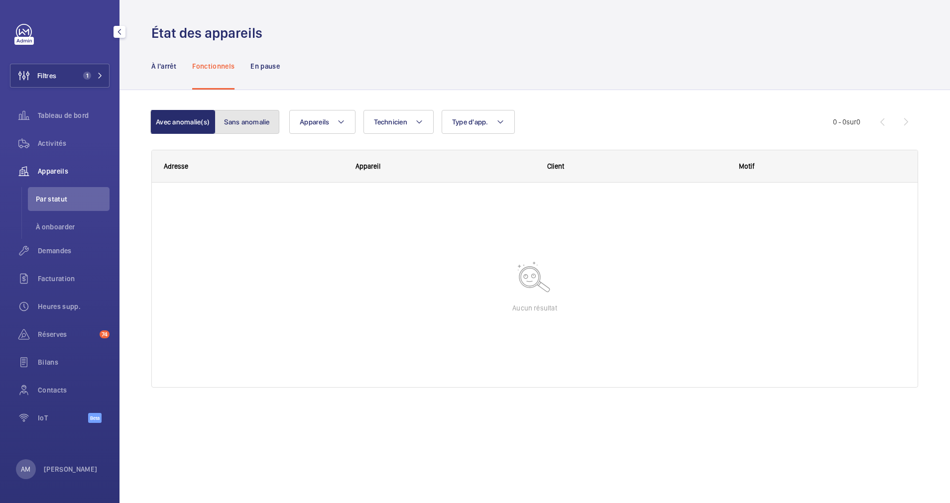
click at [248, 120] on button "Sans anomalie" at bounding box center [247, 122] width 65 height 24
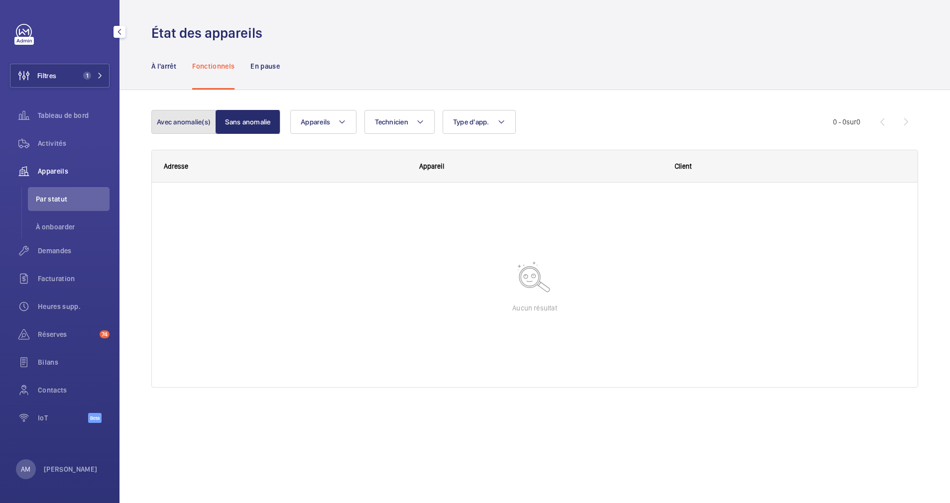
click at [166, 128] on button "Avec anomalie(s)" at bounding box center [183, 122] width 65 height 24
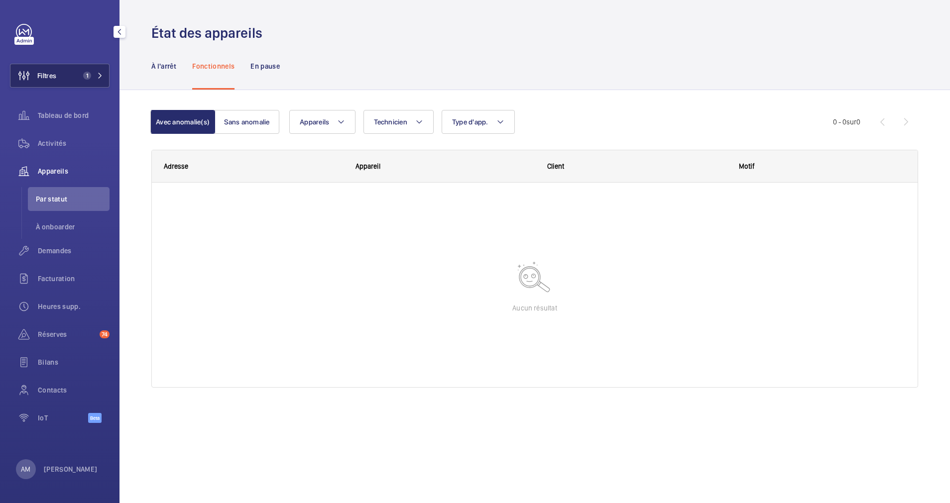
click at [73, 68] on button "Filtres 1" at bounding box center [60, 76] width 100 height 24
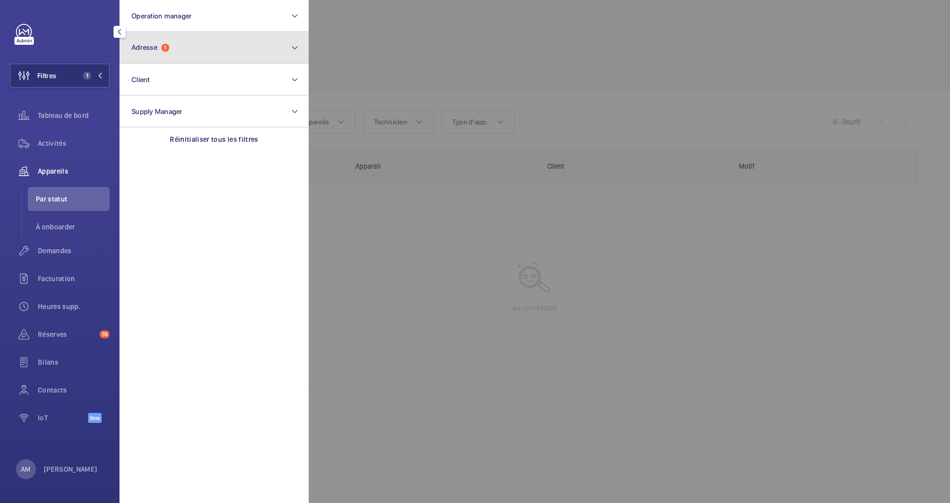
click at [204, 46] on button "Adresse 1" at bounding box center [214, 48] width 189 height 32
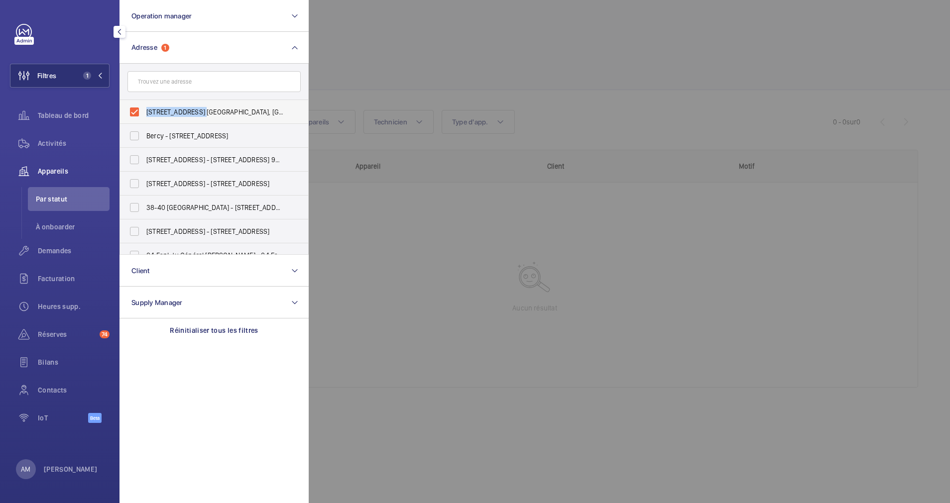
drag, startPoint x: 148, startPoint y: 113, endPoint x: 205, endPoint y: 117, distance: 57.4
click at [205, 117] on label "92 Champs Elysées - 92 Av. des Champs-Élysées, PARIS 75008" at bounding box center [206, 112] width 173 height 24
drag, startPoint x: 205, startPoint y: 117, endPoint x: 197, endPoint y: 116, distance: 8.0
copy span "92 Champs Elysées"
click at [218, 84] on input "text" at bounding box center [213, 81] width 173 height 21
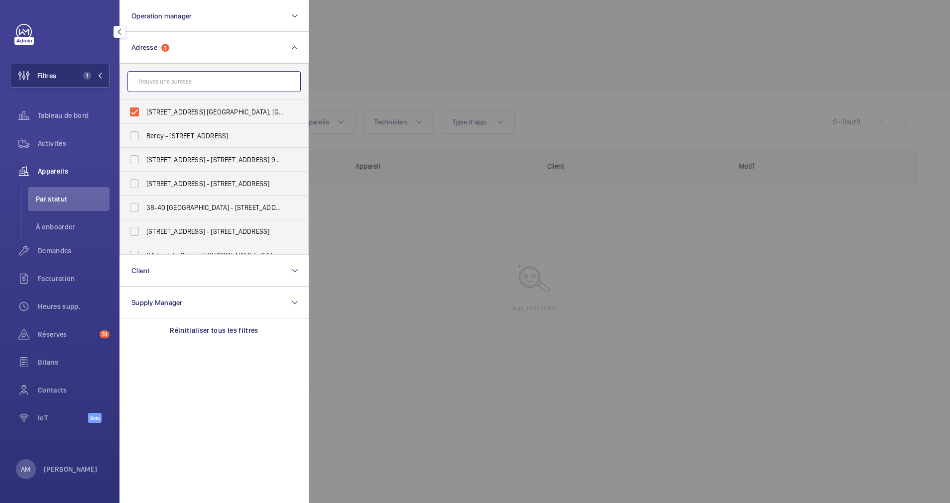
paste input "92 Champs Elysées"
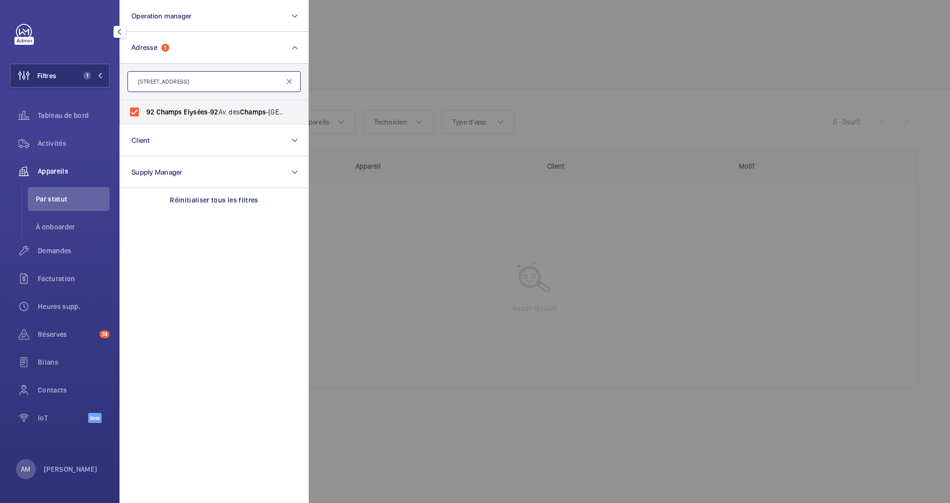
type input "92 Champs Elysées"
click at [291, 80] on mat-icon at bounding box center [289, 82] width 8 height 8
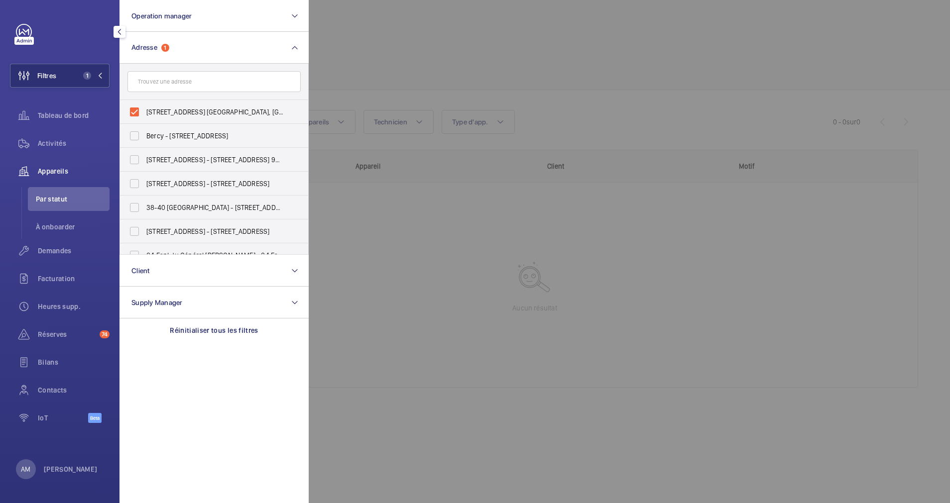
click at [370, 65] on div at bounding box center [784, 251] width 950 height 503
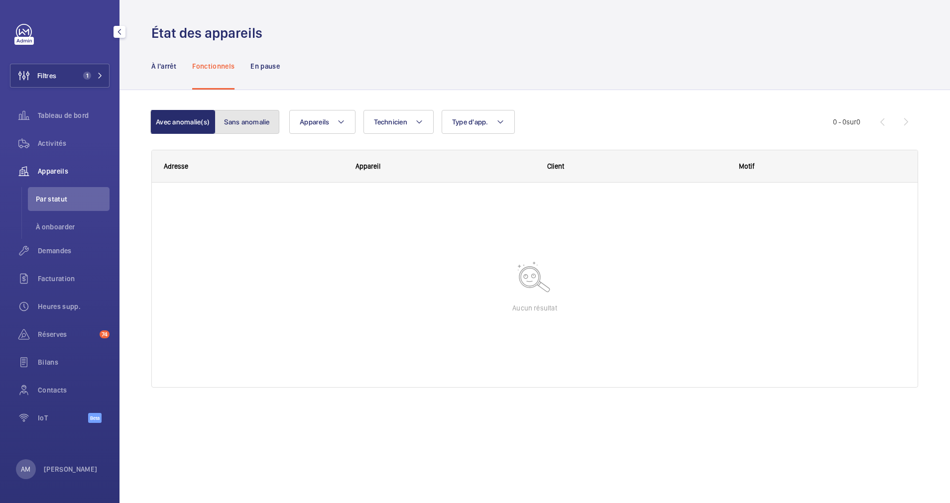
click at [234, 122] on button "Sans anomalie" at bounding box center [247, 122] width 65 height 24
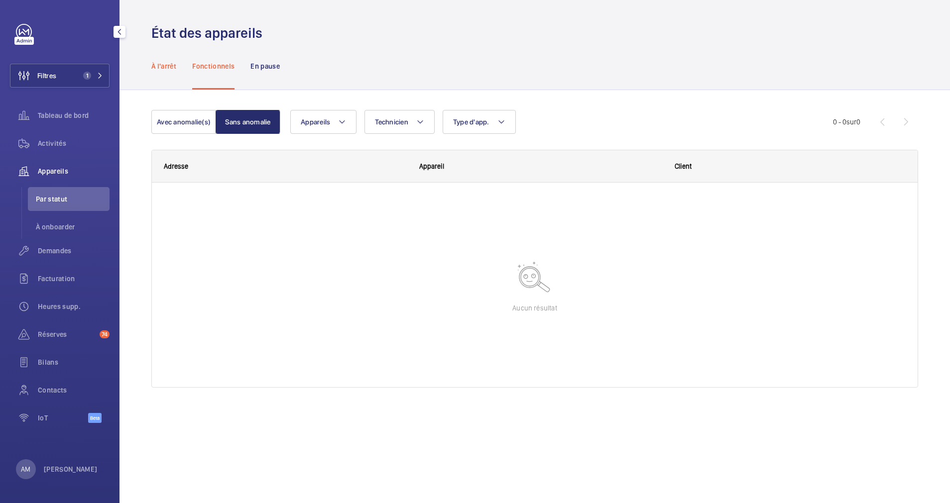
click at [169, 62] on p "À l'arrêt" at bounding box center [163, 66] width 25 height 10
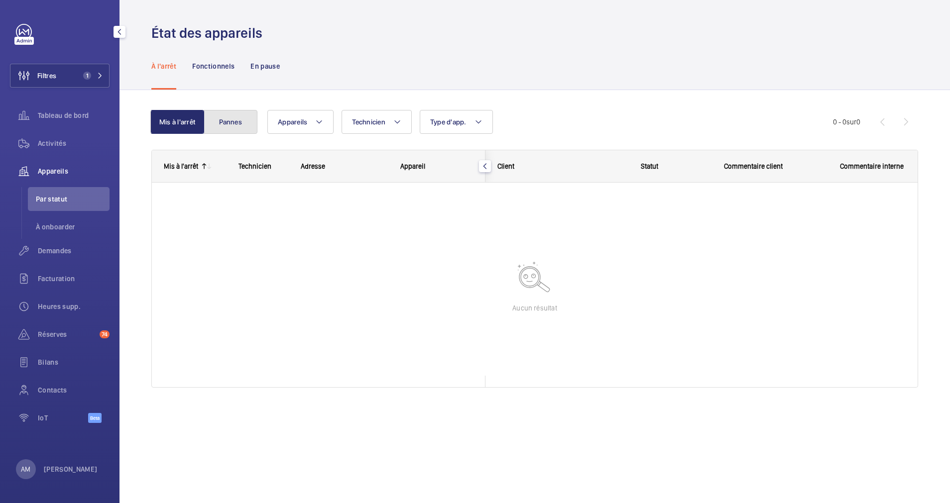
click at [216, 114] on button "Pannes" at bounding box center [231, 122] width 54 height 24
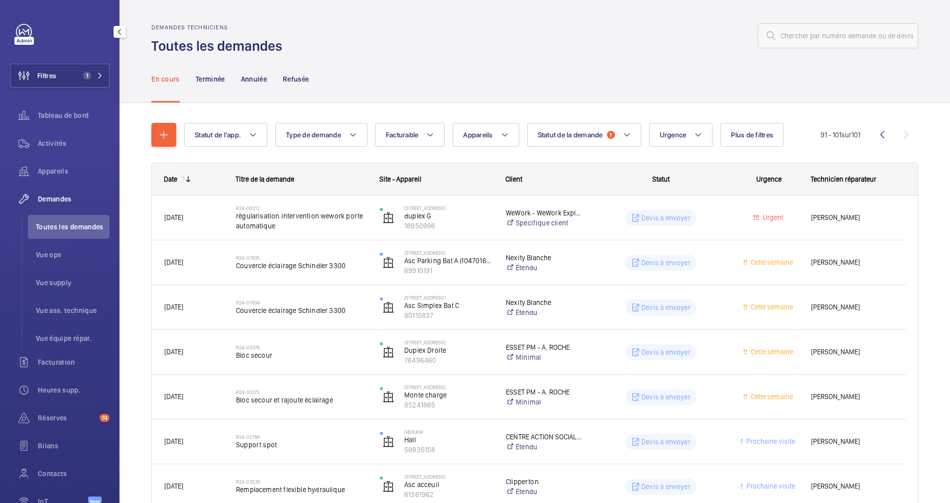
drag, startPoint x: 60, startPoint y: 69, endPoint x: 107, endPoint y: 67, distance: 47.3
click at [60, 69] on button "Filtres 1" at bounding box center [60, 76] width 100 height 24
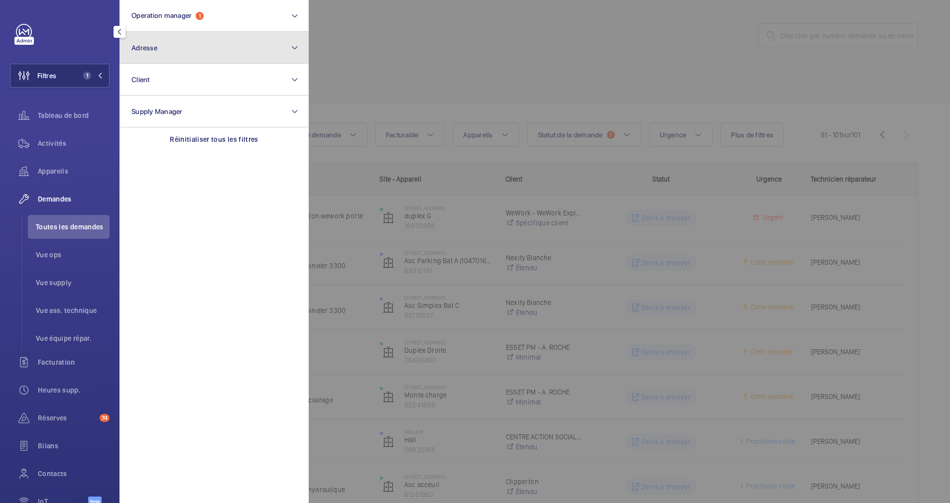
click at [197, 52] on button "Adresse" at bounding box center [214, 48] width 189 height 32
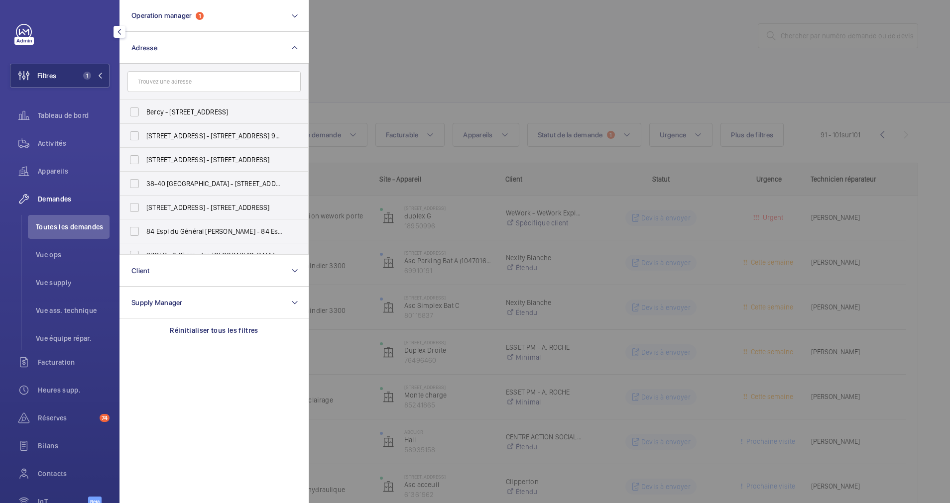
click at [195, 78] on input "text" at bounding box center [213, 81] width 173 height 21
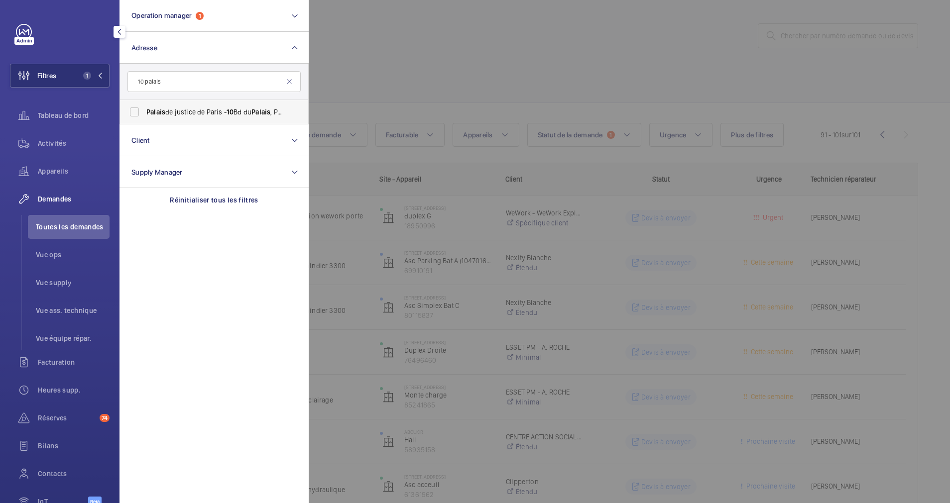
type input "10 palais"
click at [150, 111] on span "Palais" at bounding box center [155, 112] width 19 height 8
click at [144, 111] on input "Palais de justice de Paris - 10 Bd du Palais , PARIS 75001" at bounding box center [134, 112] width 20 height 20
checkbox input "true"
drag, startPoint x: 51, startPoint y: 142, endPoint x: 401, endPoint y: 90, distance: 354.0
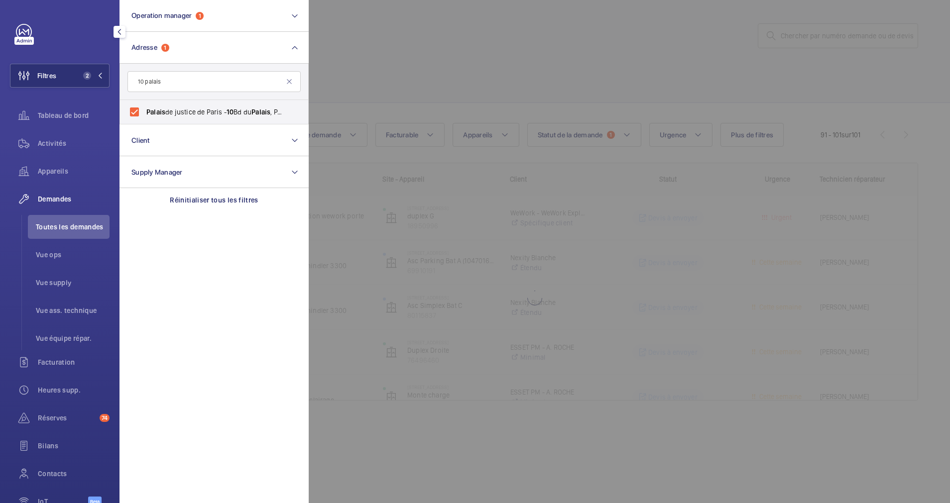
click at [53, 142] on span "Activités" at bounding box center [74, 143] width 72 height 10
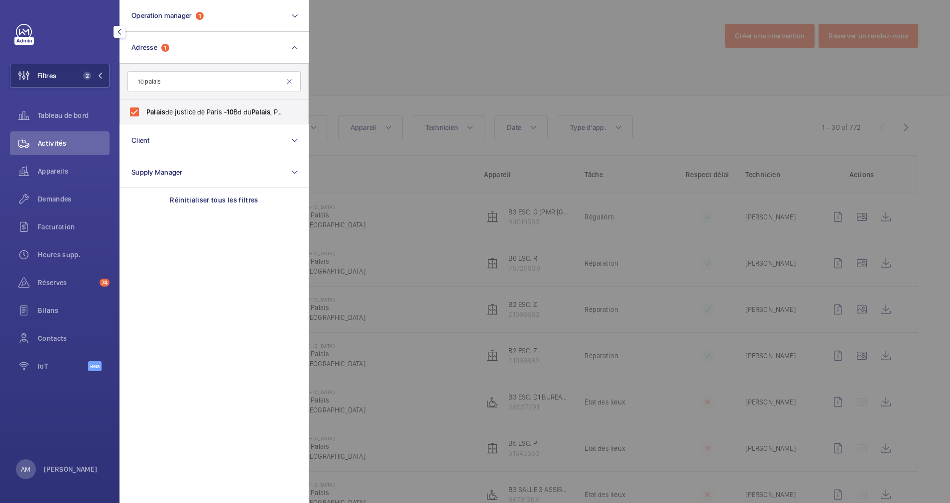
click at [403, 94] on div at bounding box center [784, 251] width 950 height 503
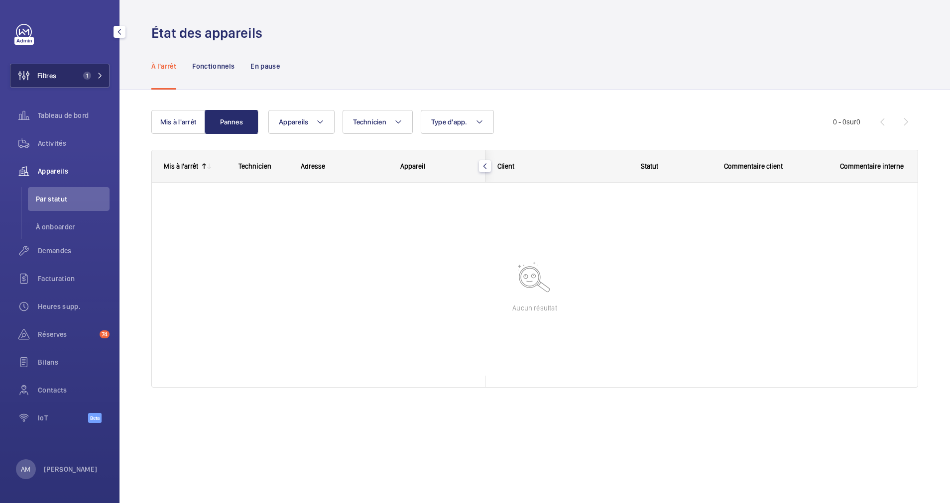
drag, startPoint x: 69, startPoint y: 76, endPoint x: 91, endPoint y: 69, distance: 22.5
click at [72, 74] on button "Filtres 1" at bounding box center [60, 76] width 100 height 24
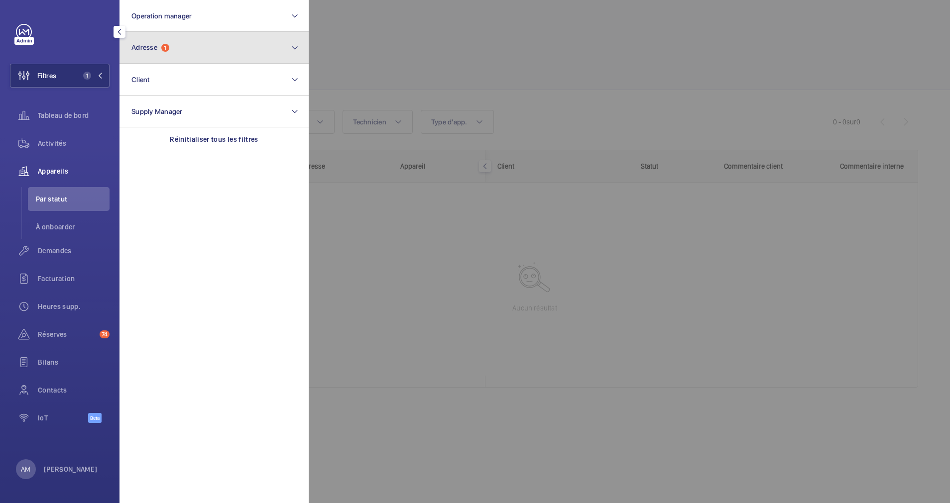
click at [177, 51] on button "Adresse 1" at bounding box center [214, 48] width 189 height 32
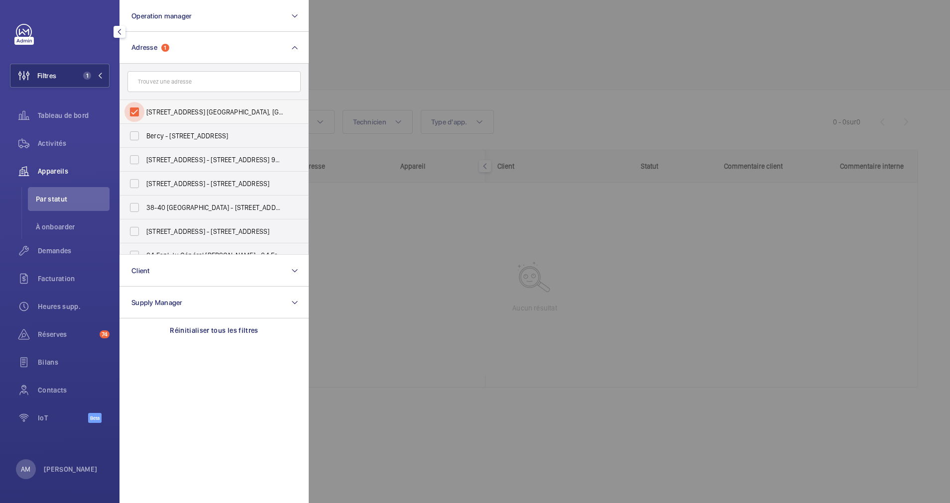
click at [136, 106] on input "[STREET_ADDRESS] [GEOGRAPHIC_DATA], [GEOGRAPHIC_DATA]" at bounding box center [134, 112] width 20 height 20
checkbox input "false"
drag, startPoint x: 187, startPoint y: 73, endPoint x: 182, endPoint y: 81, distance: 9.1
click at [186, 74] on input "text" at bounding box center [213, 81] width 173 height 21
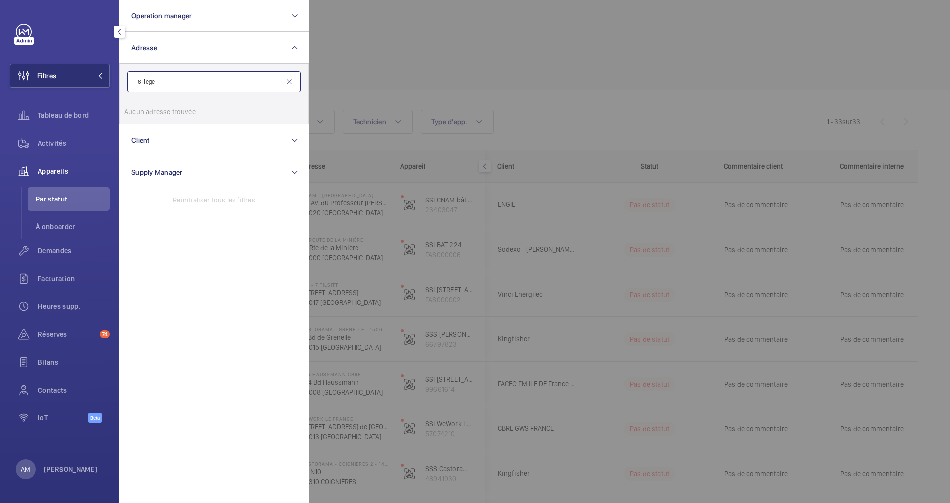
click at [149, 83] on input "6 liege" at bounding box center [213, 81] width 173 height 21
type input "6 liège"
click at [141, 113] on input "6 Rue de Liège - 6 Rue de Liège , 75009 PARIS, PARIS 75009" at bounding box center [134, 112] width 20 height 20
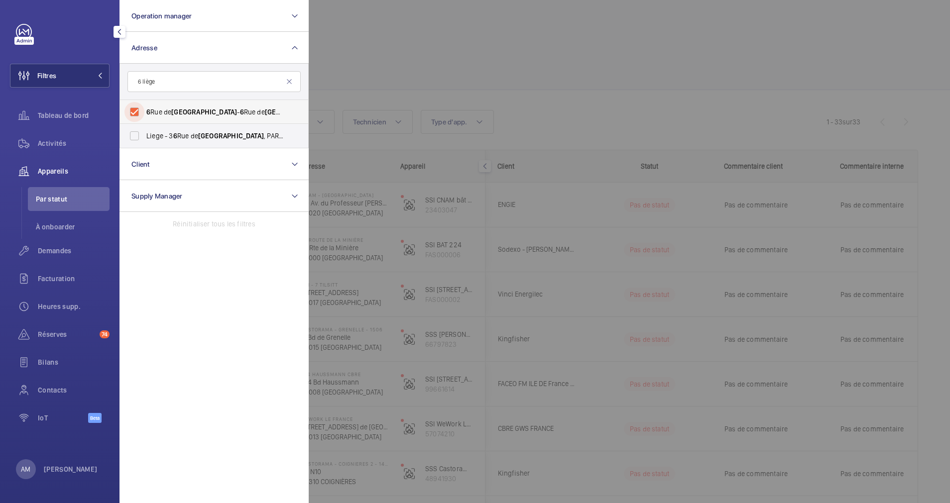
checkbox input "true"
click at [469, 86] on div at bounding box center [784, 251] width 950 height 503
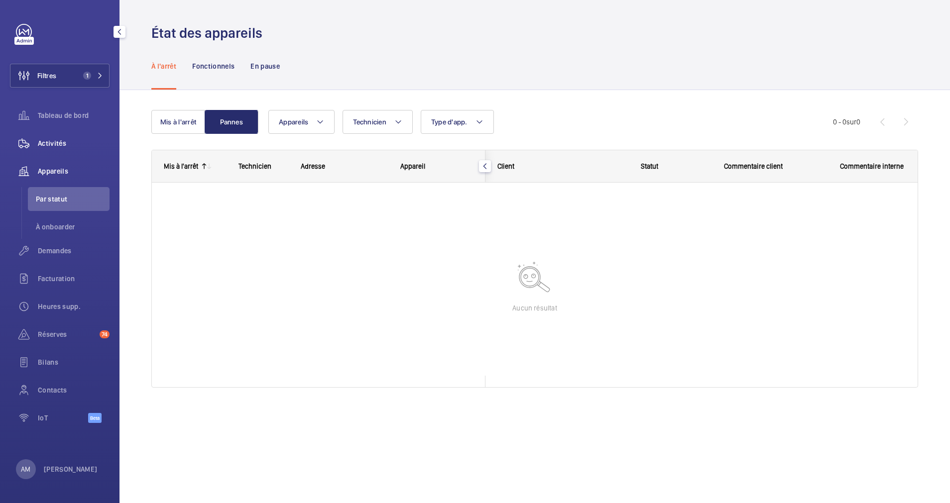
click at [59, 140] on span "Activités" at bounding box center [74, 143] width 72 height 10
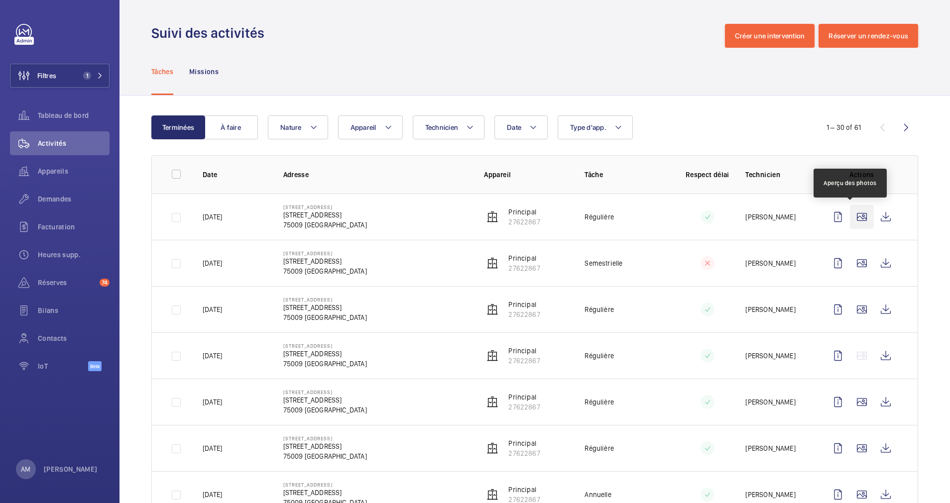
click at [852, 219] on wm-front-icon-button at bounding box center [862, 217] width 24 height 24
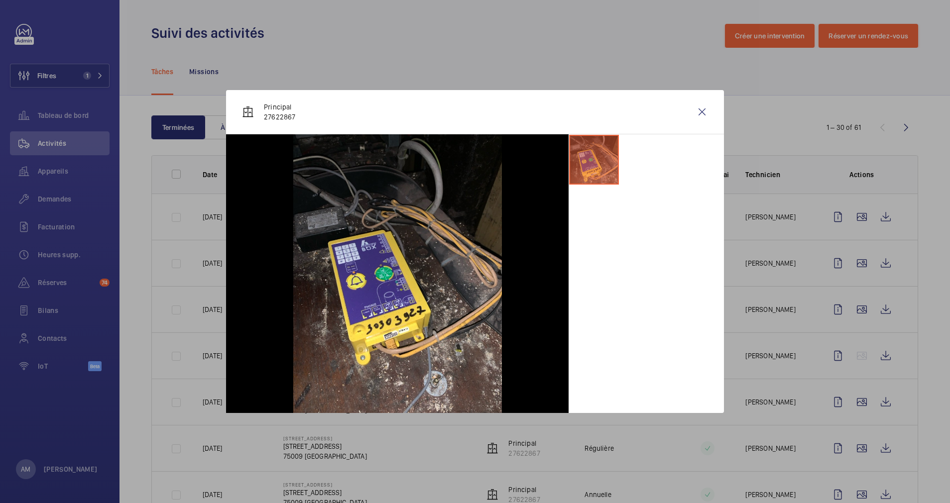
click at [851, 205] on div at bounding box center [475, 251] width 950 height 503
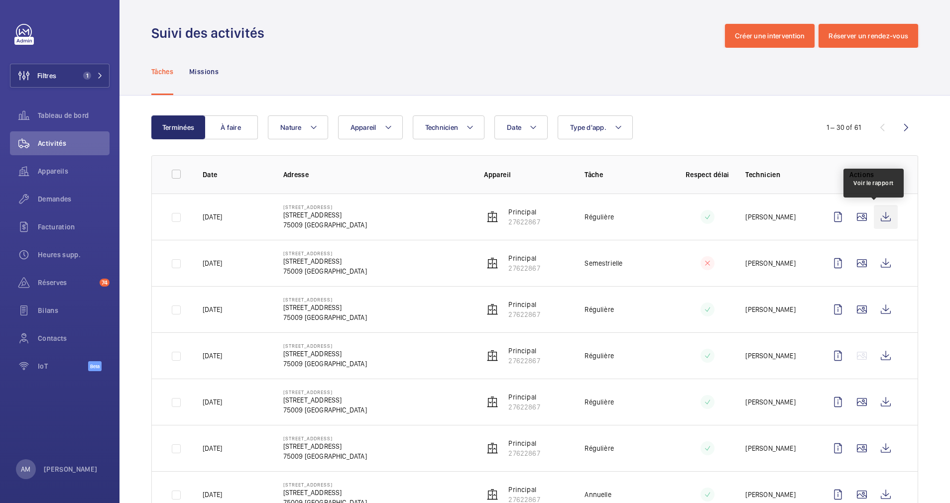
click at [874, 207] on wm-front-icon-button at bounding box center [886, 217] width 24 height 24
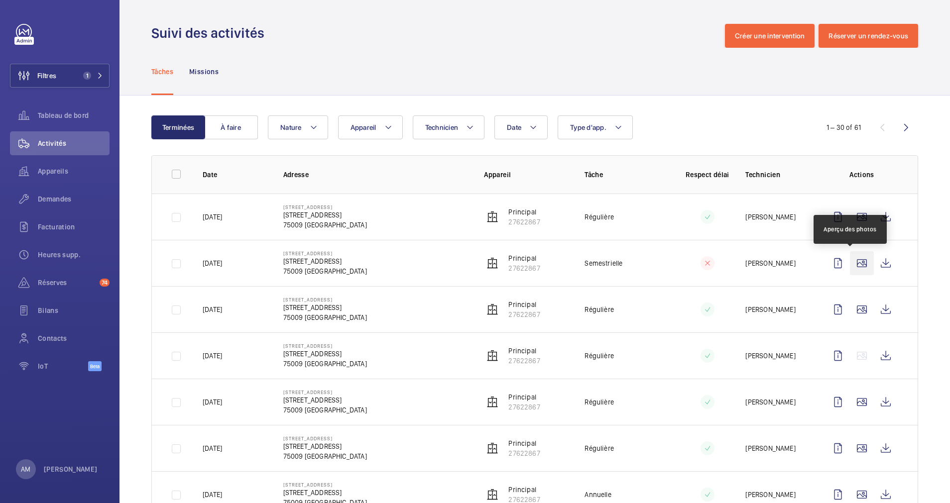
click at [850, 263] on wm-front-icon-button at bounding box center [862, 263] width 24 height 24
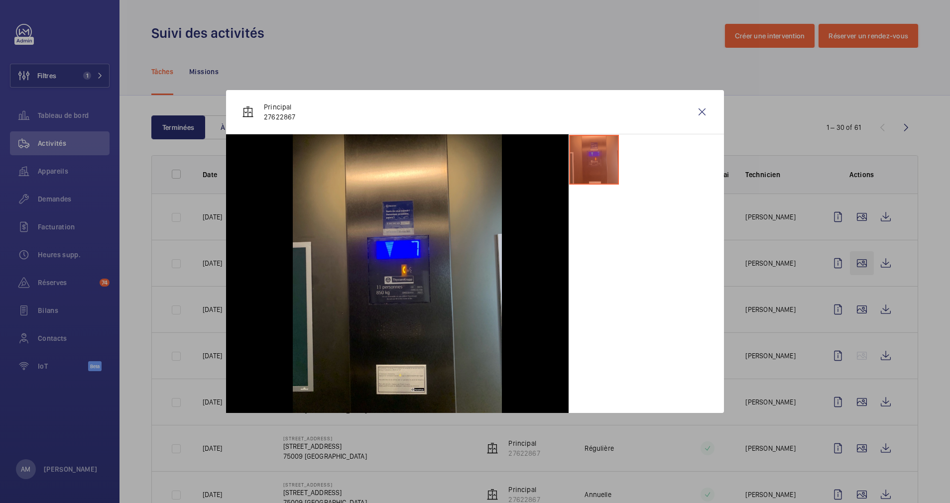
click at [850, 263] on div at bounding box center [475, 251] width 950 height 503
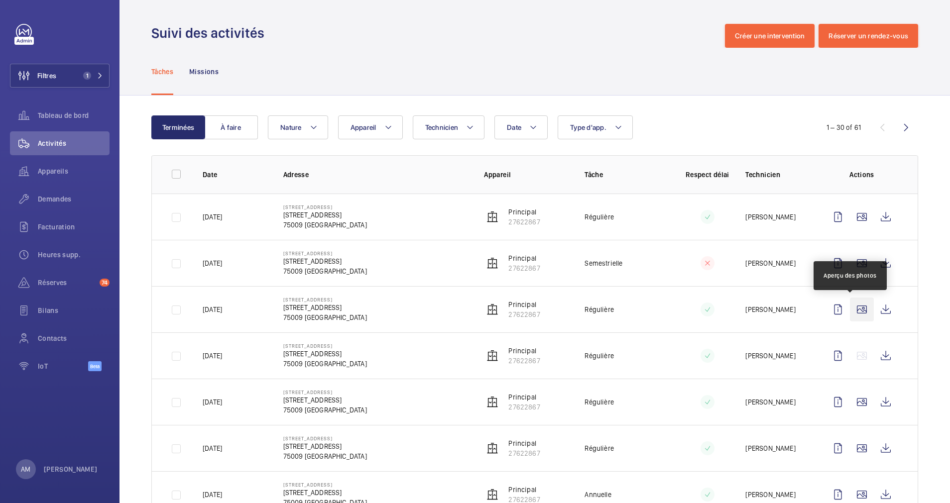
click at [852, 306] on wm-front-icon-button at bounding box center [862, 310] width 24 height 24
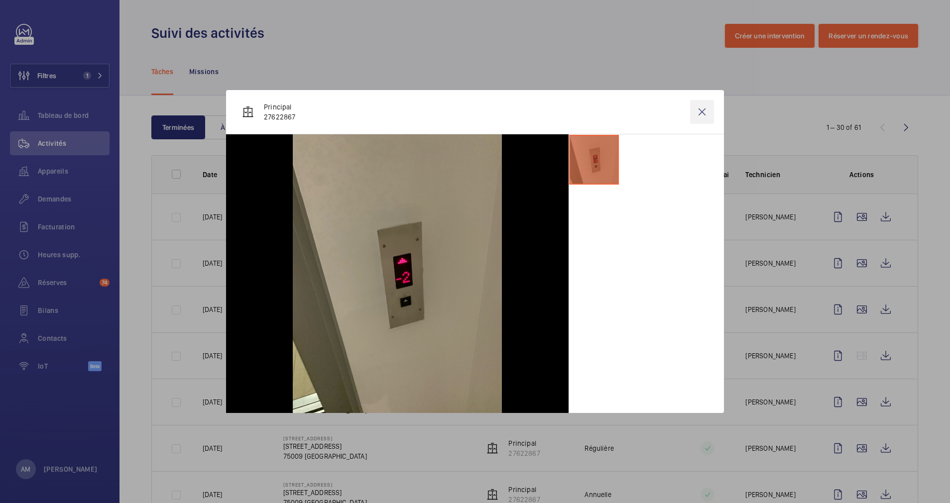
click at [702, 112] on wm-front-icon-button at bounding box center [702, 112] width 24 height 24
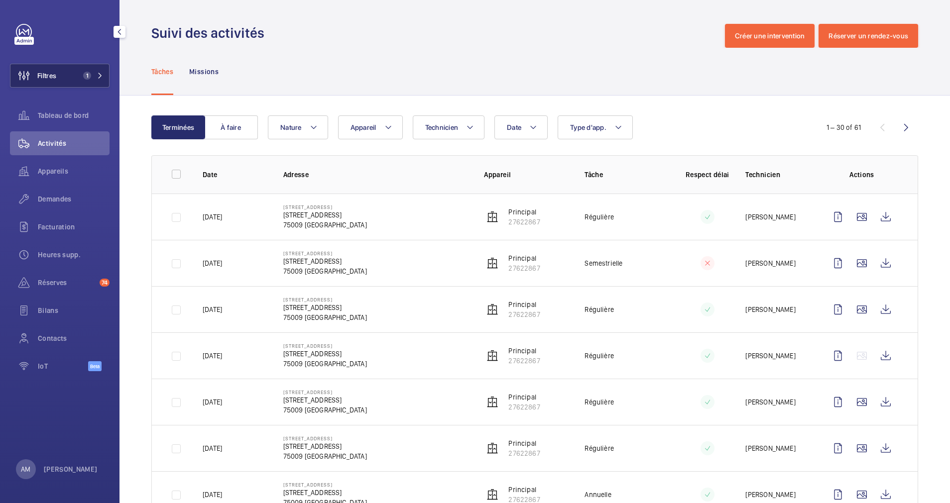
click at [96, 73] on span "1" at bounding box center [91, 76] width 24 height 8
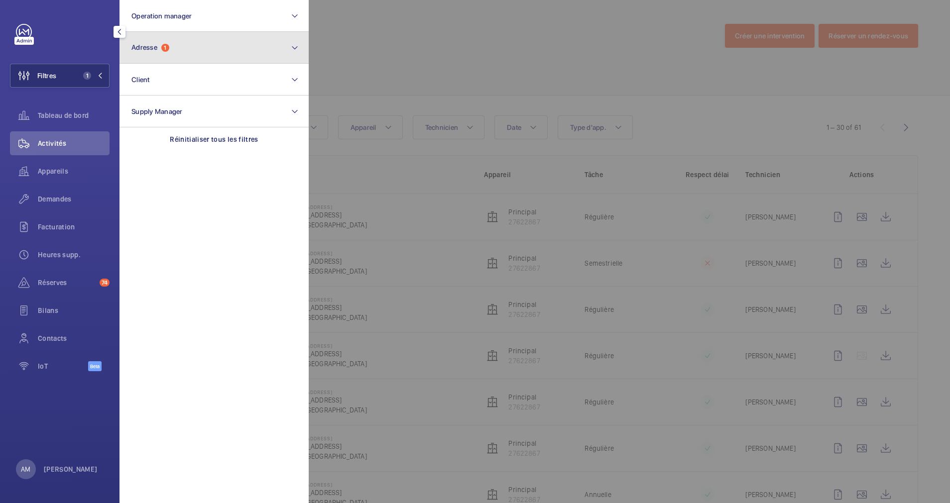
click at [200, 51] on button "Adresse 1" at bounding box center [214, 48] width 189 height 32
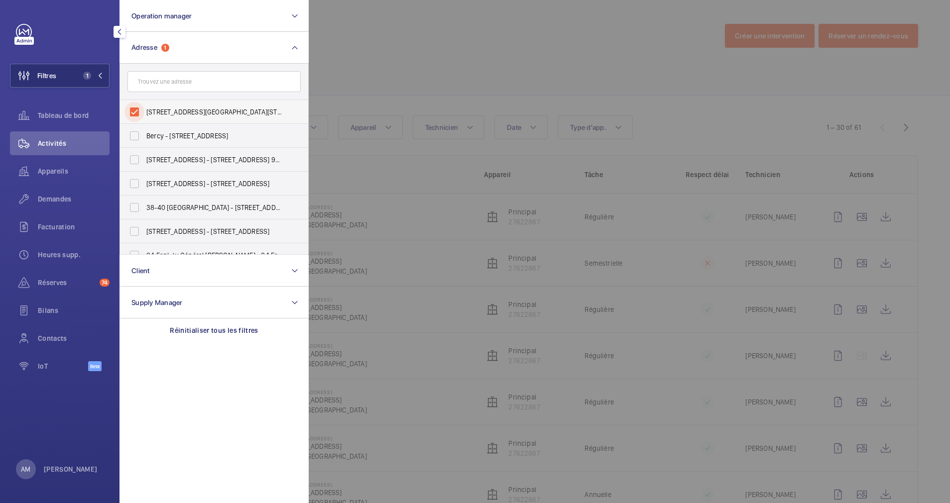
click at [132, 109] on input "6 Rue de Liège - 6 Rue de Liège, 75009 PARIS, PARIS 75009" at bounding box center [134, 112] width 20 height 20
checkbox input "false"
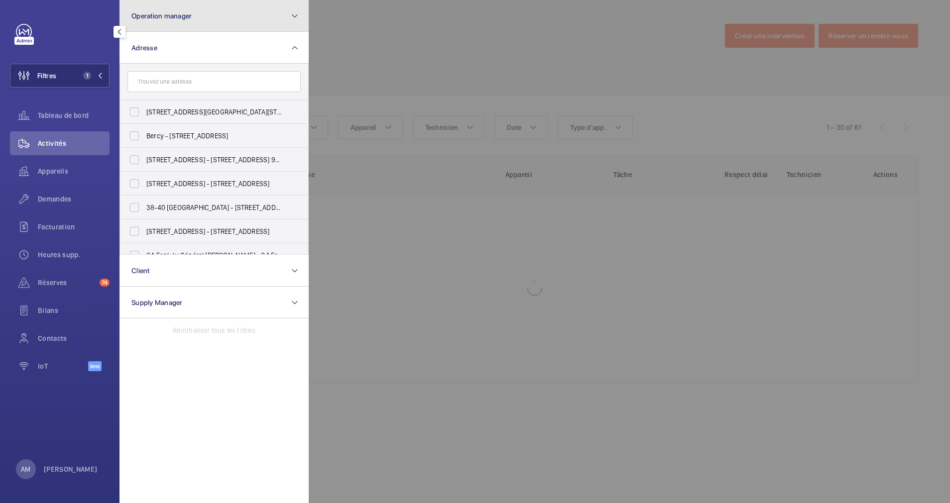
click at [230, 21] on button "Operation manager" at bounding box center [214, 16] width 189 height 32
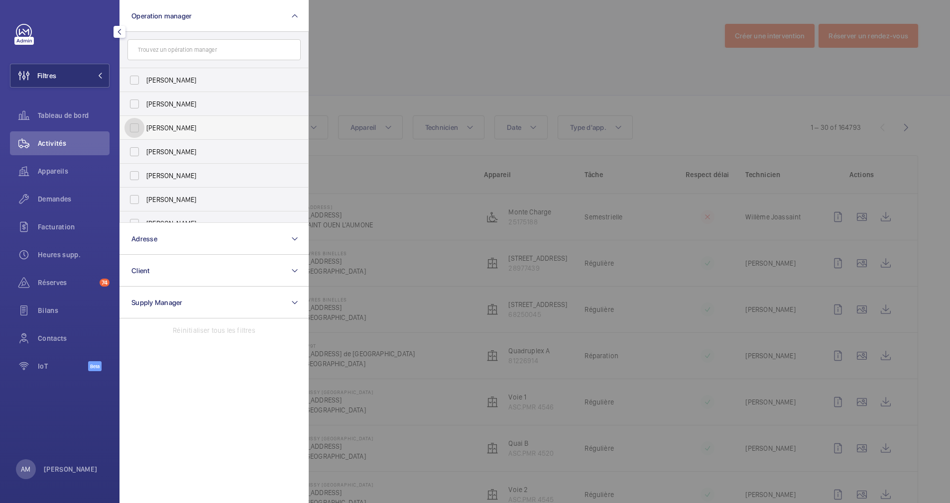
click at [135, 127] on input "[PERSON_NAME]" at bounding box center [134, 128] width 20 height 20
checkbox input "true"
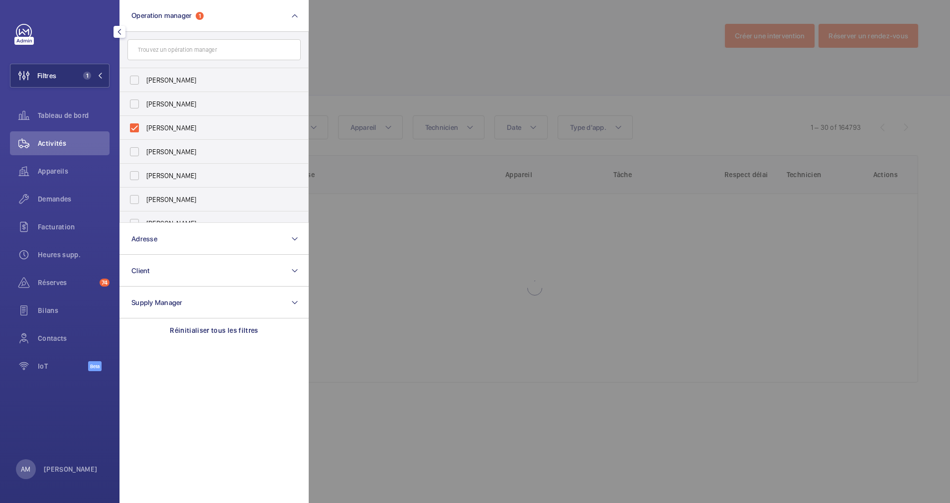
click at [465, 70] on div at bounding box center [784, 251] width 950 height 503
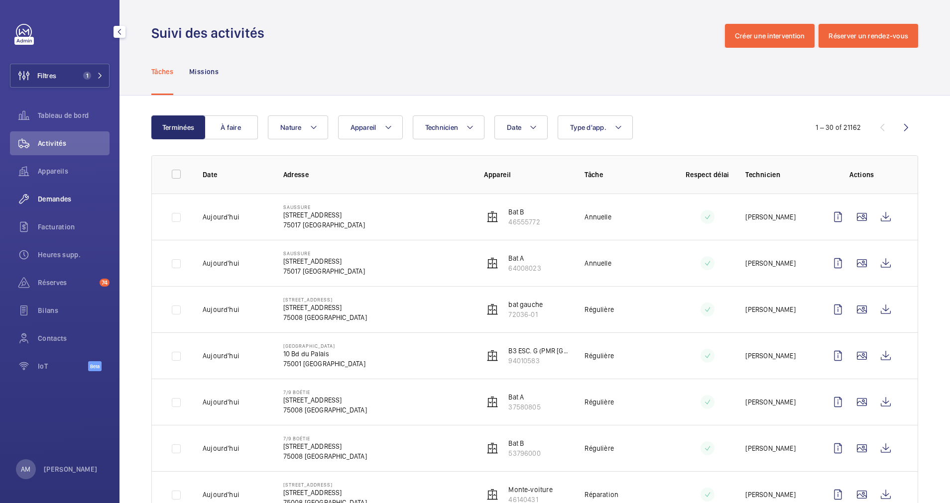
click at [47, 194] on span "Demandes" at bounding box center [74, 199] width 72 height 10
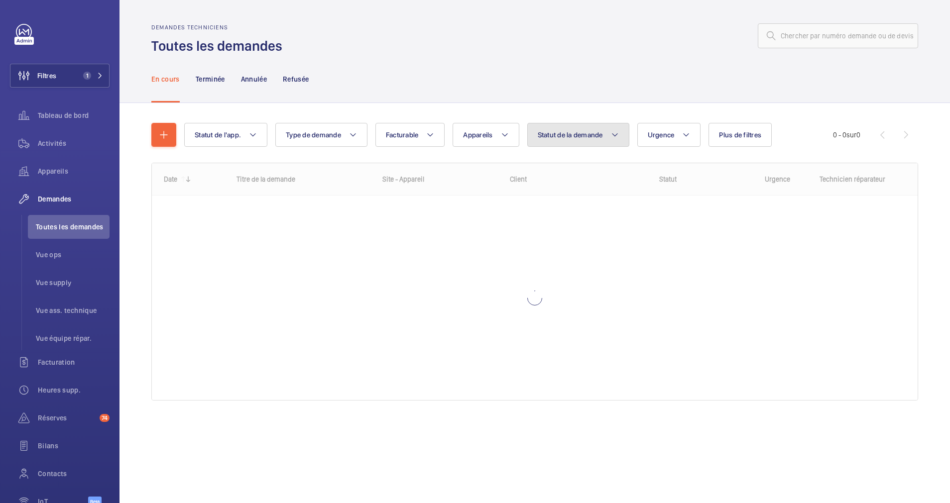
click at [619, 139] on mat-icon at bounding box center [615, 135] width 8 height 12
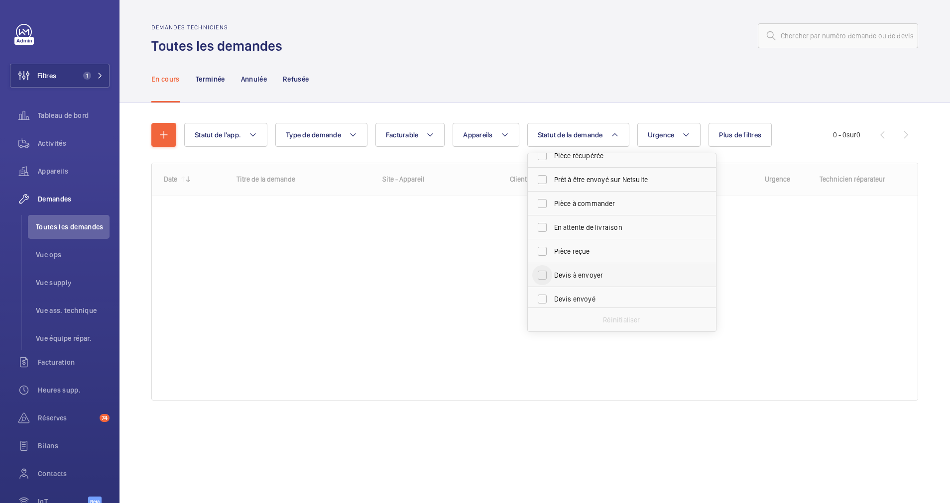
scroll to position [75, 0]
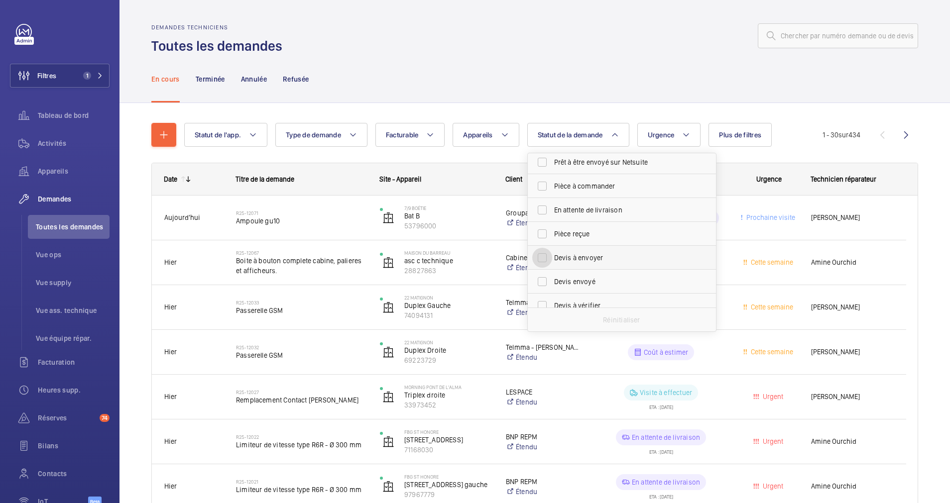
click at [544, 263] on input "Devis à envoyer" at bounding box center [542, 258] width 20 height 20
checkbox input "true"
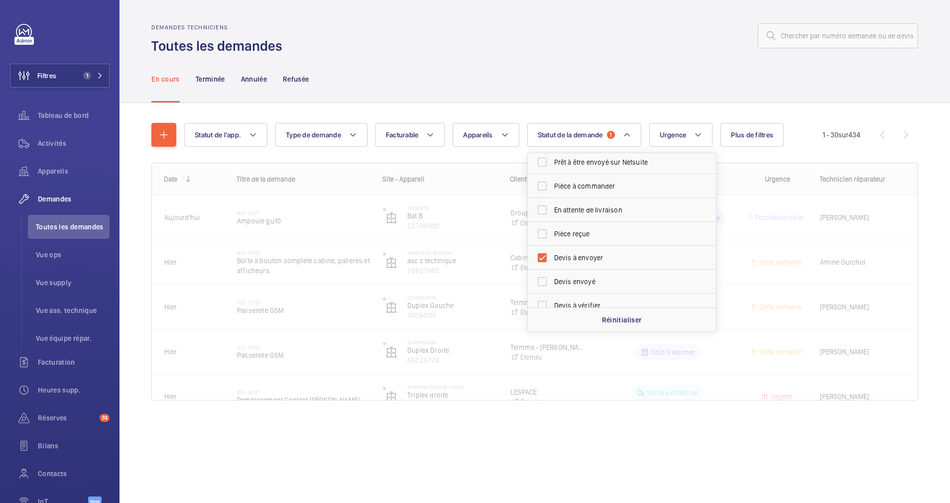
click at [814, 107] on div "Statut de l'app. Type de demande Facturable Appareils Statut de la demande 1 Co…" at bounding box center [535, 276] width 831 height 346
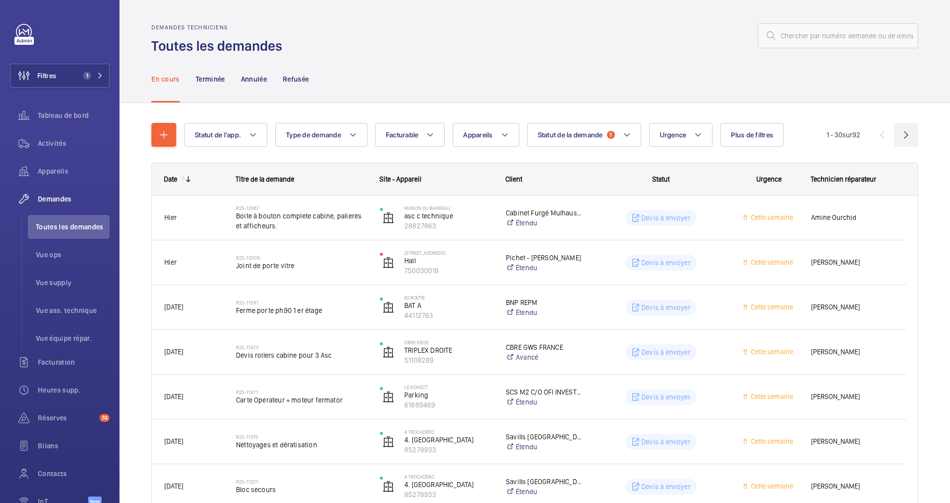
click at [896, 135] on wm-front-icon-button at bounding box center [906, 135] width 24 height 24
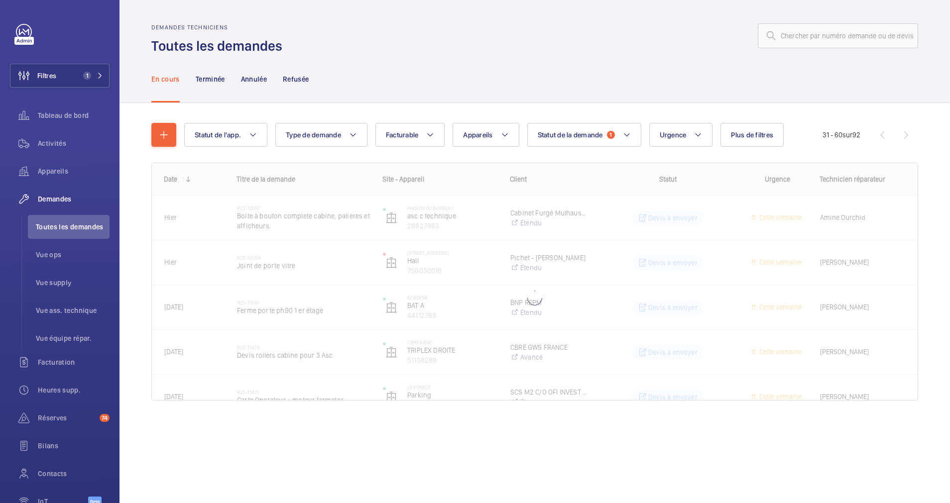
click at [896, 135] on wm-front-pagination "31 - 60 sur 92" at bounding box center [871, 135] width 96 height 24
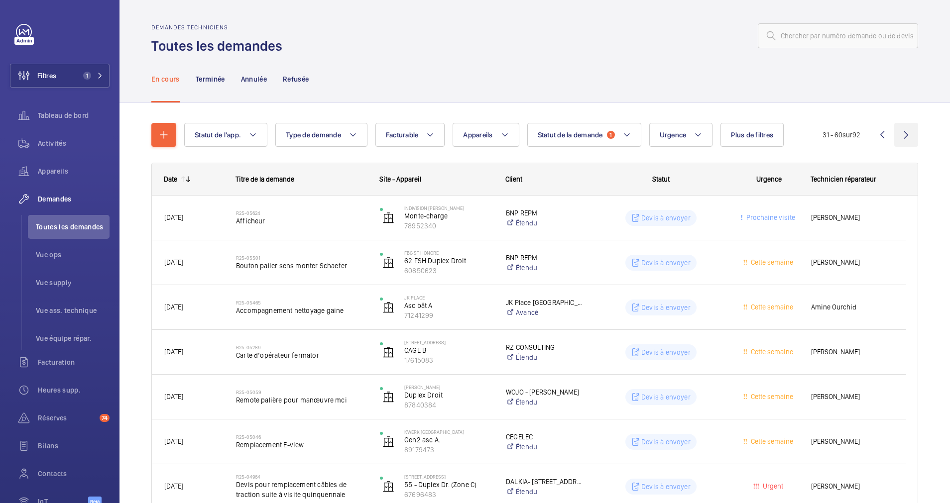
click at [896, 135] on wm-front-icon-button at bounding box center [906, 135] width 24 height 24
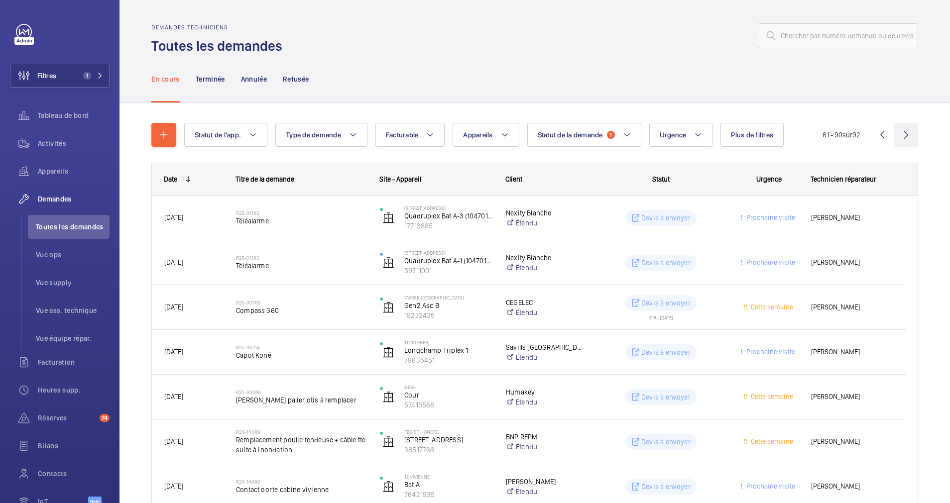
click at [896, 135] on wm-front-icon-button at bounding box center [906, 135] width 24 height 24
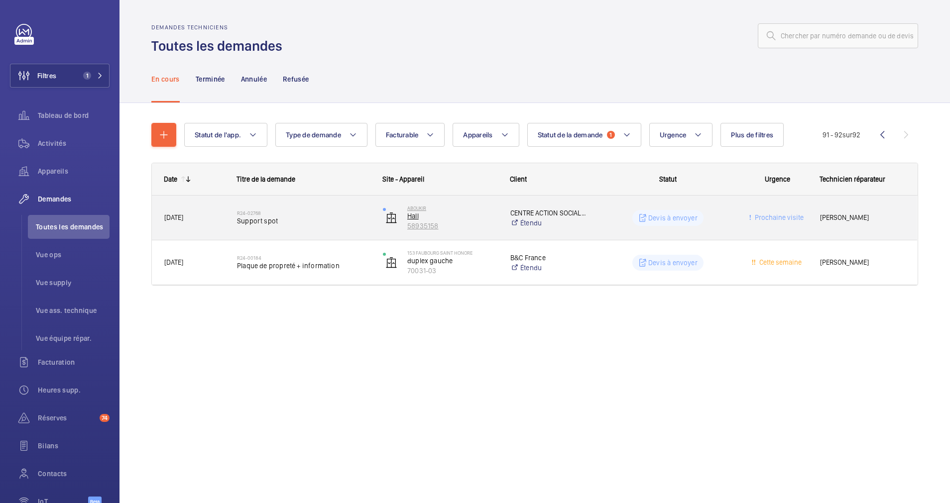
click at [468, 219] on p "Hall" at bounding box center [452, 216] width 90 height 10
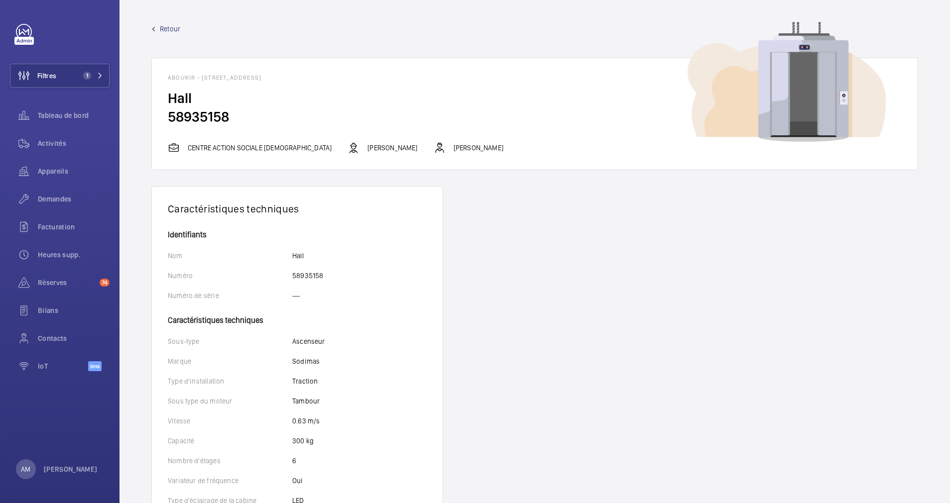
click at [158, 28] on link "Retour" at bounding box center [534, 29] width 767 height 10
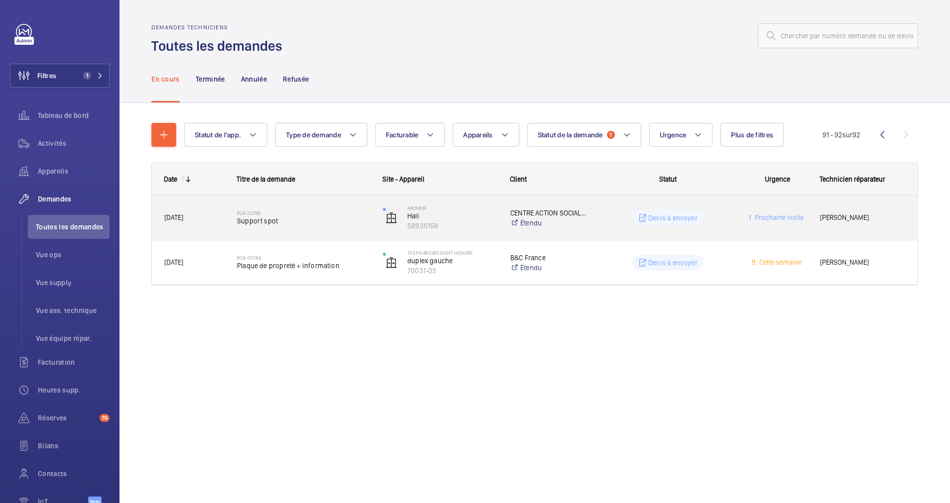
click at [321, 218] on span "Support spot" at bounding box center [303, 221] width 133 height 10
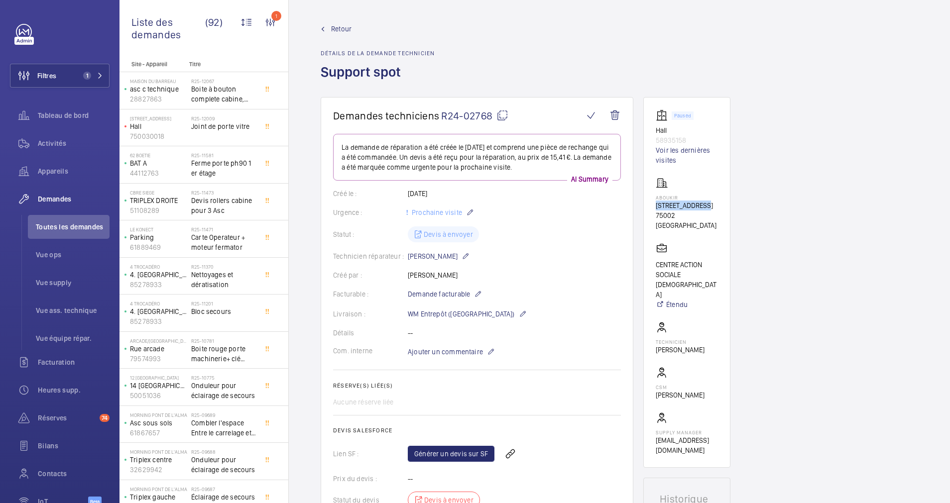
drag, startPoint x: 654, startPoint y: 208, endPoint x: 702, endPoint y: 208, distance: 48.3
click at [702, 208] on wm-front-card "Paused Hall 58935158 Voir les dernières visites Aboukir 4 Rue d'Aboukir 75002 P…" at bounding box center [686, 282] width 87 height 371
drag, startPoint x: 702, startPoint y: 208, endPoint x: 691, endPoint y: 205, distance: 11.4
copy p "[STREET_ADDRESS]"
click at [616, 116] on wm-front-icon-button at bounding box center [615, 116] width 24 height 24
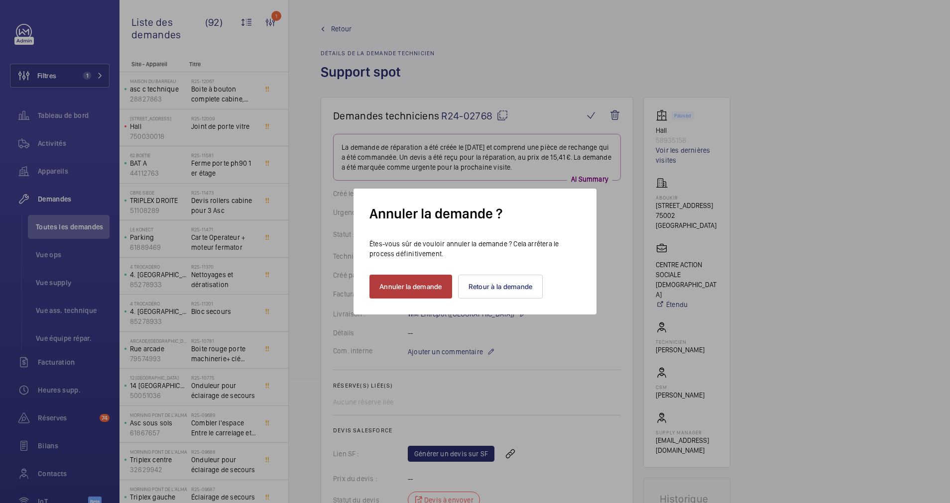
click at [420, 283] on button "Annuler la demande" at bounding box center [410, 287] width 83 height 24
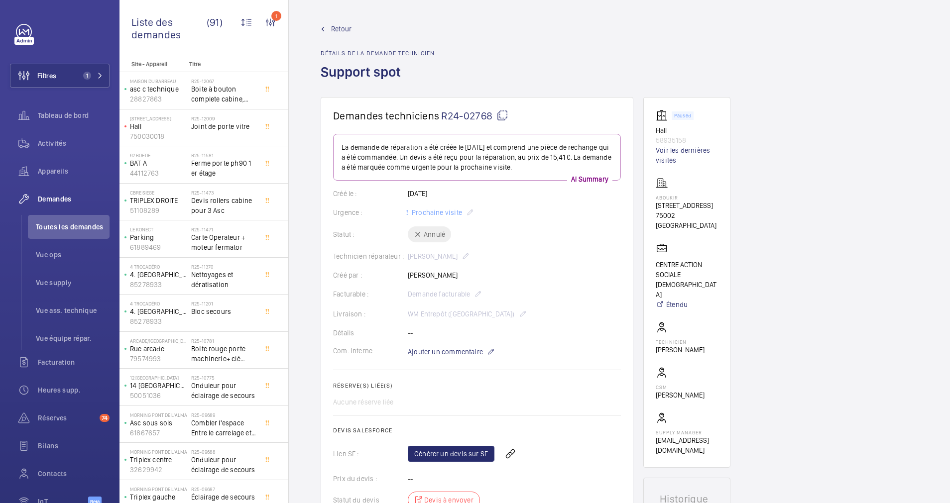
click at [342, 30] on span "Retour" at bounding box center [341, 29] width 20 height 10
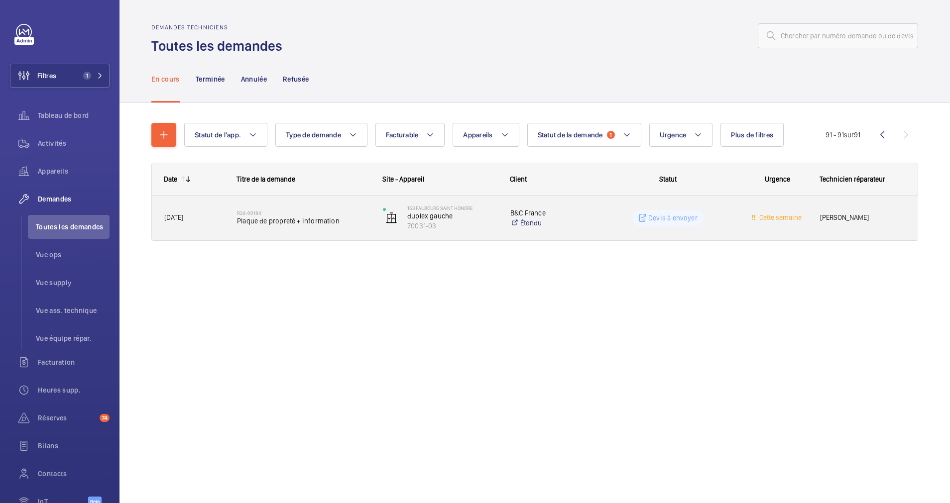
click at [343, 223] on span "Plaque de propreté + information" at bounding box center [303, 221] width 133 height 10
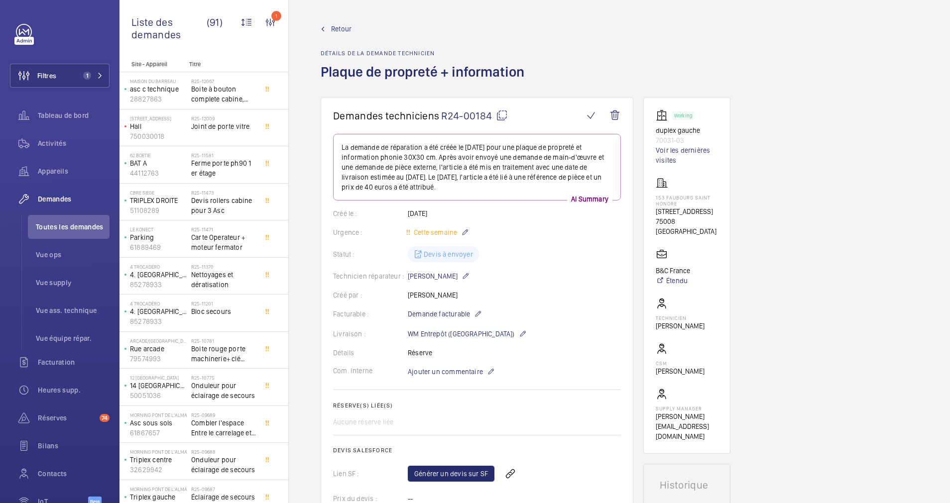
drag, startPoint x: 654, startPoint y: 210, endPoint x: 678, endPoint y: 230, distance: 31.1
click at [678, 230] on wm-front-card "Working duplex gauche 70031-03 Voir les dernières visites 153 FAUBOURG SAINT HO…" at bounding box center [686, 275] width 87 height 357
copy p "[STREET_ADDRESS]"
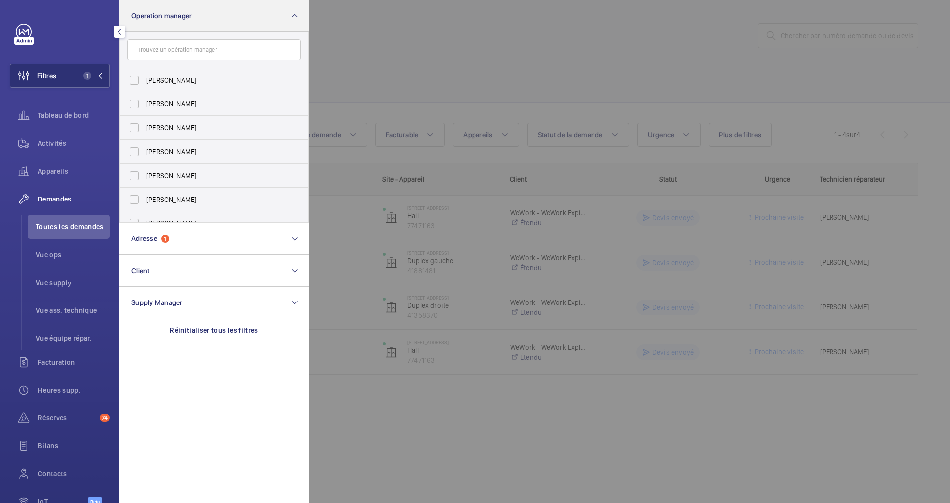
click at [128, 121] on label "[PERSON_NAME]" at bounding box center [206, 128] width 173 height 24
click at [128, 121] on input "[PERSON_NAME]" at bounding box center [134, 128] width 20 height 20
checkbox input "true"
click at [250, 5] on button "Operation manager 1" at bounding box center [214, 16] width 189 height 32
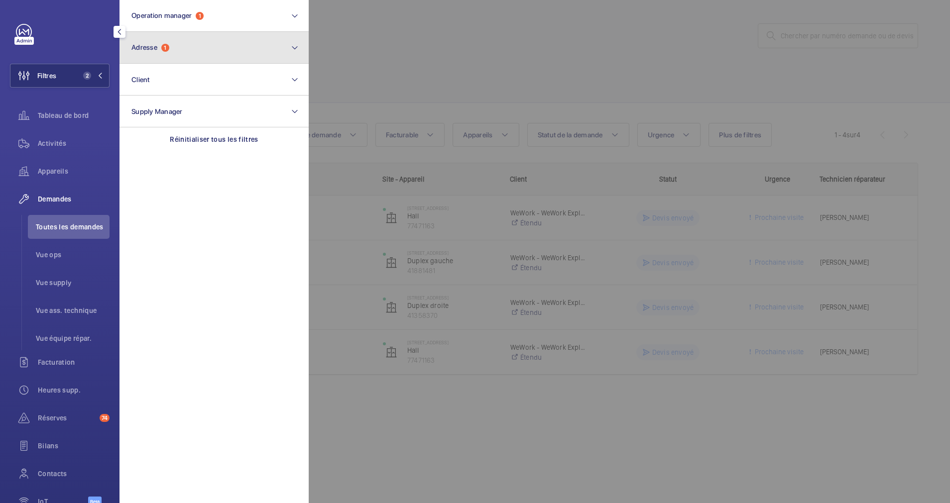
click at [202, 58] on button "Adresse 1" at bounding box center [214, 48] width 189 height 32
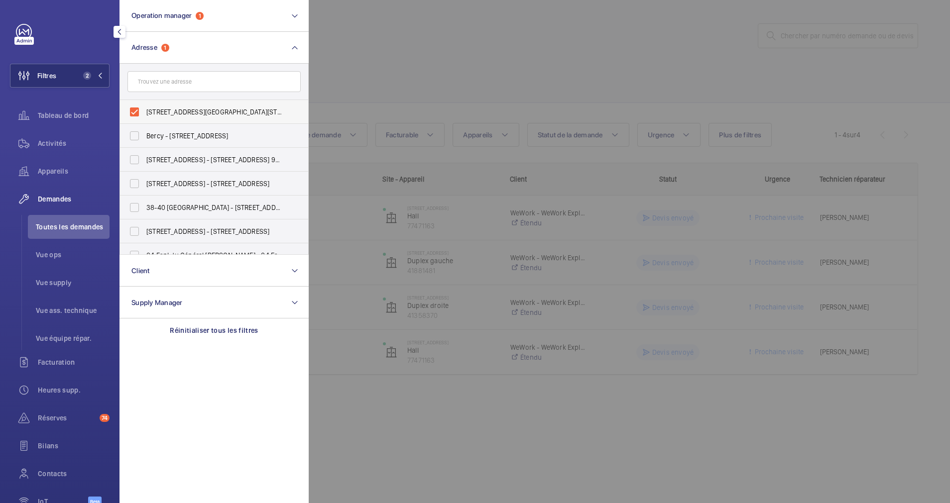
click at [133, 112] on label "[STREET_ADDRESS][GEOGRAPHIC_DATA][STREET_ADDRESS]" at bounding box center [206, 112] width 173 height 24
click at [133, 112] on input "[STREET_ADDRESS][GEOGRAPHIC_DATA][STREET_ADDRESS]" at bounding box center [134, 112] width 20 height 20
checkbox input "false"
click at [471, 60] on div at bounding box center [784, 251] width 950 height 503
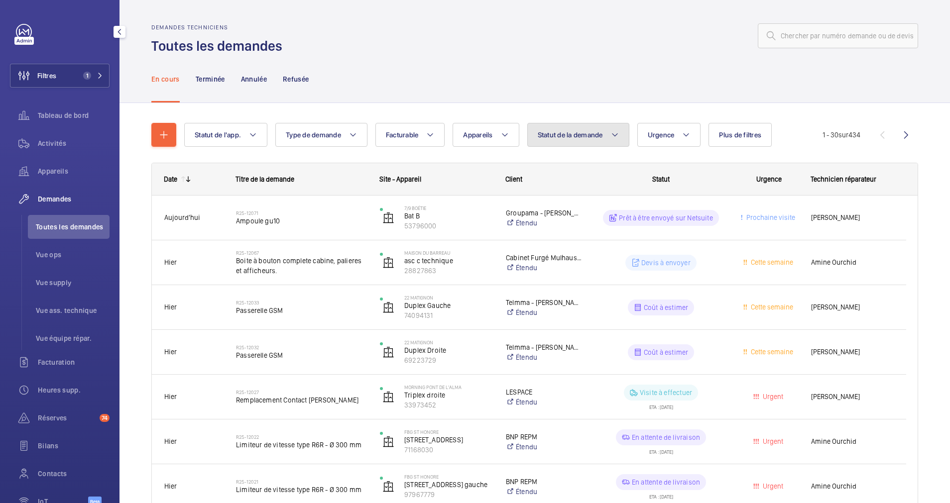
click at [592, 145] on button "Statut de la demande" at bounding box center [578, 135] width 102 height 24
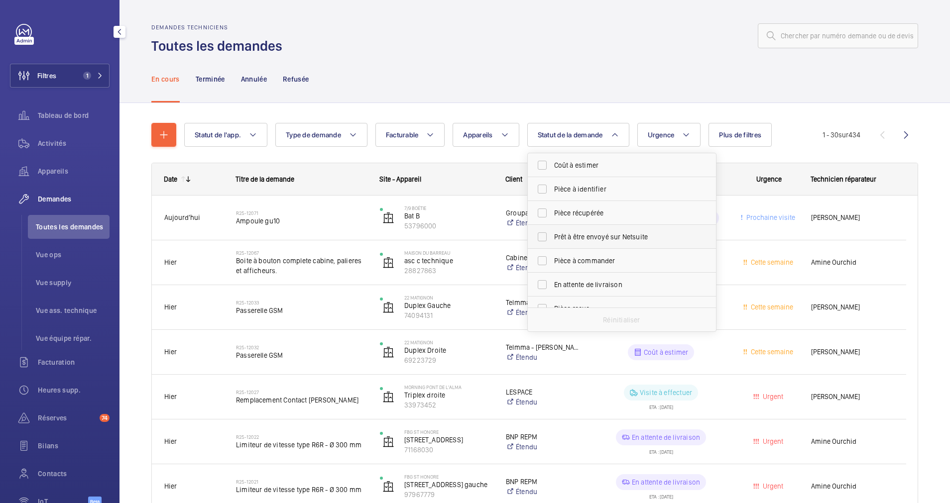
scroll to position [75, 0]
click at [539, 254] on label "Devis à envoyer" at bounding box center [614, 258] width 173 height 24
click at [539, 254] on input "Devis à envoyer" at bounding box center [542, 258] width 20 height 20
checkbox input "true"
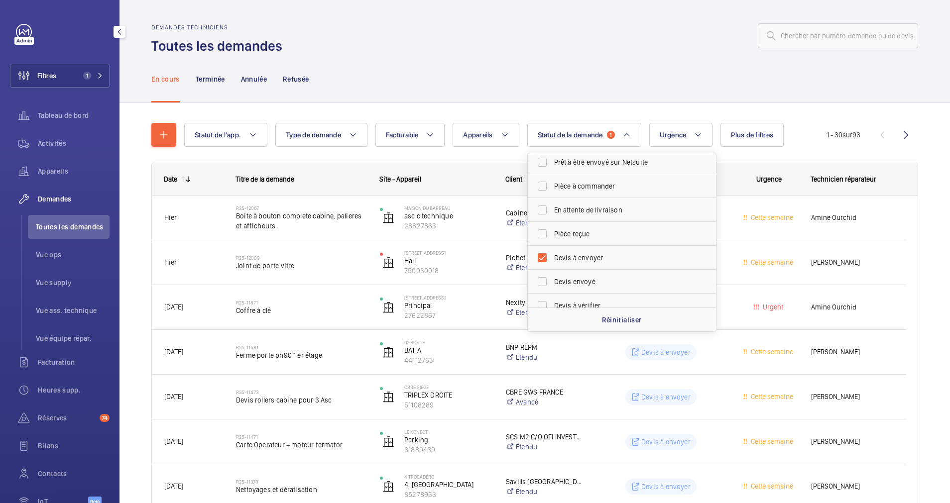
drag, startPoint x: 82, startPoint y: 73, endPoint x: 108, endPoint y: 65, distance: 27.2
click at [86, 73] on span "1" at bounding box center [87, 76] width 8 height 8
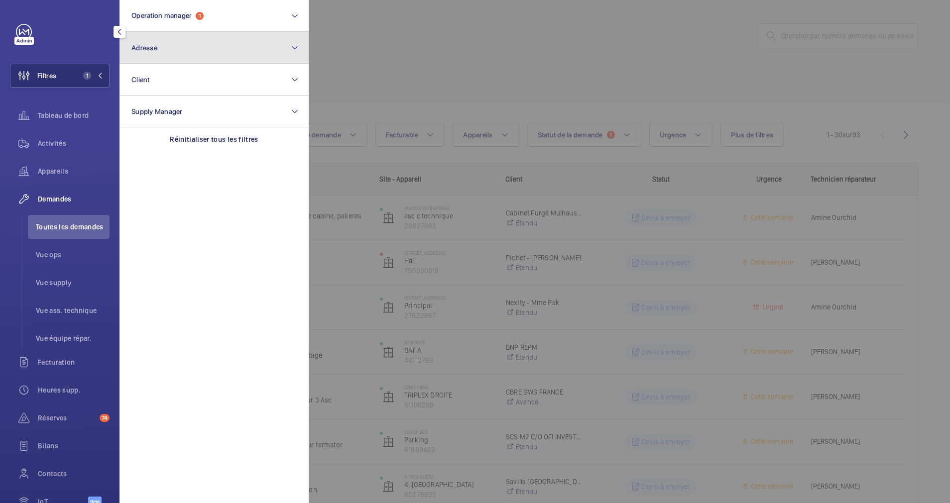
click at [194, 49] on button "Adresse" at bounding box center [214, 48] width 189 height 32
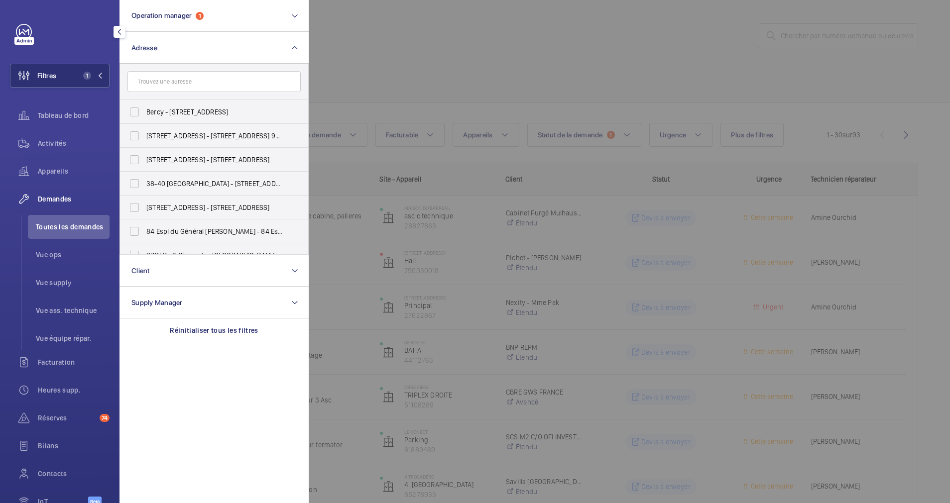
click at [176, 83] on input "text" at bounding box center [213, 81] width 173 height 21
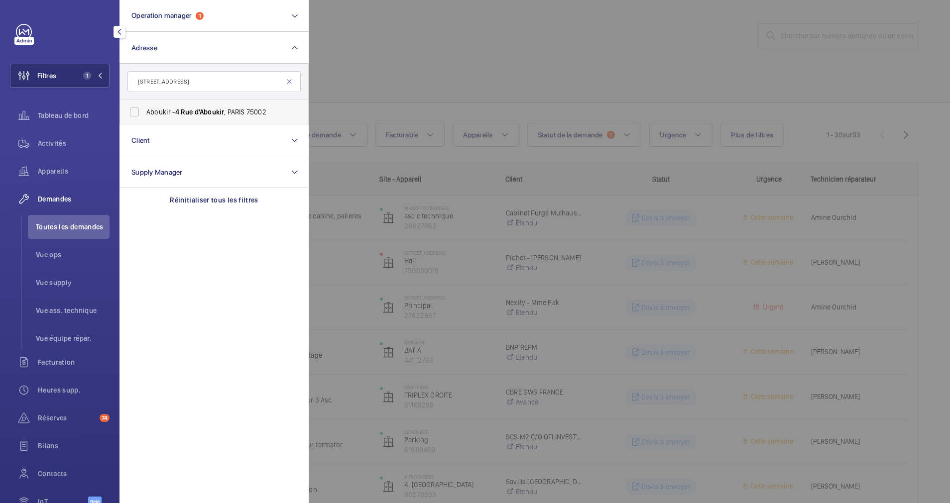
type input "[STREET_ADDRESS]"
click at [152, 110] on span "Aboukir - [STREET_ADDRESS]" at bounding box center [214, 112] width 137 height 10
click at [144, 110] on input "Aboukir - [STREET_ADDRESS]" at bounding box center [134, 112] width 20 height 20
checkbox input "true"
click at [55, 144] on span "Activités" at bounding box center [74, 143] width 72 height 10
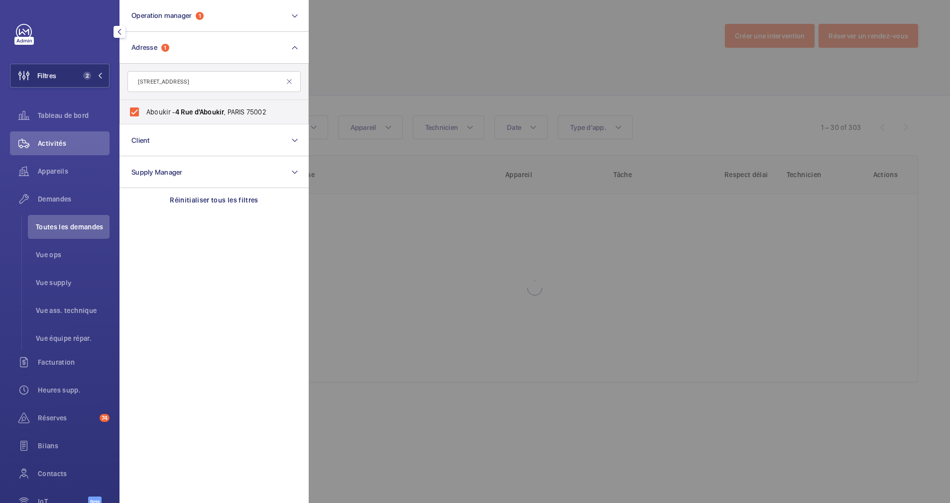
click at [485, 105] on div at bounding box center [784, 251] width 950 height 503
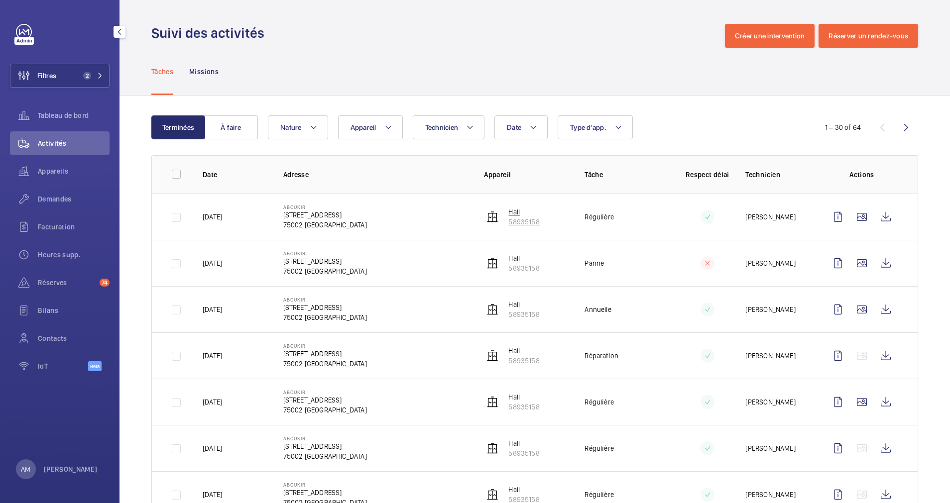
click at [517, 213] on p "Hall" at bounding box center [523, 212] width 31 height 10
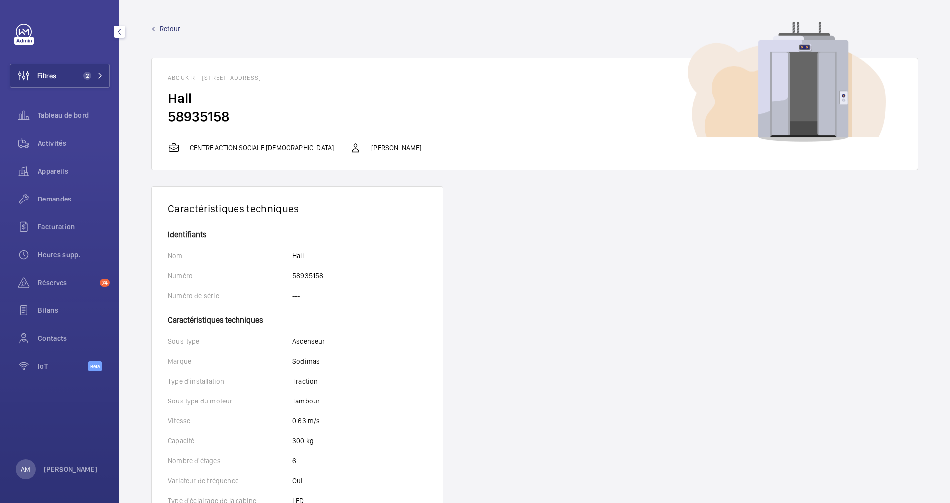
click at [161, 23] on wm-front-device-detail "Retour Aboukir - [STREET_ADDRESS] Hall 58935158 CENTRE ACTION SOCIALE [DEMOGRAP…" at bounding box center [535, 458] width 831 height 917
click at [163, 29] on span "Retour" at bounding box center [170, 29] width 20 height 10
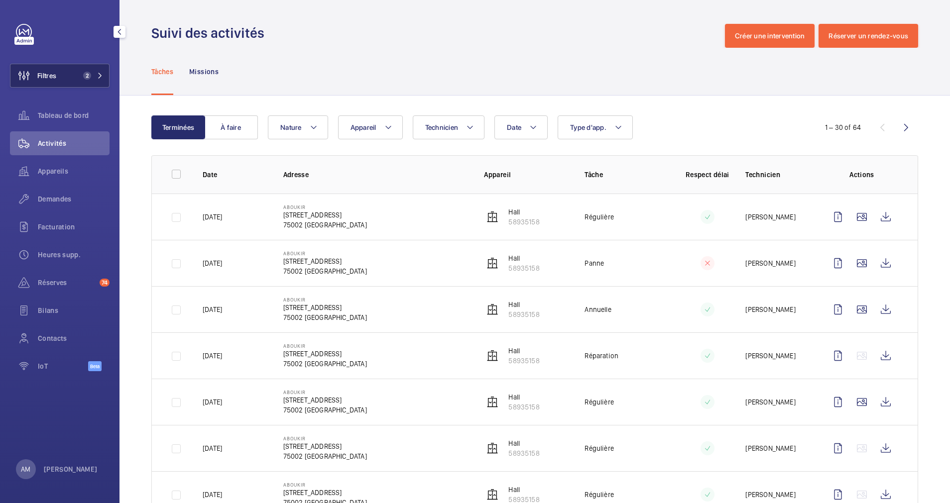
click at [70, 73] on button "Filtres 2" at bounding box center [60, 76] width 100 height 24
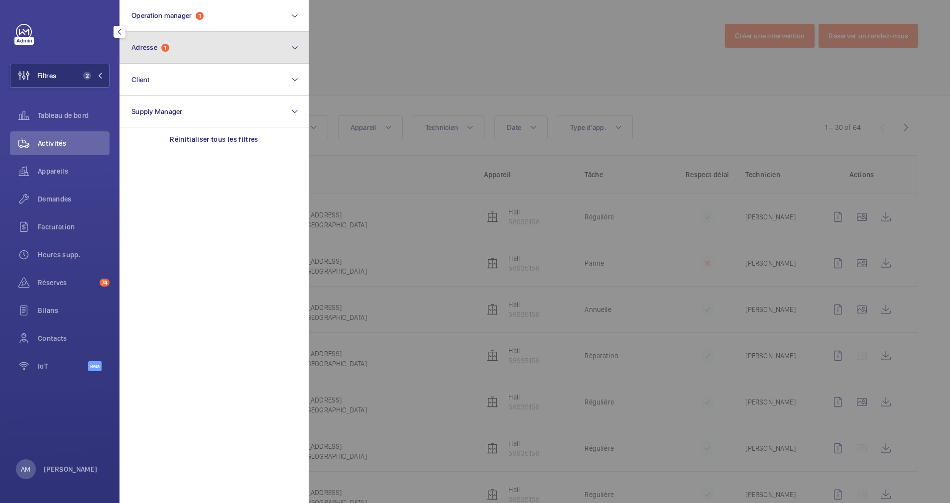
click at [209, 41] on button "Adresse 1" at bounding box center [214, 48] width 189 height 32
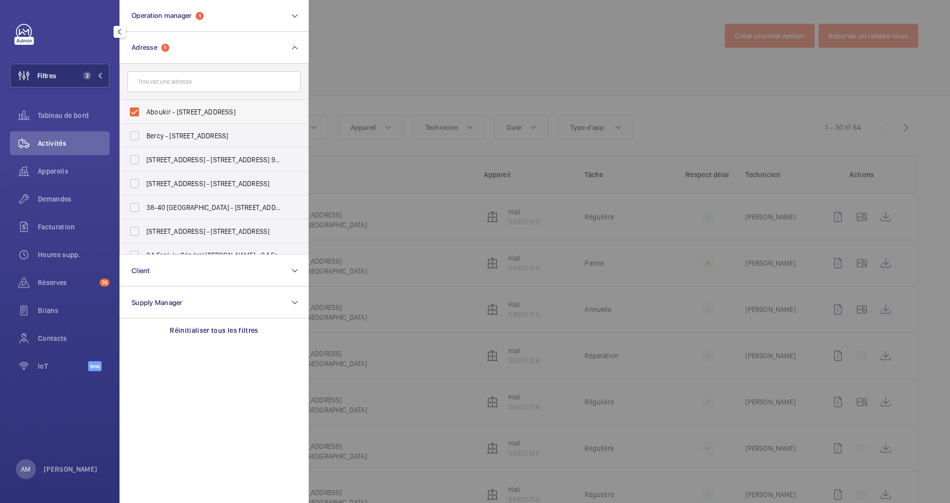
click at [141, 106] on label "Aboukir - [STREET_ADDRESS]" at bounding box center [206, 112] width 173 height 24
click at [141, 106] on input "Aboukir - [STREET_ADDRESS]" at bounding box center [134, 112] width 20 height 20
checkbox input "false"
click at [186, 76] on input "text" at bounding box center [213, 81] width 173 height 21
paste input "[STREET_ADDRESS]"
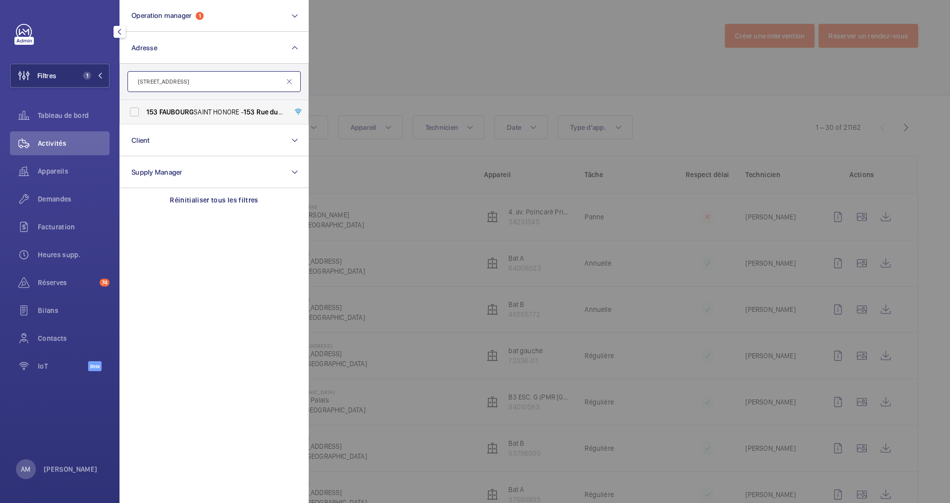
type input "[STREET_ADDRESS]"
click at [147, 110] on span "153" at bounding box center [151, 112] width 11 height 8
click at [144, 110] on input "[GEOGRAPHIC_DATA] - [STREET_ADDRESS]" at bounding box center [134, 112] width 20 height 20
checkbox input "true"
click at [401, 80] on div at bounding box center [784, 251] width 950 height 503
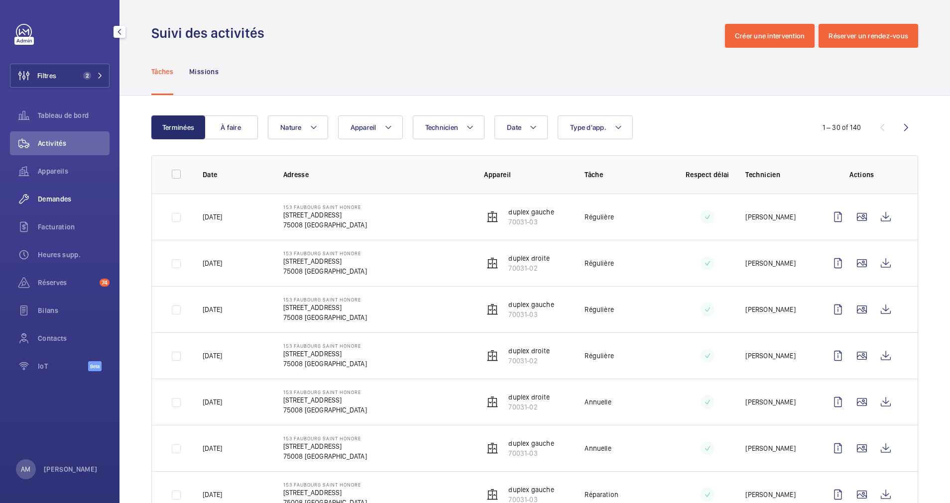
click at [58, 206] on div "Demandes" at bounding box center [60, 199] width 100 height 24
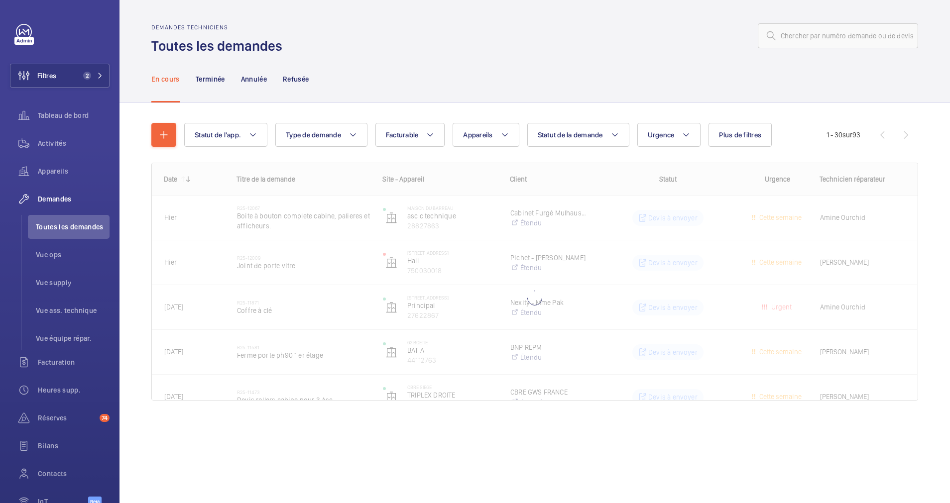
click at [521, 107] on div "Statut de l'app. Type de demande Facturable Appareils Statut de la demande Urge…" at bounding box center [535, 276] width 831 height 346
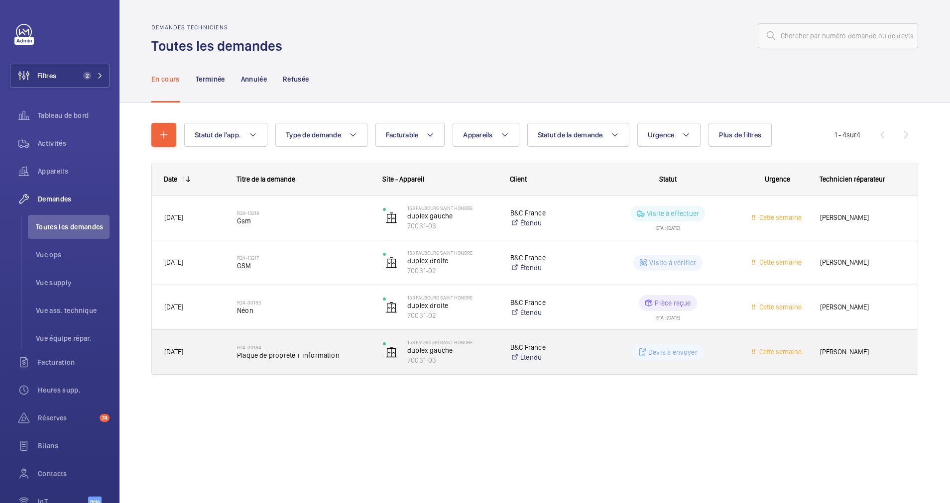
click at [337, 340] on div "R24-00184 Plaque de propreté + information" at bounding box center [303, 352] width 133 height 29
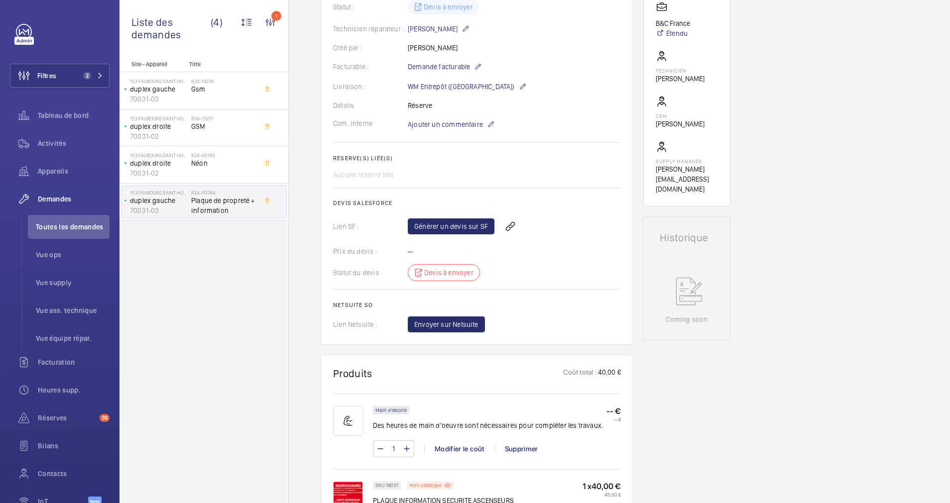
scroll to position [224, 0]
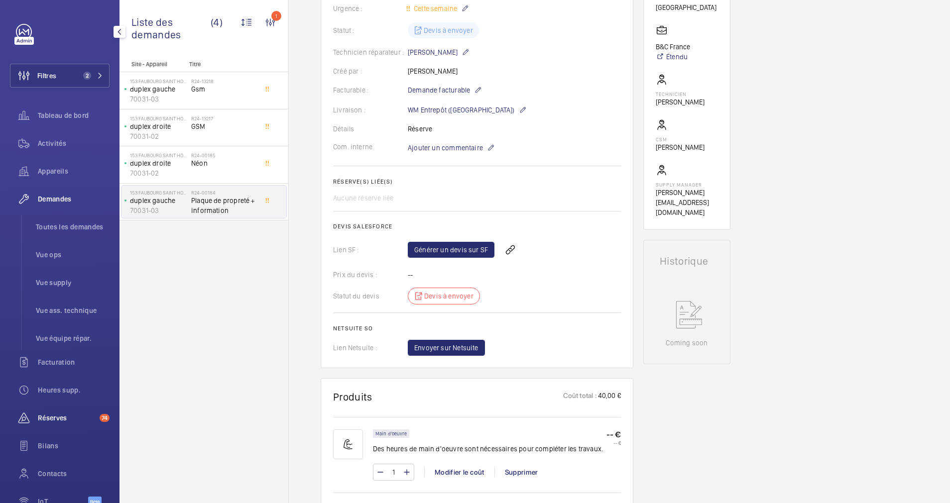
click at [54, 416] on span "Réserves" at bounding box center [67, 418] width 58 height 10
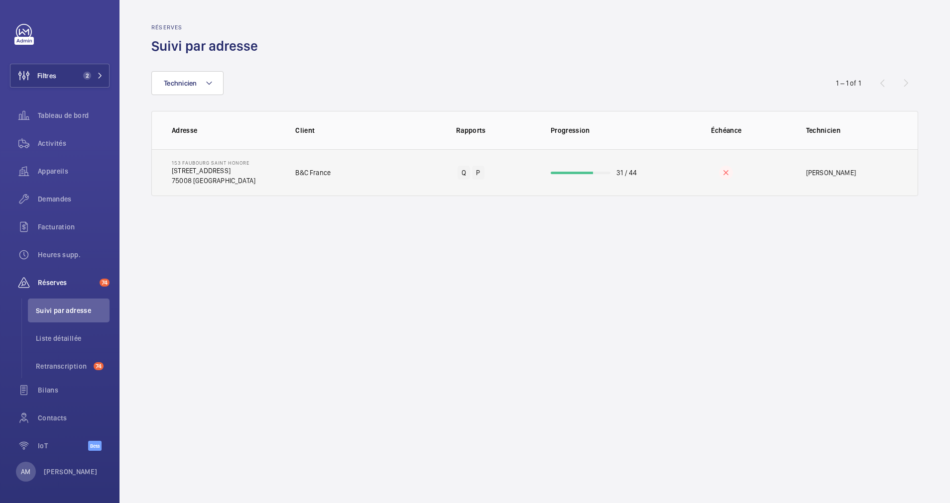
click at [568, 169] on td "31 / 44" at bounding box center [598, 172] width 127 height 47
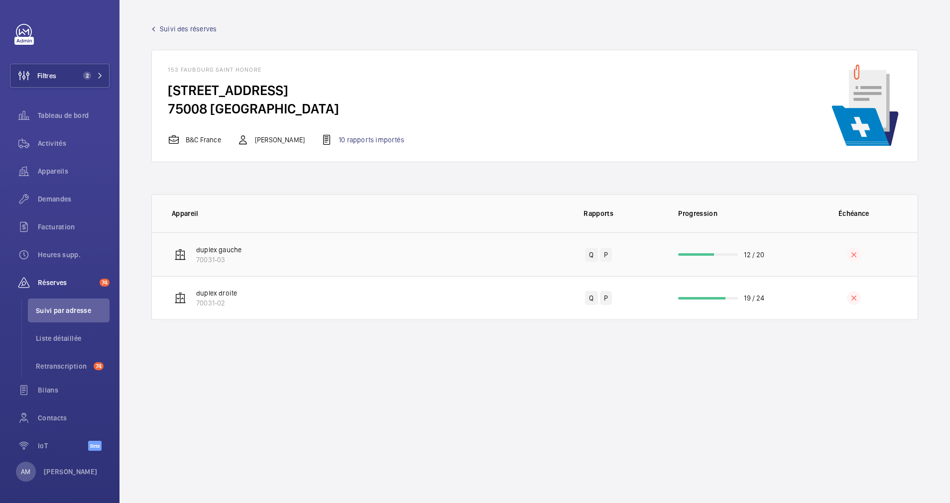
click at [699, 255] on div at bounding box center [696, 254] width 36 height 2
